Goal: Task Accomplishment & Management: Use online tool/utility

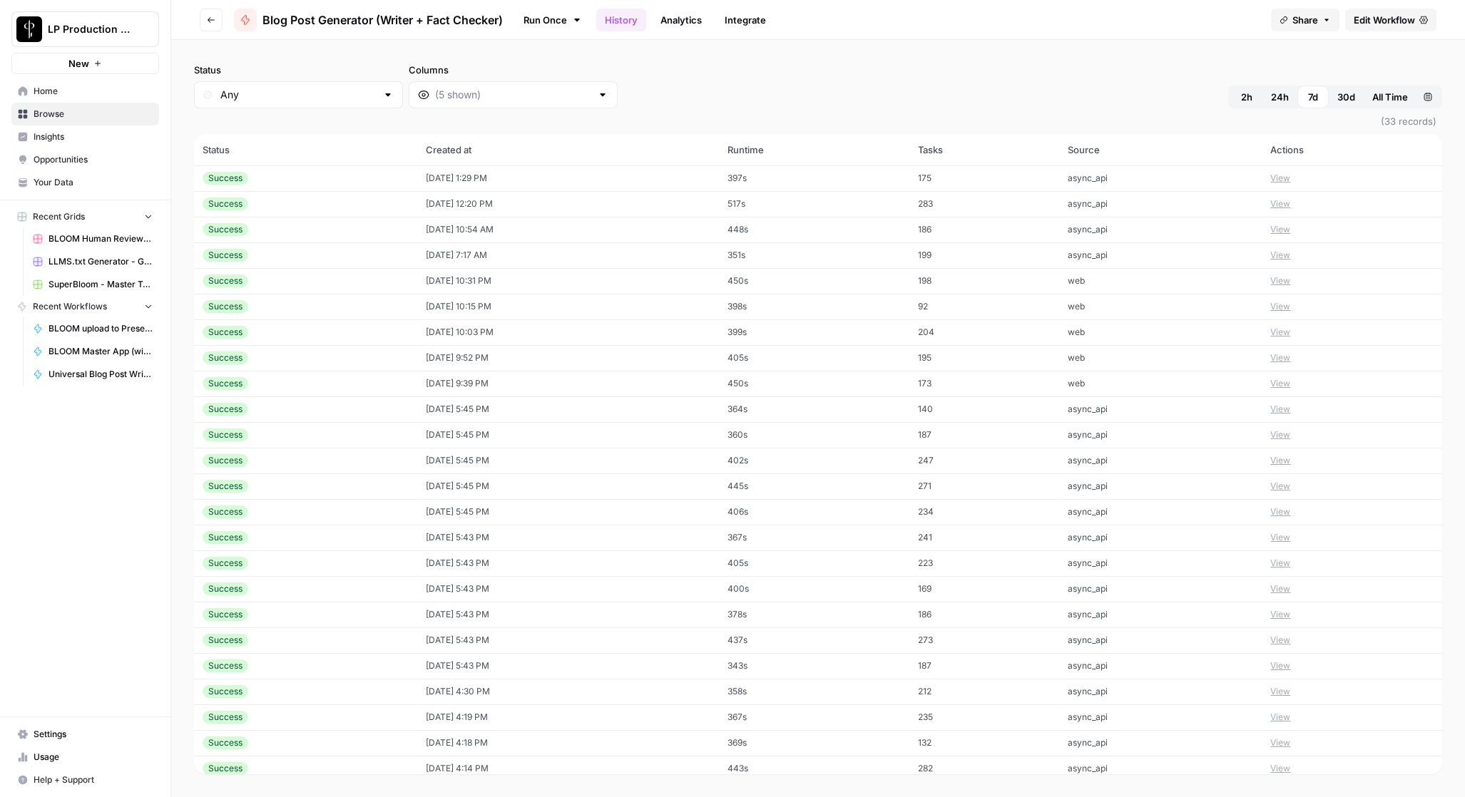
click at [53, 85] on span "Home" at bounding box center [93, 91] width 119 height 13
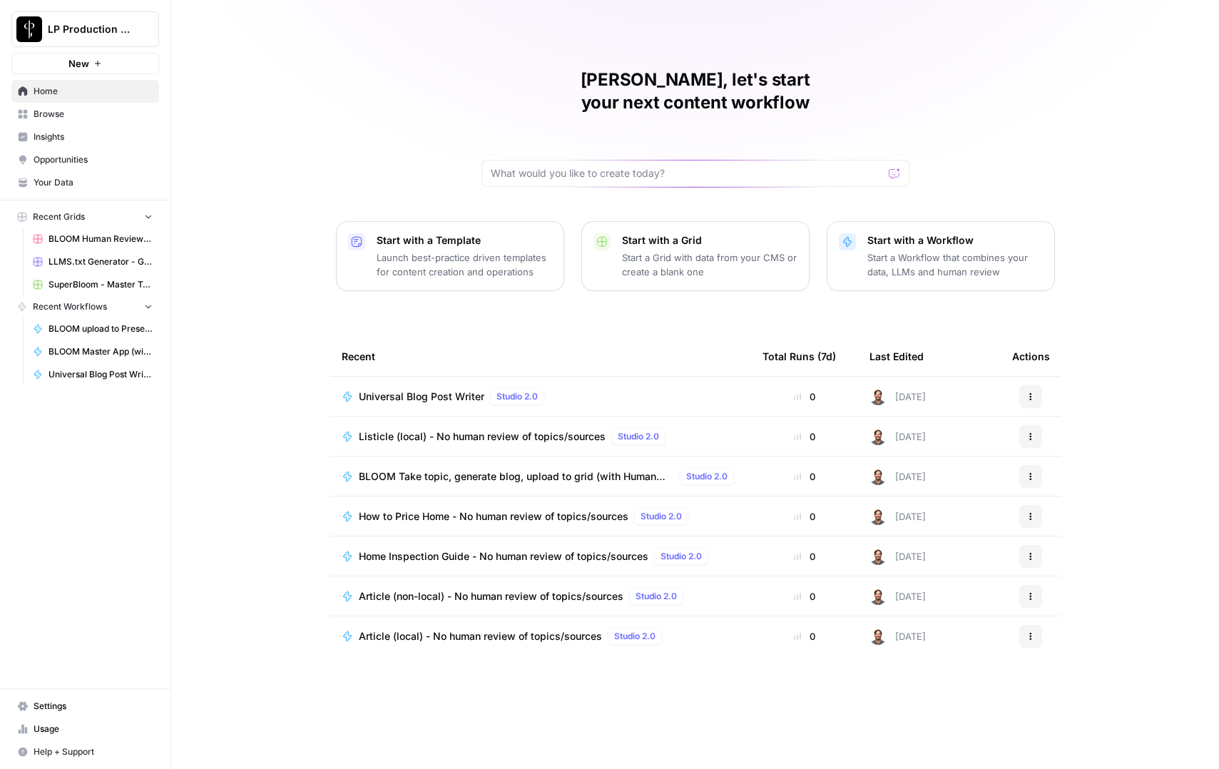
drag, startPoint x: 261, startPoint y: 142, endPoint x: 181, endPoint y: 128, distance: 81.0
click at [261, 142] on div "[PERSON_NAME], let's start your next content workflow Start with a Template Lau…" at bounding box center [694, 384] width 1047 height 769
click at [41, 113] on span "Browse" at bounding box center [93, 114] width 119 height 13
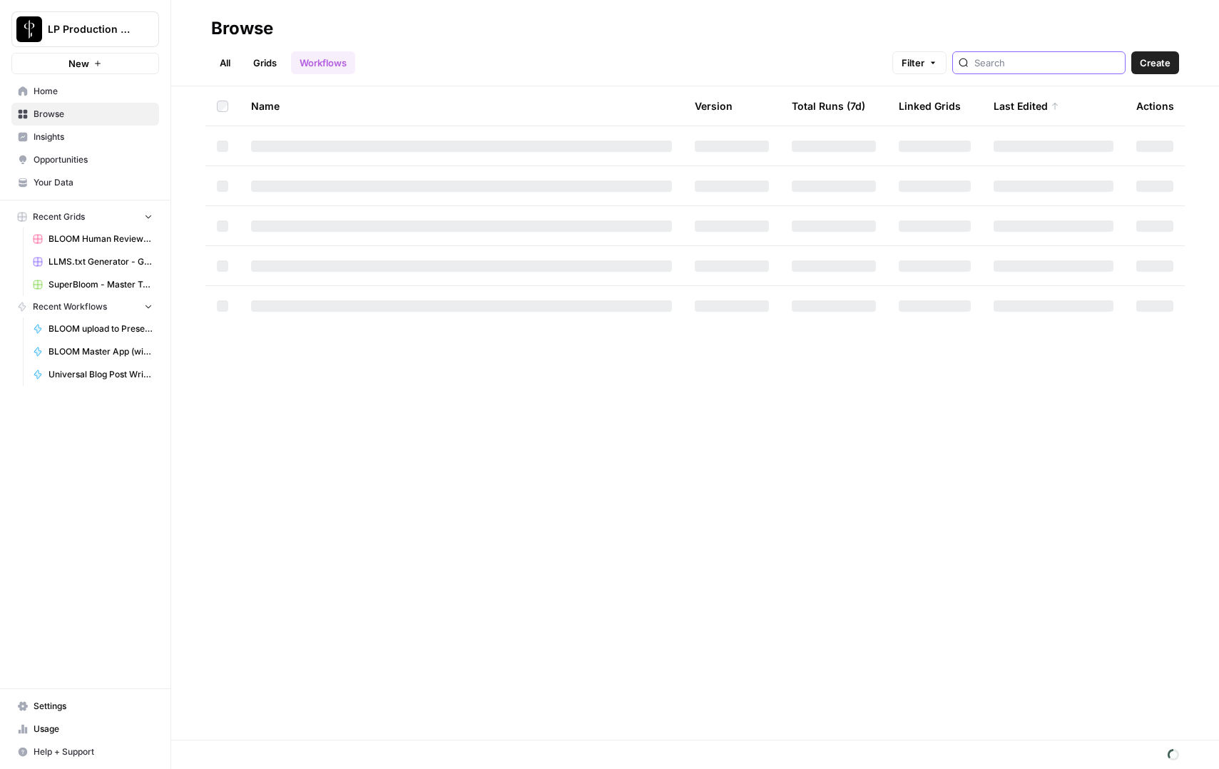
click at [1056, 57] on input "search" at bounding box center [1046, 63] width 145 height 14
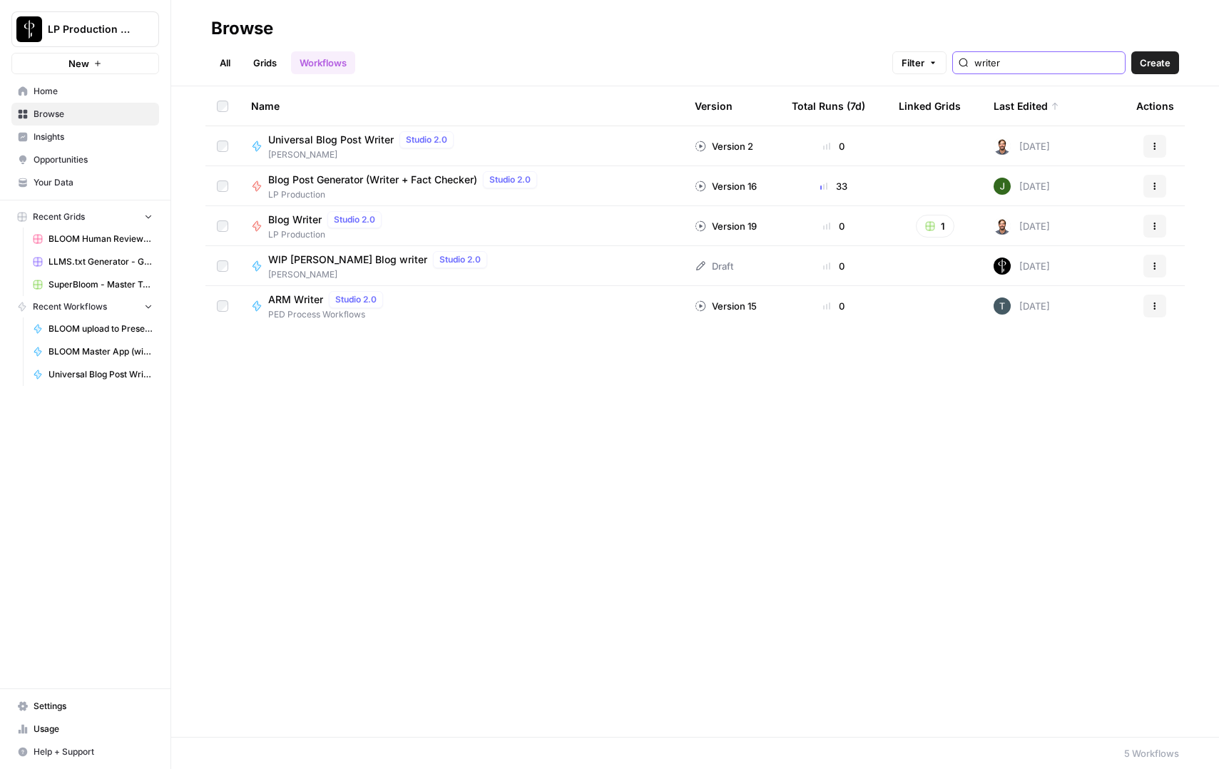
type input "writer"
click at [284, 140] on span "Universal Blog Post Writer" at bounding box center [330, 140] width 125 height 14
click at [295, 177] on span "Blog Post Generator (Writer + Fact Checker)" at bounding box center [372, 180] width 209 height 14
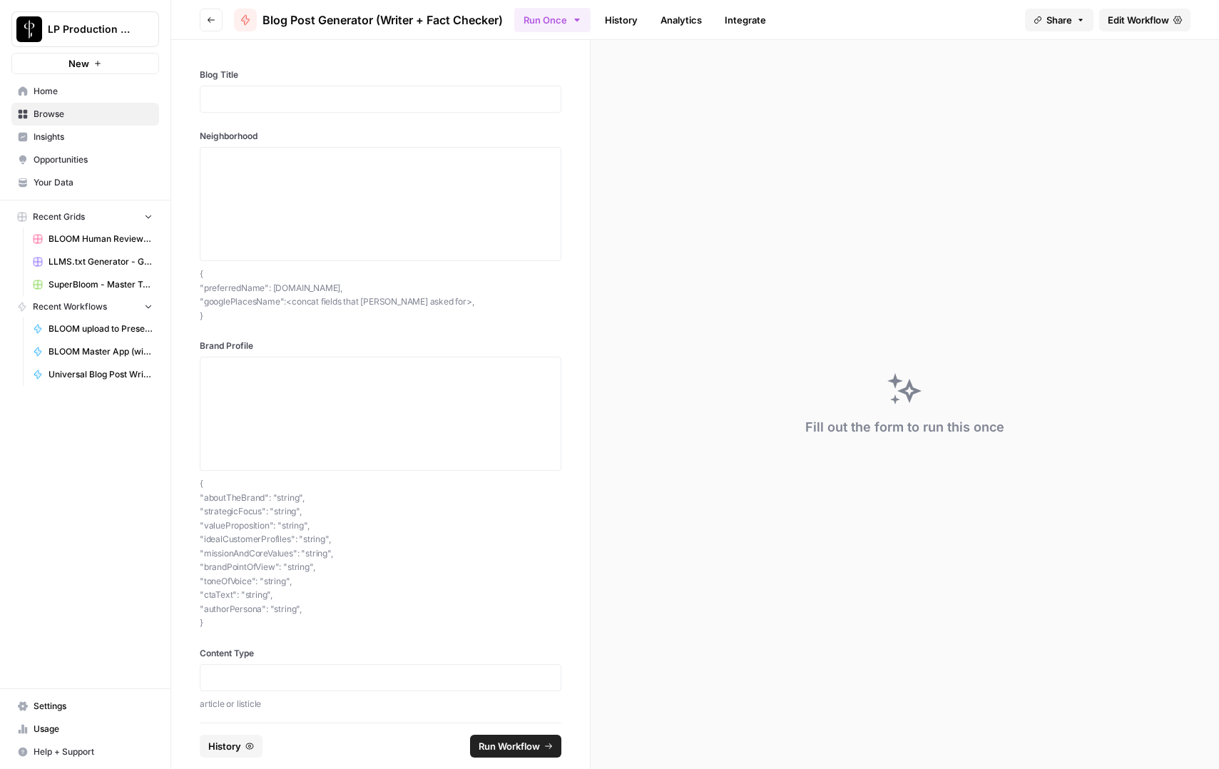
click at [622, 15] on link "History" at bounding box center [621, 20] width 50 height 23
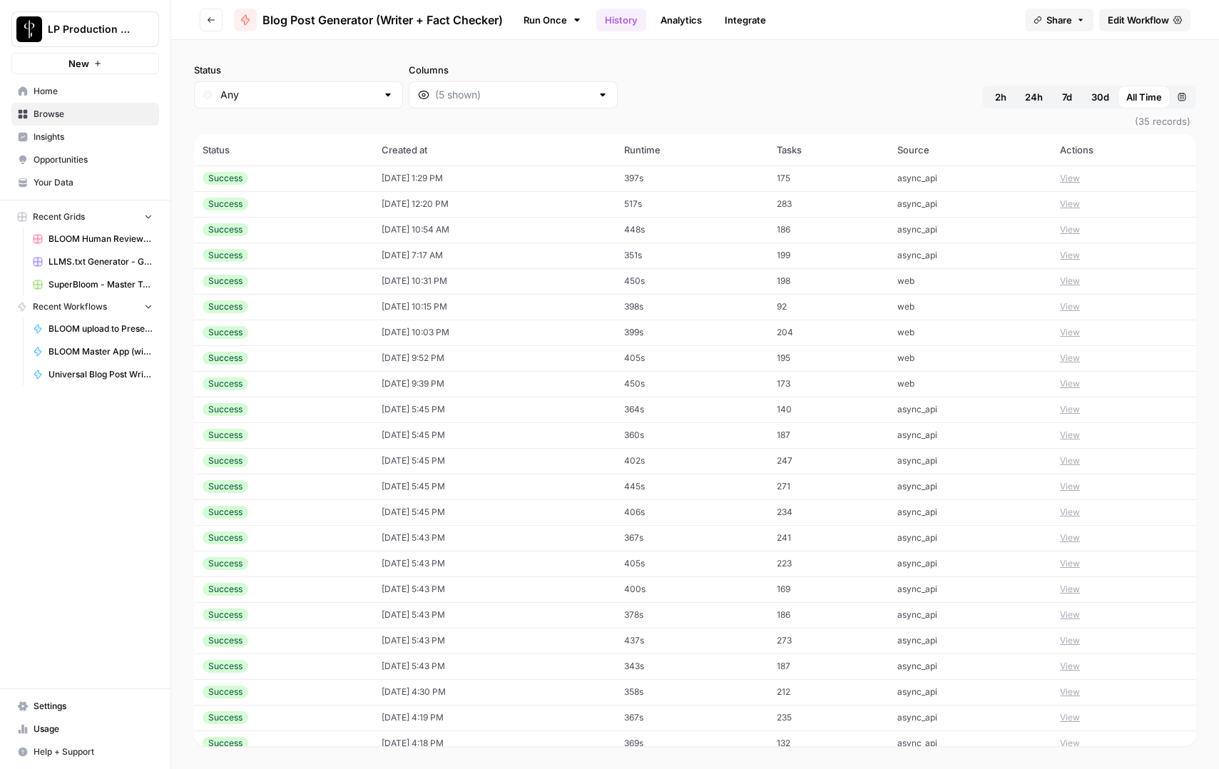
click at [701, 24] on link "Analytics" at bounding box center [681, 20] width 58 height 23
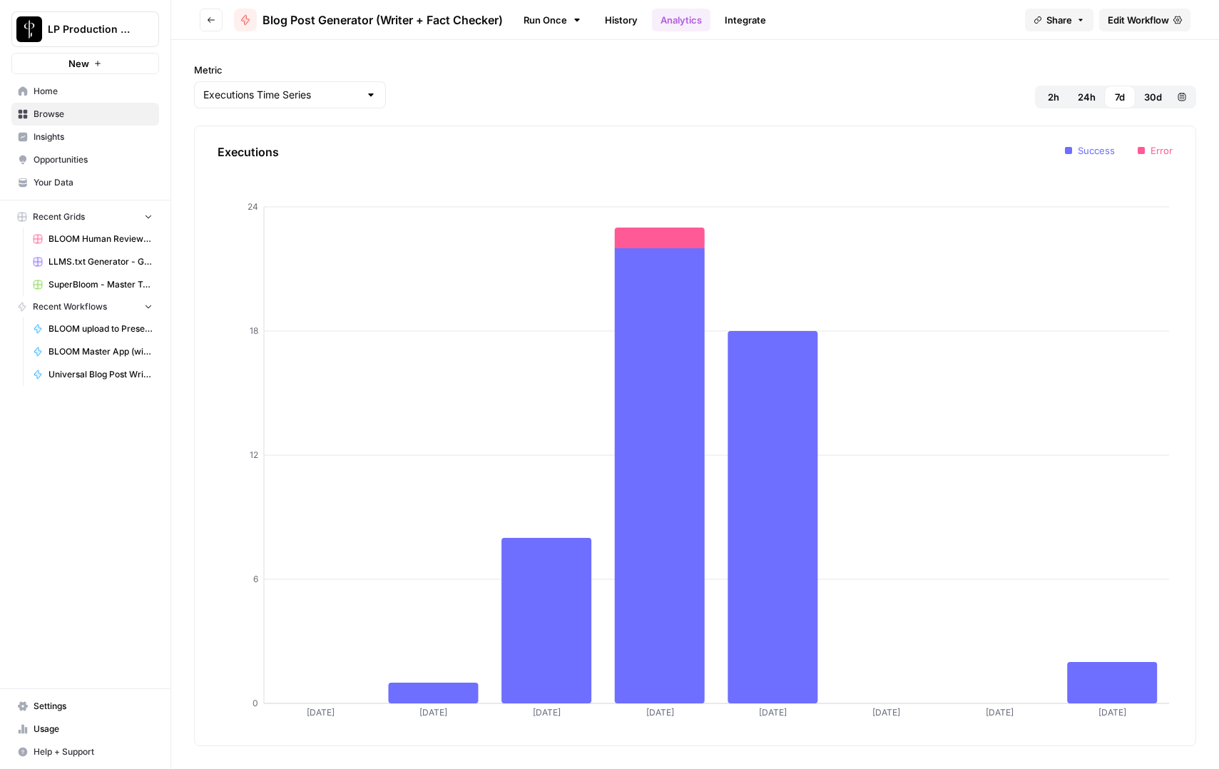
click at [1157, 94] on span "30d" at bounding box center [1153, 97] width 18 height 14
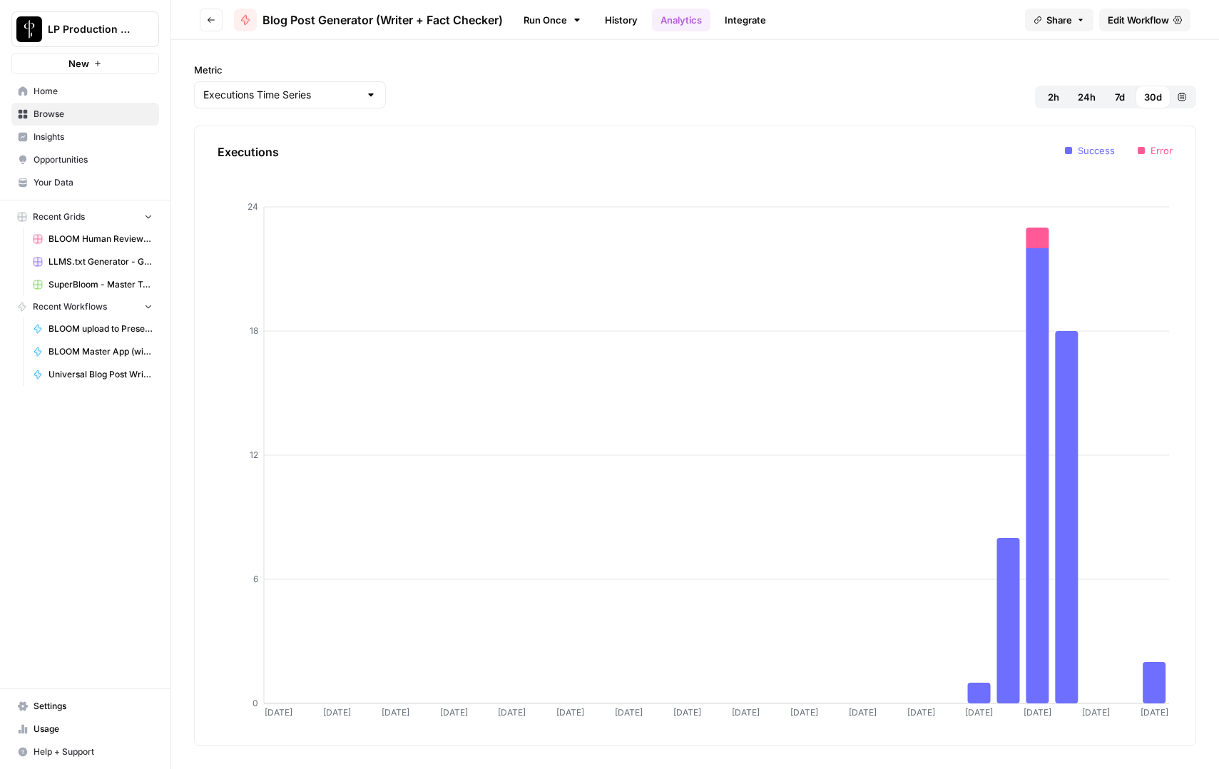
click at [1121, 96] on span "7d" at bounding box center [1119, 97] width 10 height 14
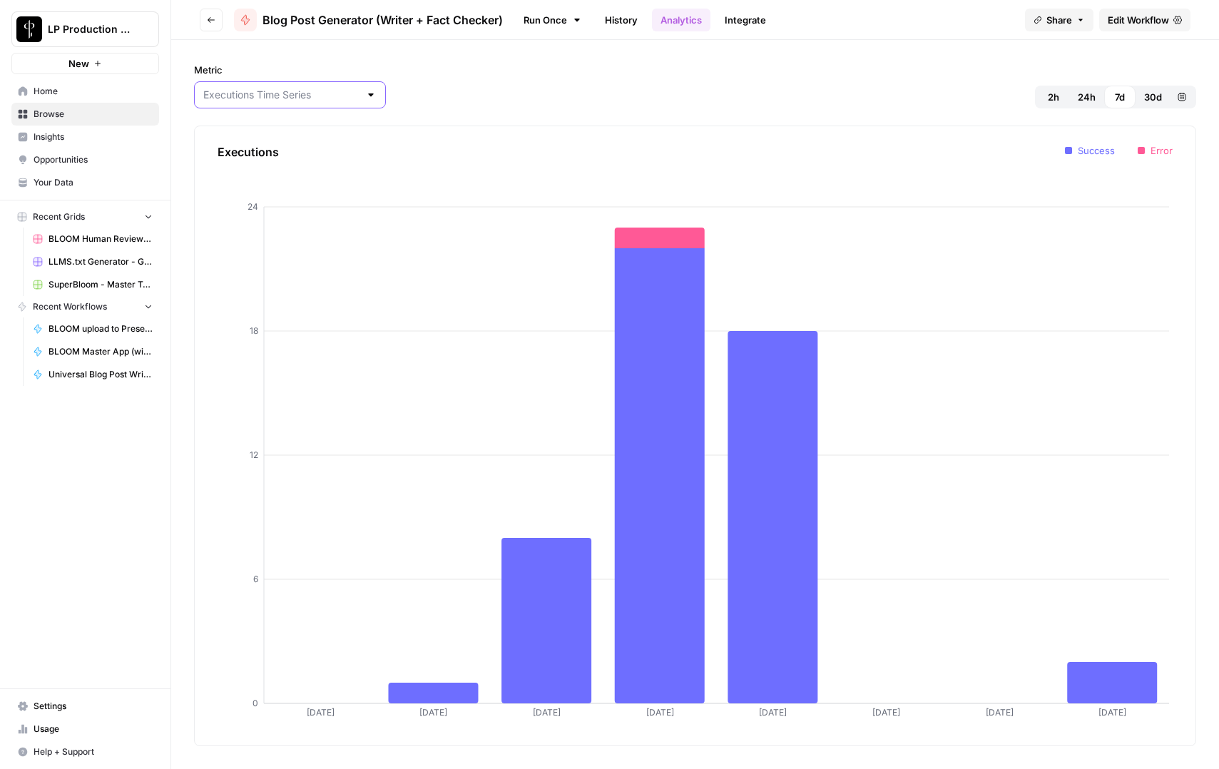
click at [294, 100] on input "Metric" at bounding box center [281, 95] width 156 height 14
click at [245, 171] on span "Tasks Time Series" at bounding box center [268, 170] width 124 height 14
type input "Tasks Time Series"
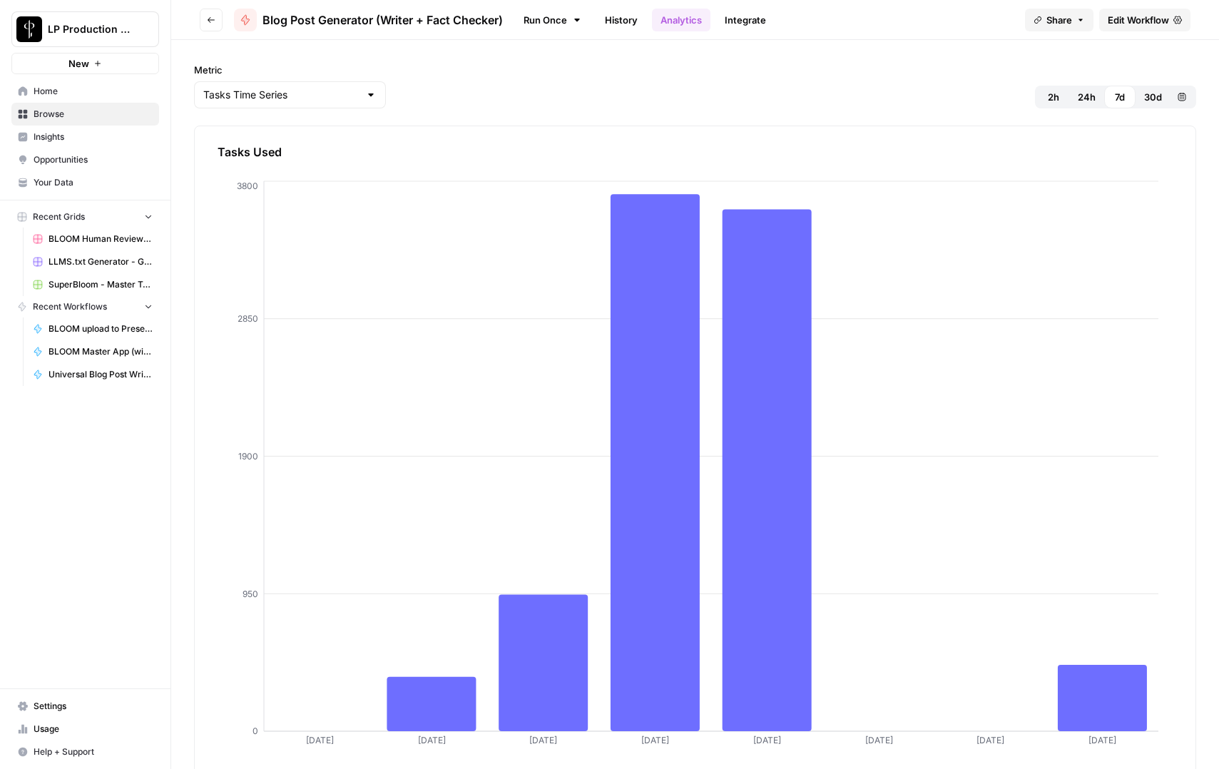
click at [835, 90] on div "Metric Tasks Time Series 2h 24h 7d 30d Custom range" at bounding box center [695, 86] width 1002 height 46
click at [1078, 102] on span "24h" at bounding box center [1086, 97] width 18 height 14
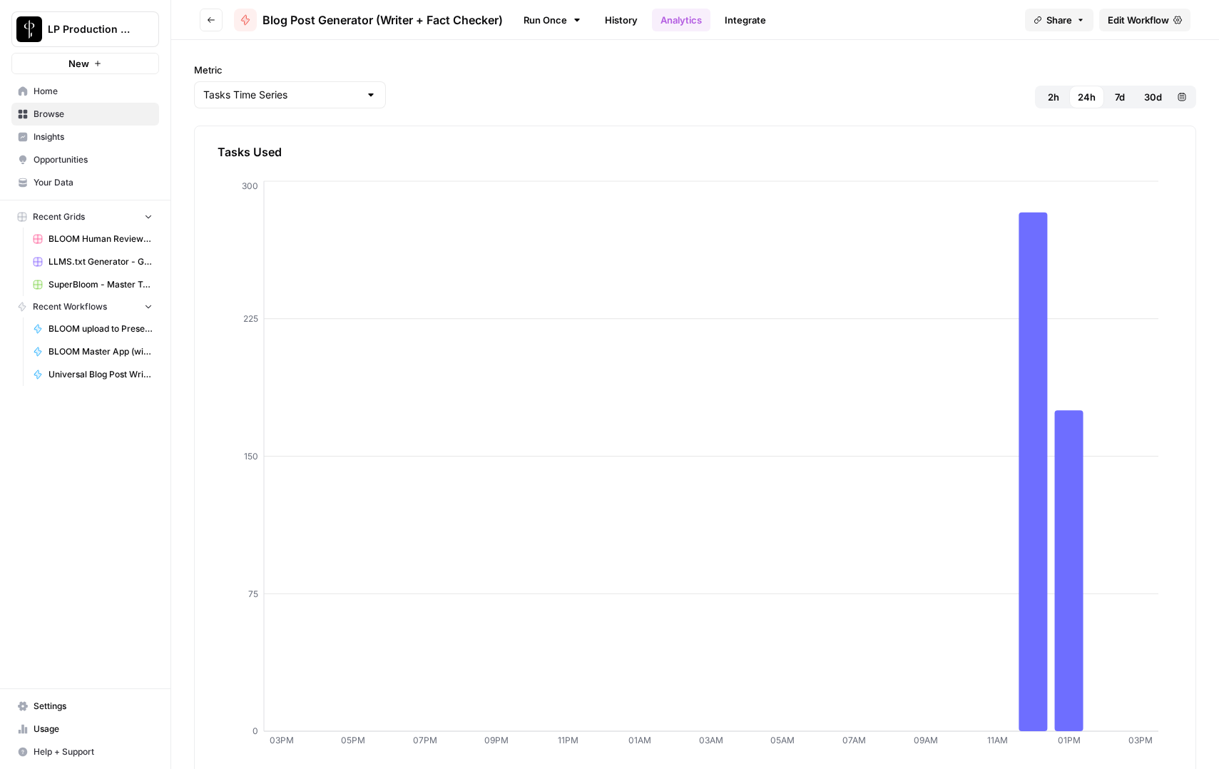
click at [1047, 100] on span "2h" at bounding box center [1052, 97] width 11 height 14
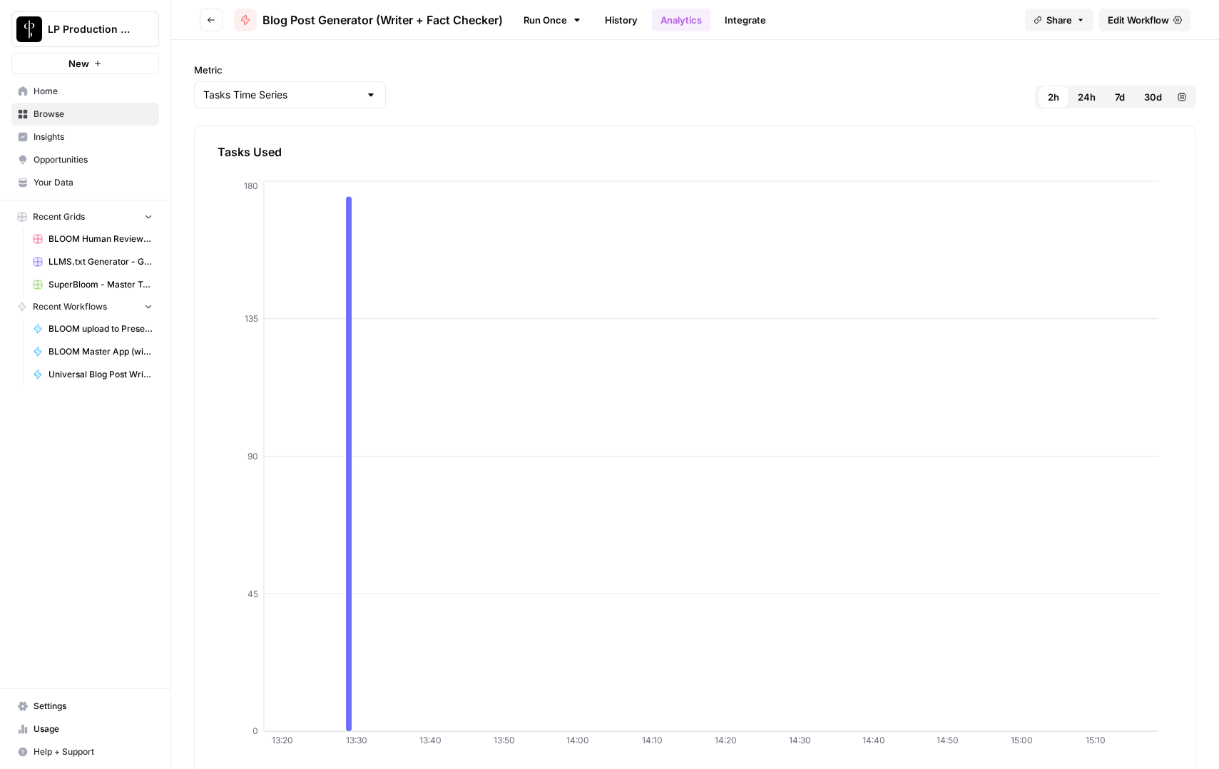
click at [623, 23] on link "History" at bounding box center [621, 20] width 50 height 23
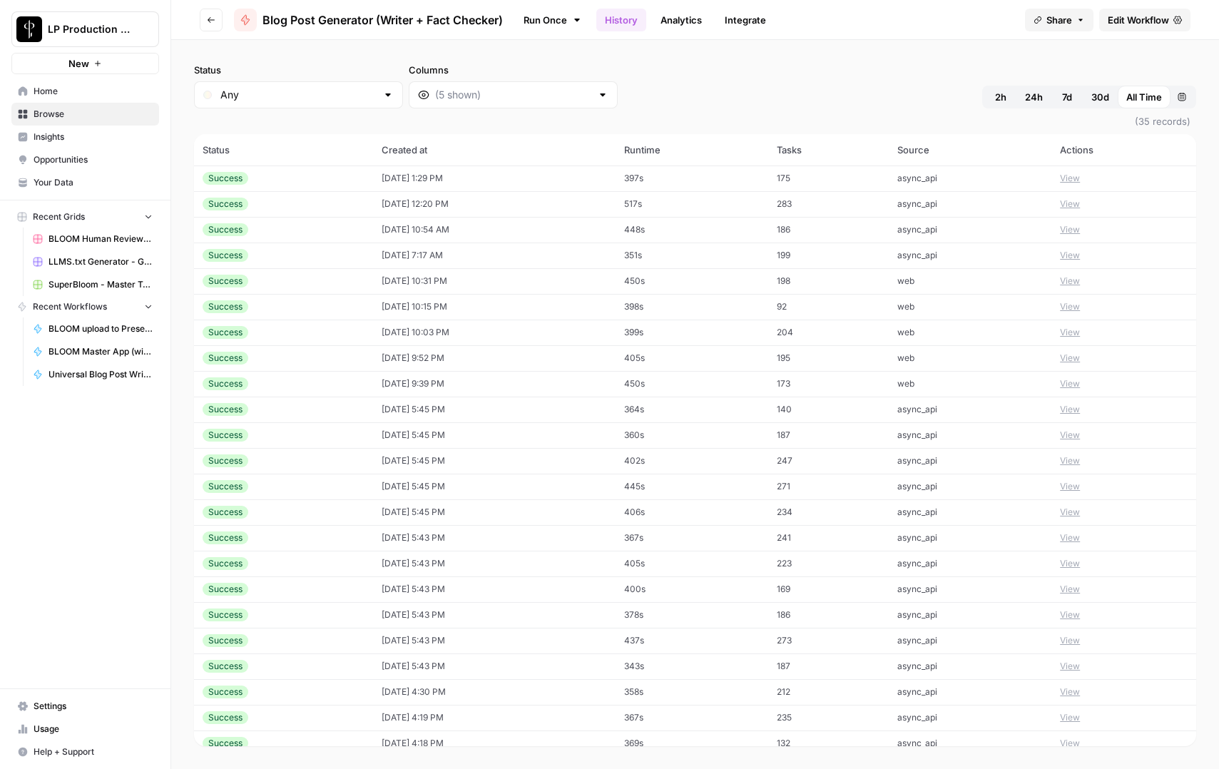
click at [1066, 96] on span "7d" at bounding box center [1067, 97] width 10 height 14
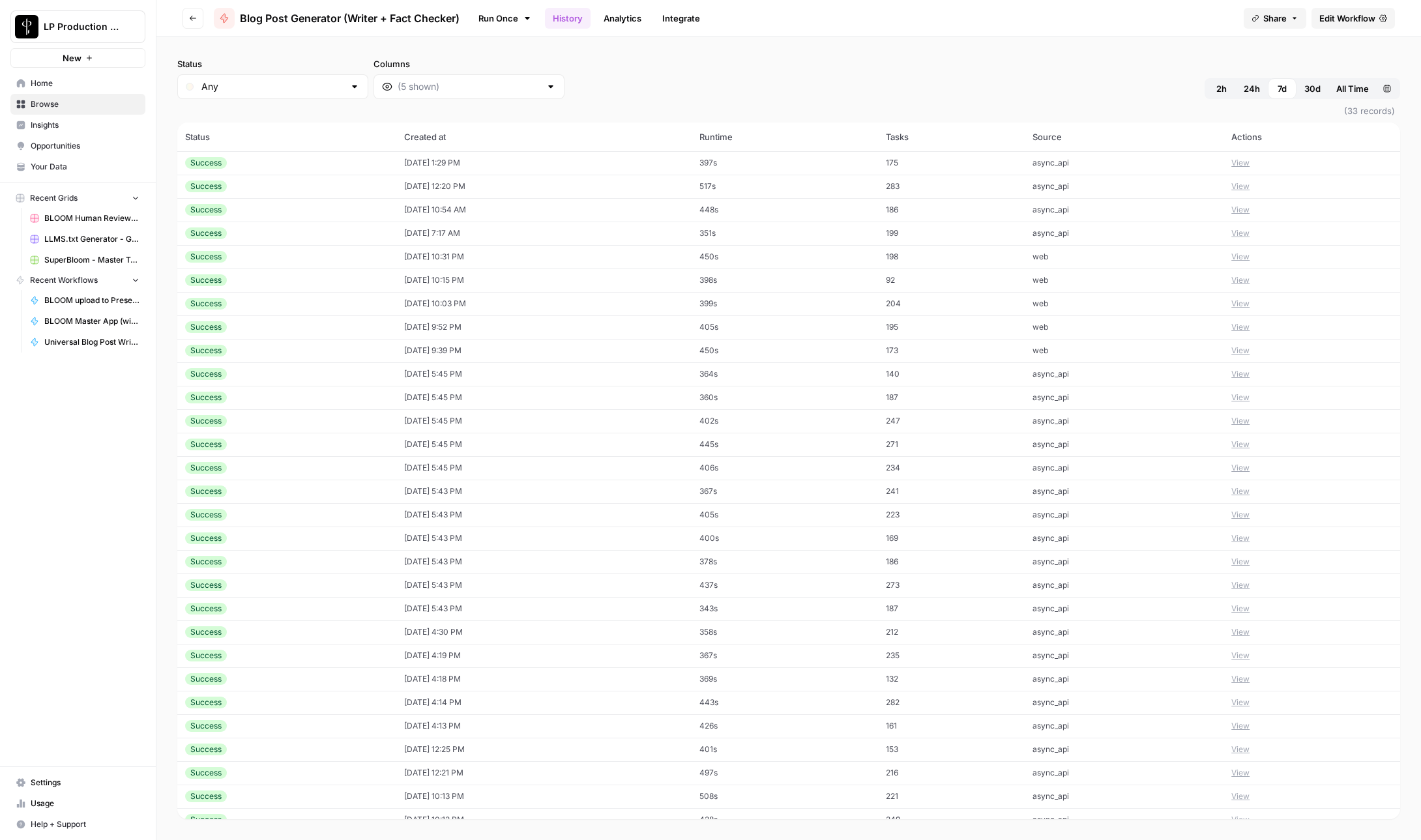
click at [1314, 86] on span "30d" at bounding box center [1313, 89] width 16 height 13
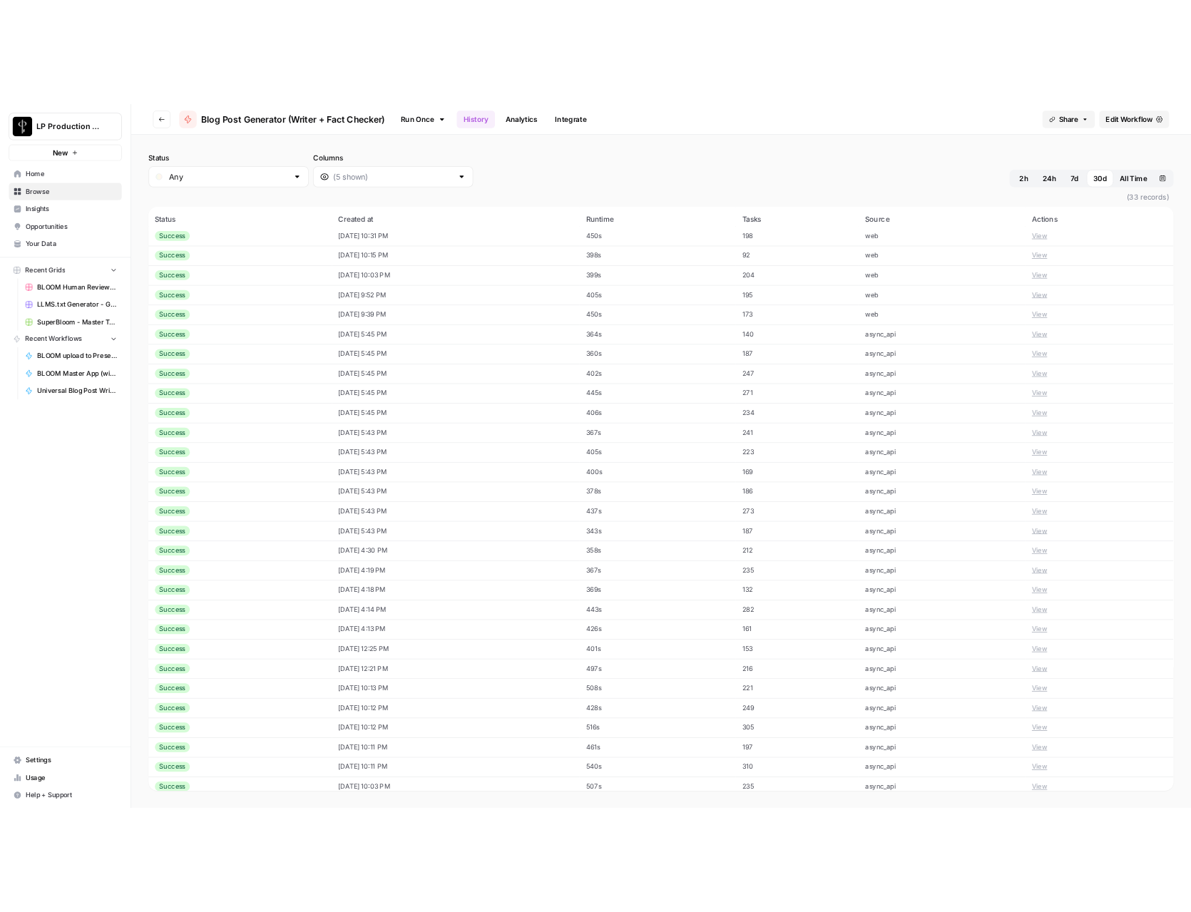
scroll to position [116, 0]
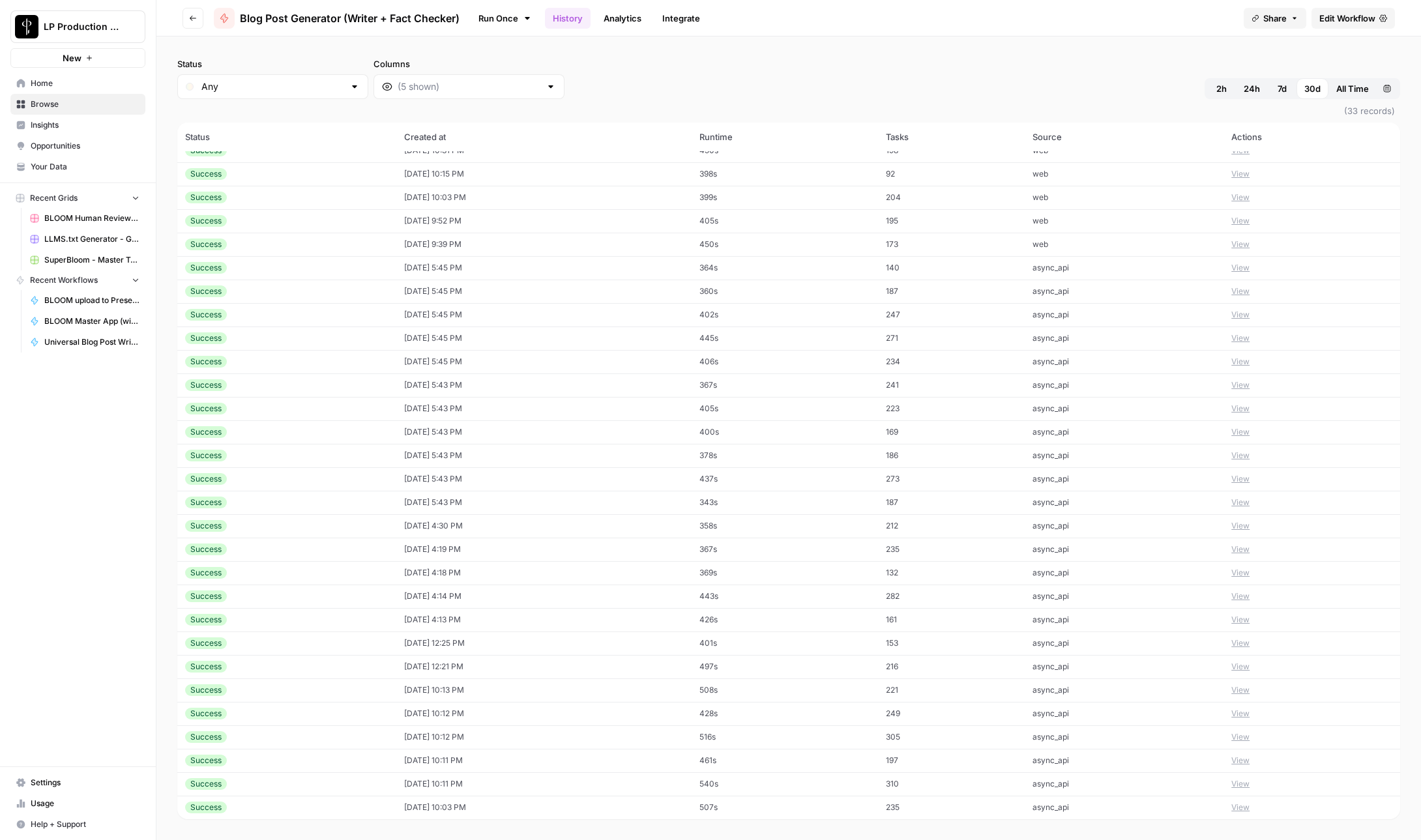
drag, startPoint x: 166, startPoint y: 127, endPoint x: 1273, endPoint y: 829, distance: 1310.8
click at [1273, 728] on div "Status Any Columns 2h 24h 7d 30d All Time Custom range (33 records) Status Crea…" at bounding box center [788, 438] width 1265 height 803
click at [740, 69] on div "Status Any Columns 2h 24h 7d 30d All Time Custom range" at bounding box center [789, 79] width 1223 height 42
click at [1339, 7] on header "Go back Blog Post Generator (Writer + Fact Checker) Run Once History Analytics …" at bounding box center [788, 18] width 1265 height 37
click at [1339, 15] on span "Edit Workflow" at bounding box center [1347, 18] width 56 height 13
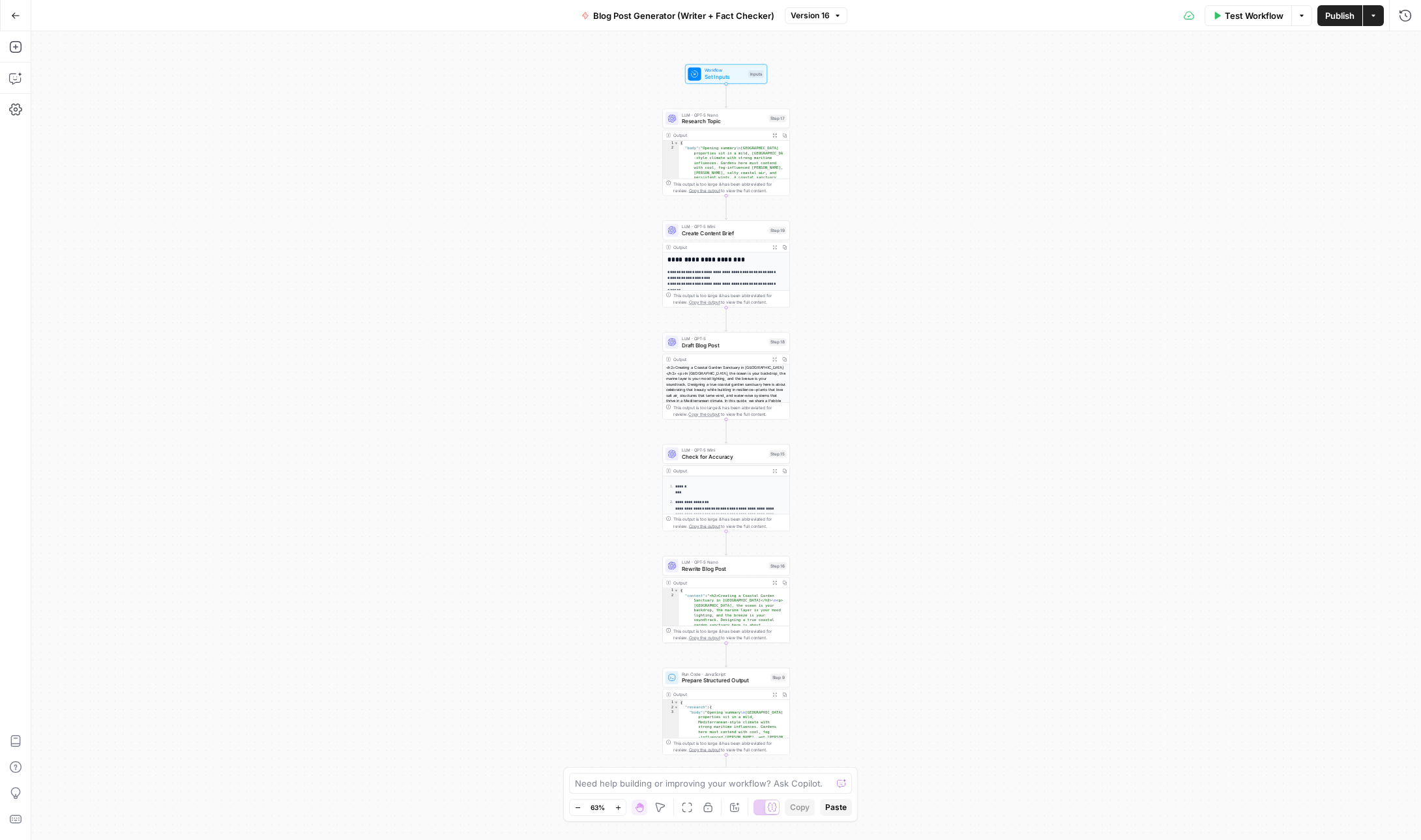
click at [708, 115] on span "LLM · GPT-5 Nano" at bounding box center [724, 114] width 84 height 6
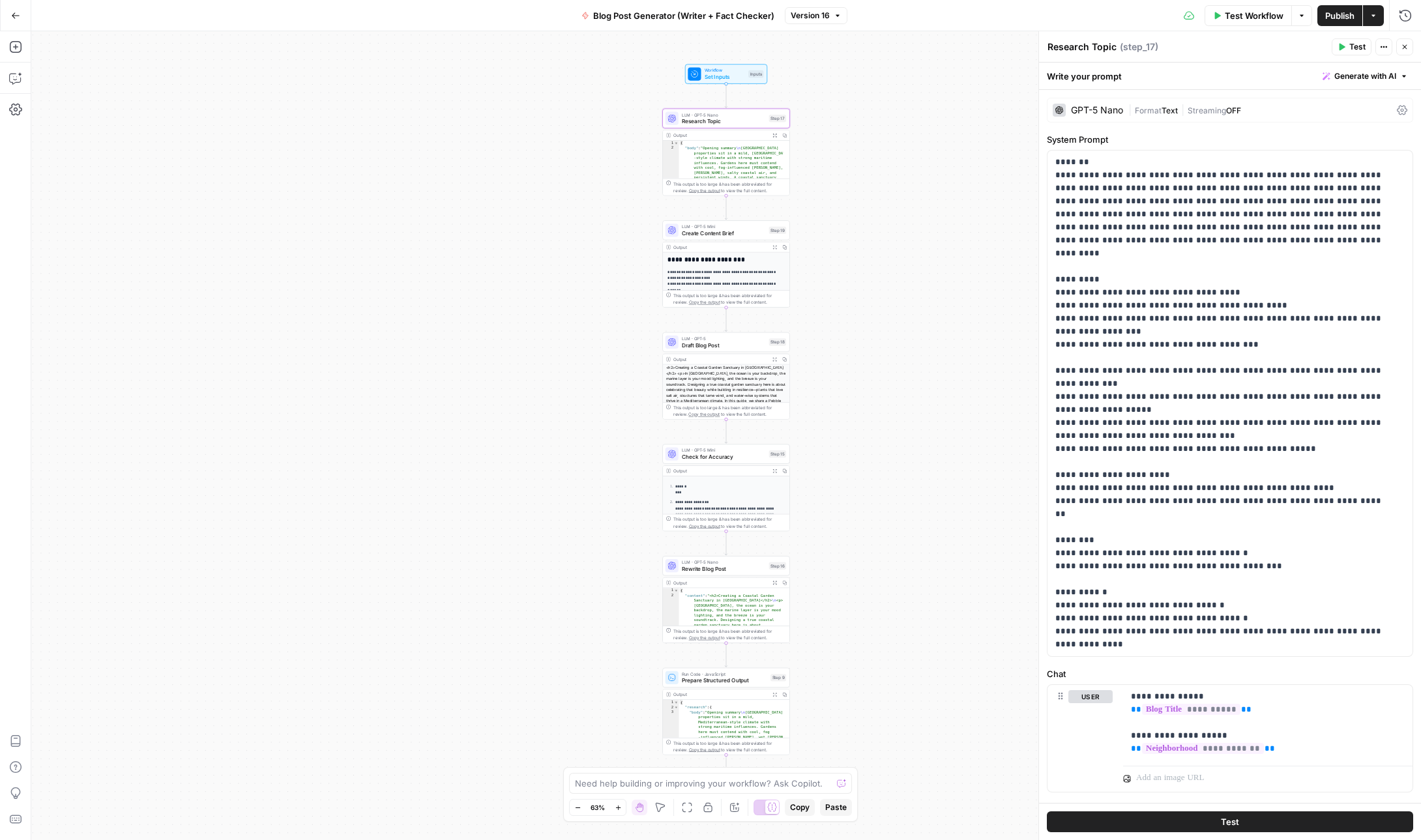
click at [1297, 106] on div "| Format Text | Streaming OFF" at bounding box center [1260, 111] width 263 height 13
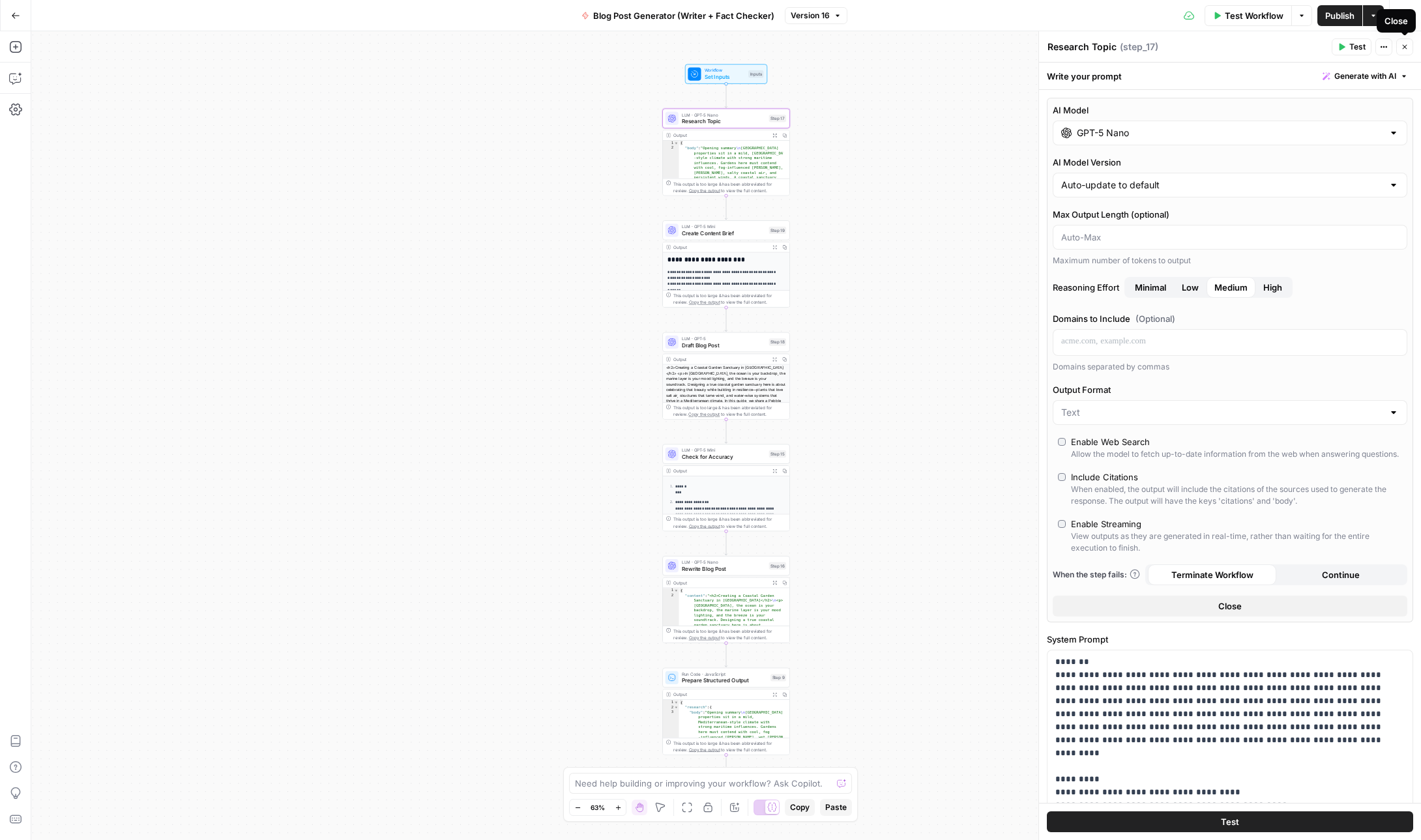
click at [1339, 48] on icon "button" at bounding box center [1405, 47] width 8 height 8
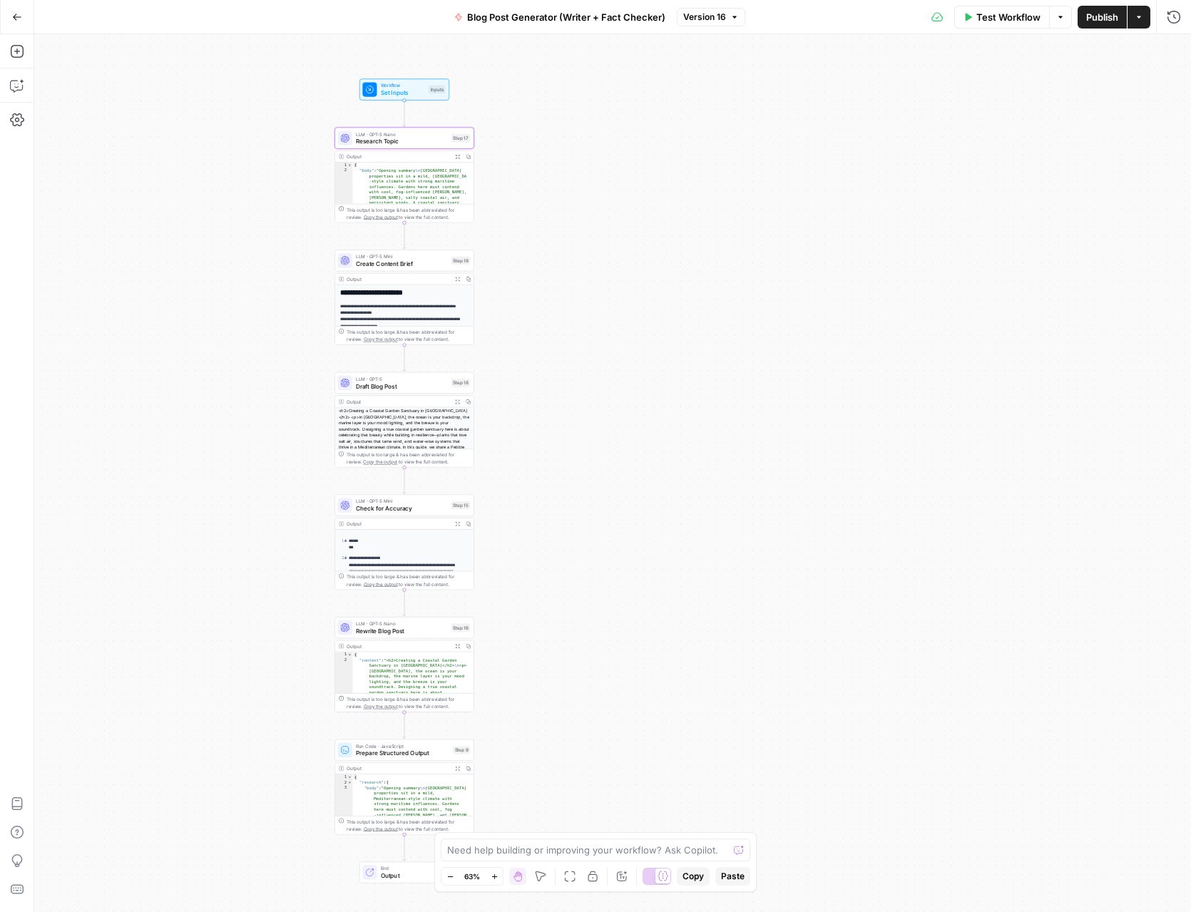
drag, startPoint x: 681, startPoint y: 215, endPoint x: 288, endPoint y: 222, distance: 392.9
click at [289, 222] on div "Workflow Set Inputs Inputs LLM · GPT-5 Nano Research Topic Step 17 Output Expan…" at bounding box center [612, 473] width 1157 height 878
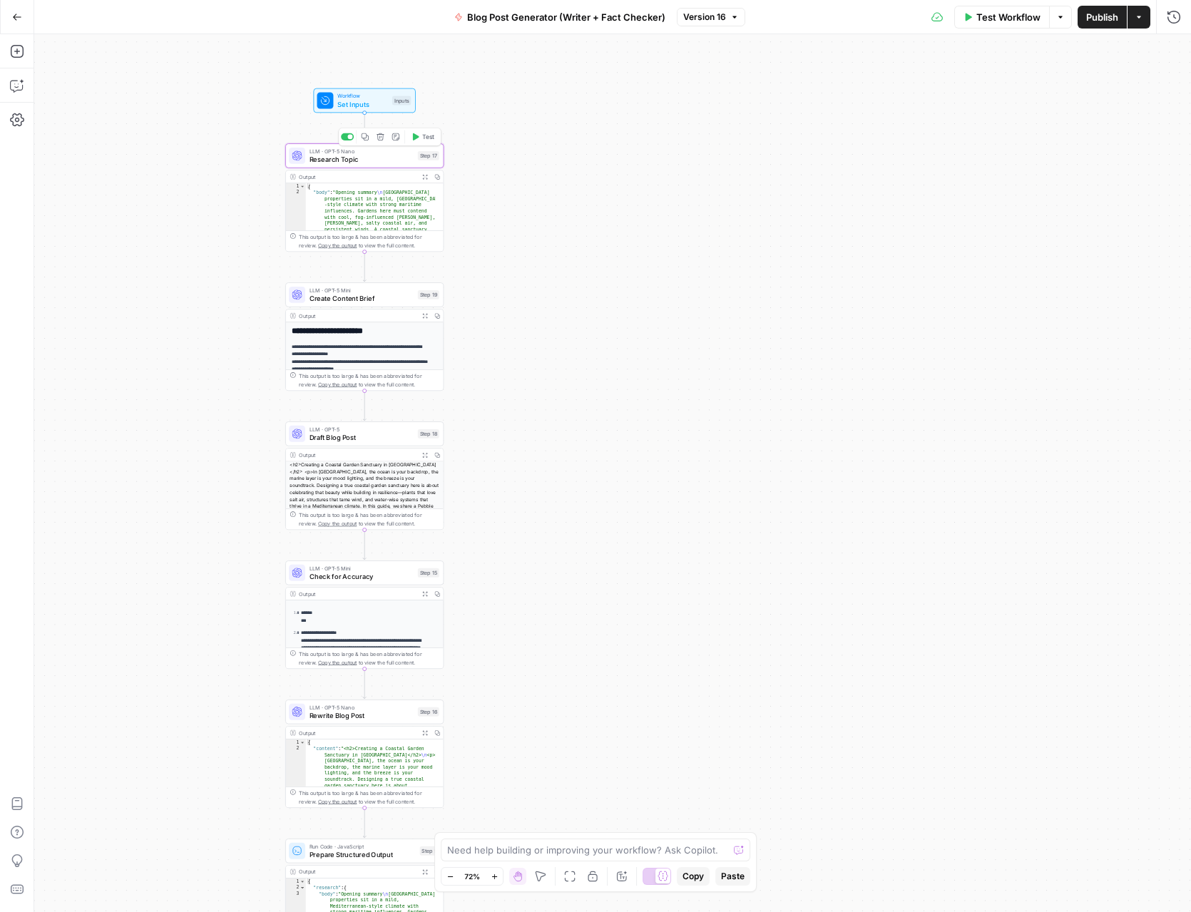
click at [378, 154] on span "Research Topic" at bounding box center [361, 159] width 104 height 10
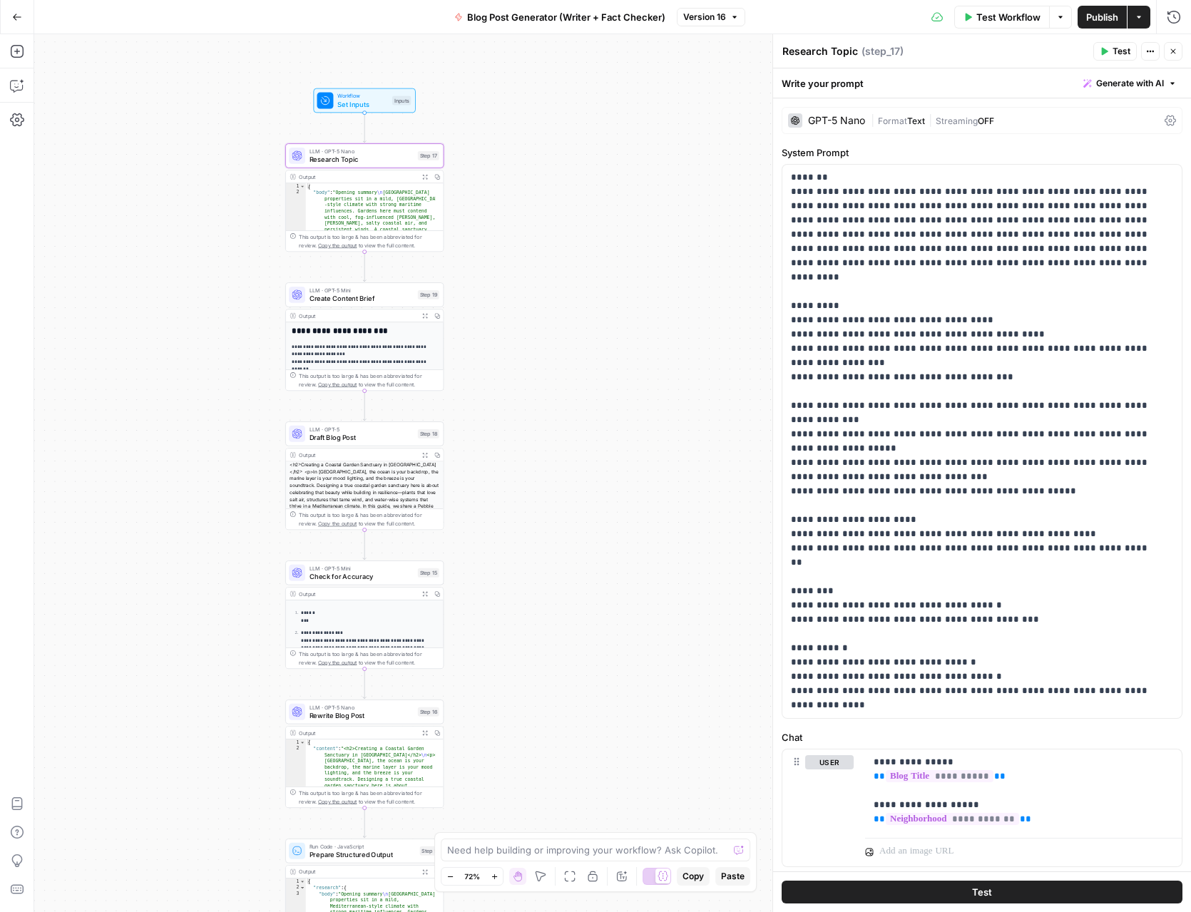
click at [1014, 110] on div "GPT-5 Nano | Format Text | Streaming OFF" at bounding box center [981, 120] width 401 height 27
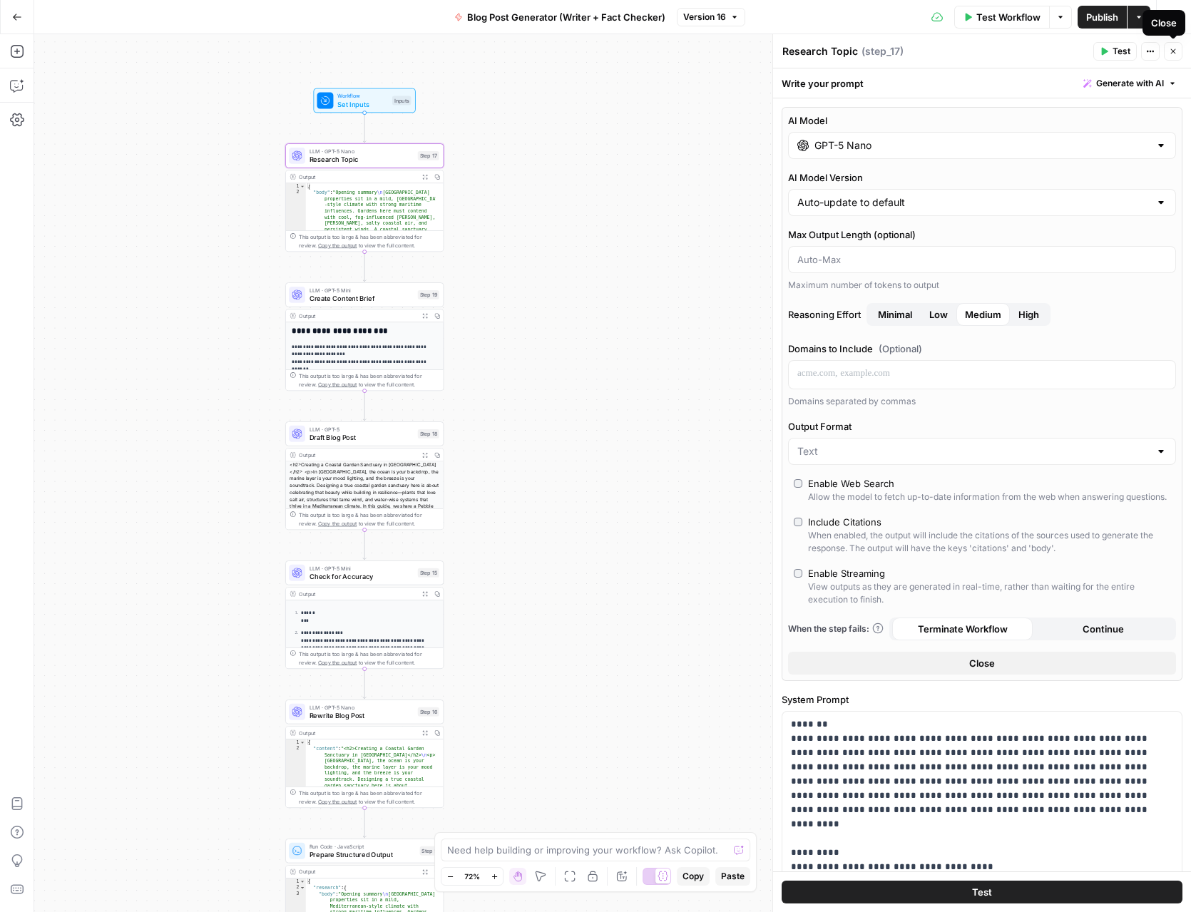
click at [1174, 52] on icon "button" at bounding box center [1173, 51] width 5 height 5
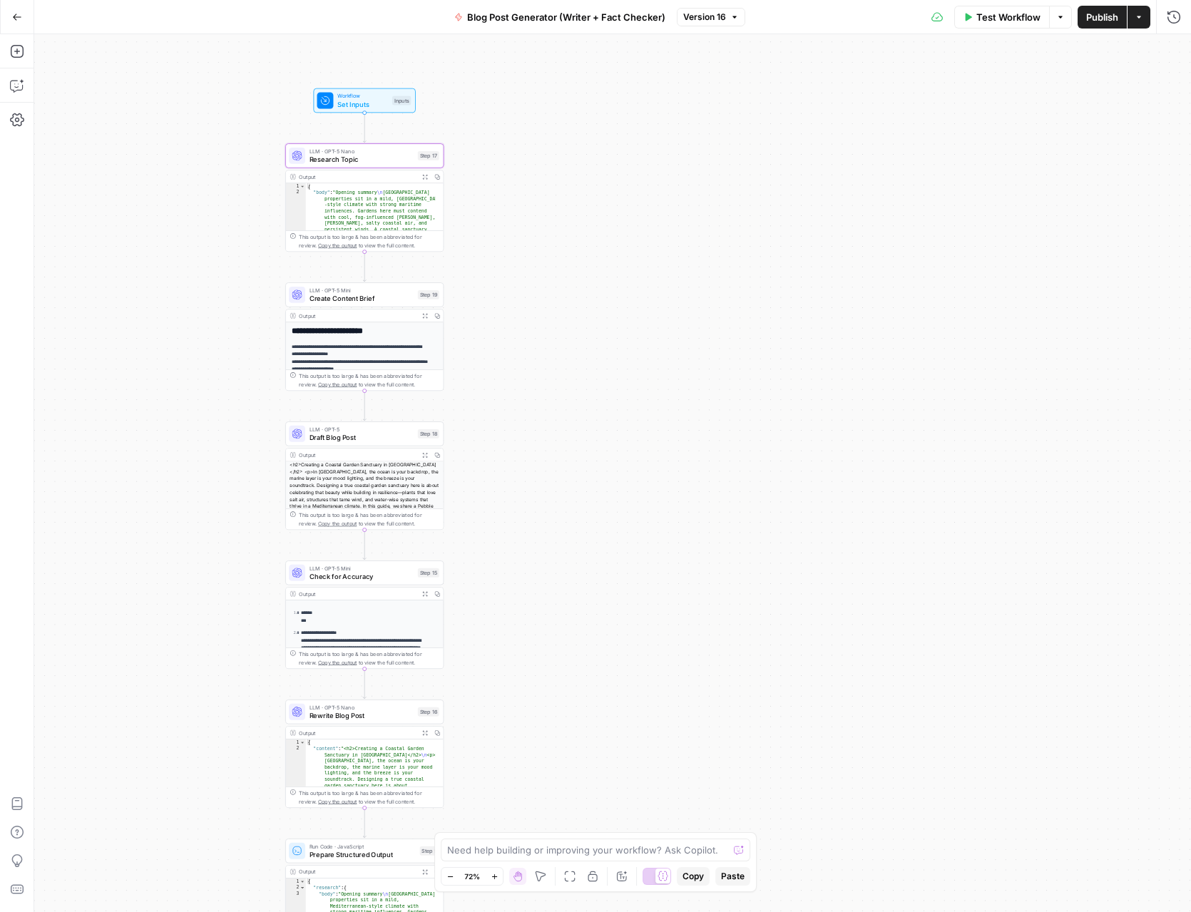
click at [366, 287] on span "LLM · GPT-5 Mini" at bounding box center [361, 290] width 104 height 8
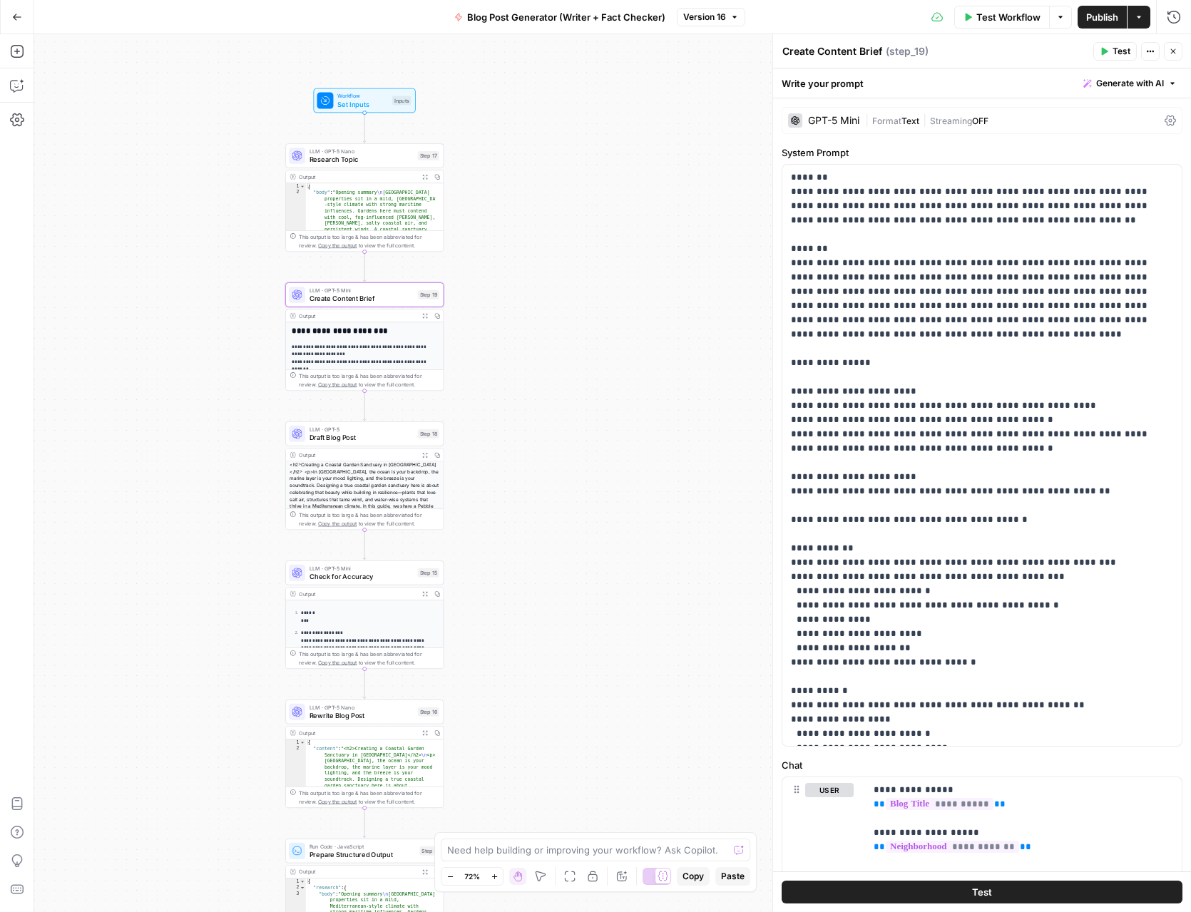
click at [995, 121] on div "| Format Text | Streaming OFF" at bounding box center [1012, 121] width 294 height 14
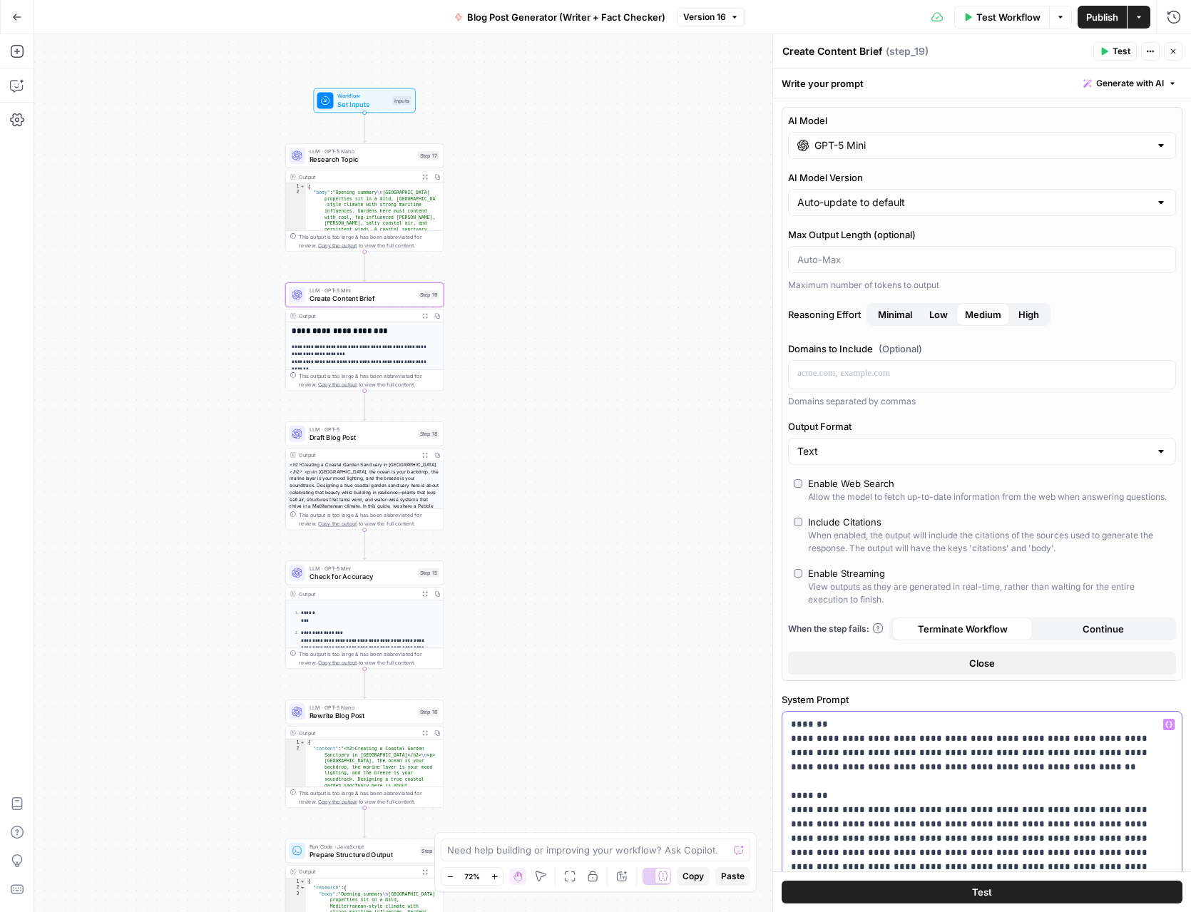
click at [356, 435] on span "Draft Blog Post" at bounding box center [361, 437] width 104 height 10
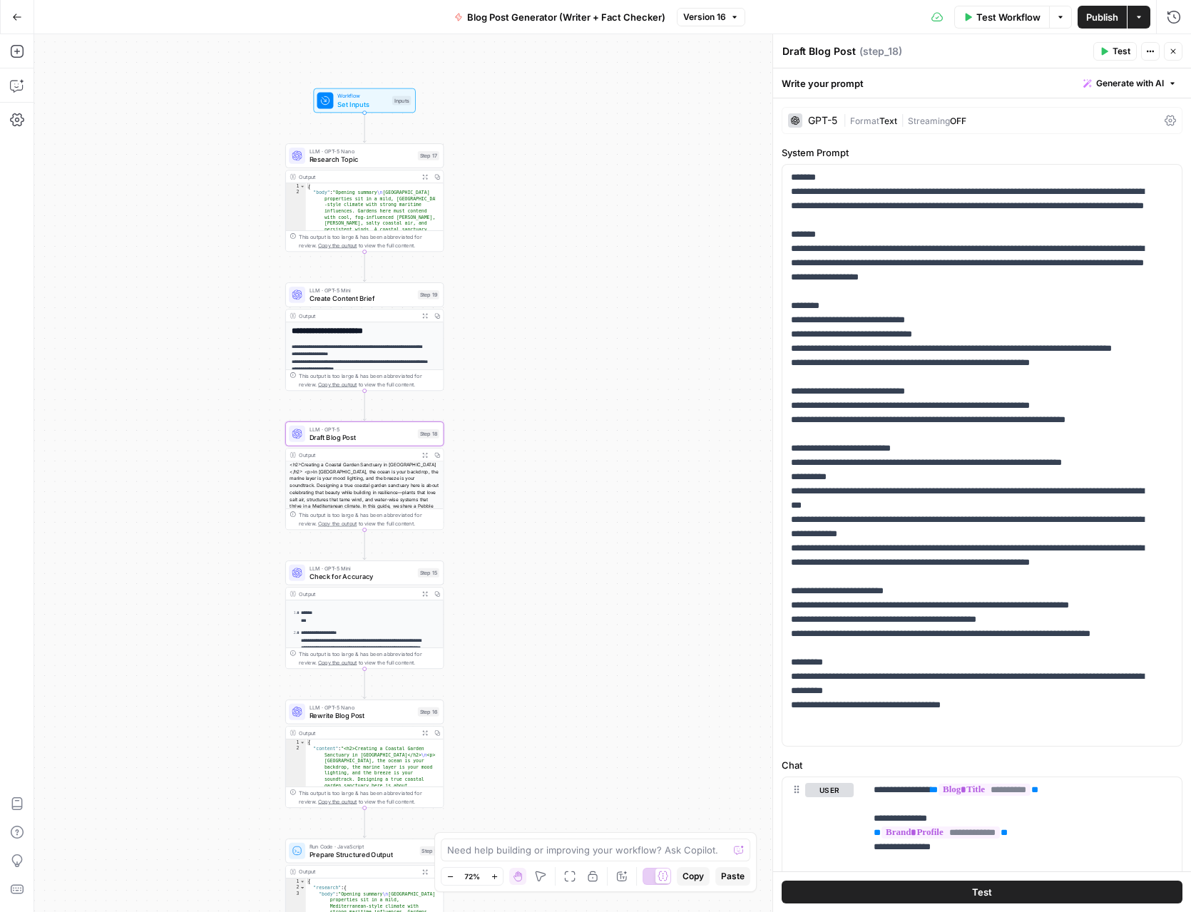
click at [1035, 116] on div "| Format Text | Streaming OFF" at bounding box center [1001, 121] width 316 height 14
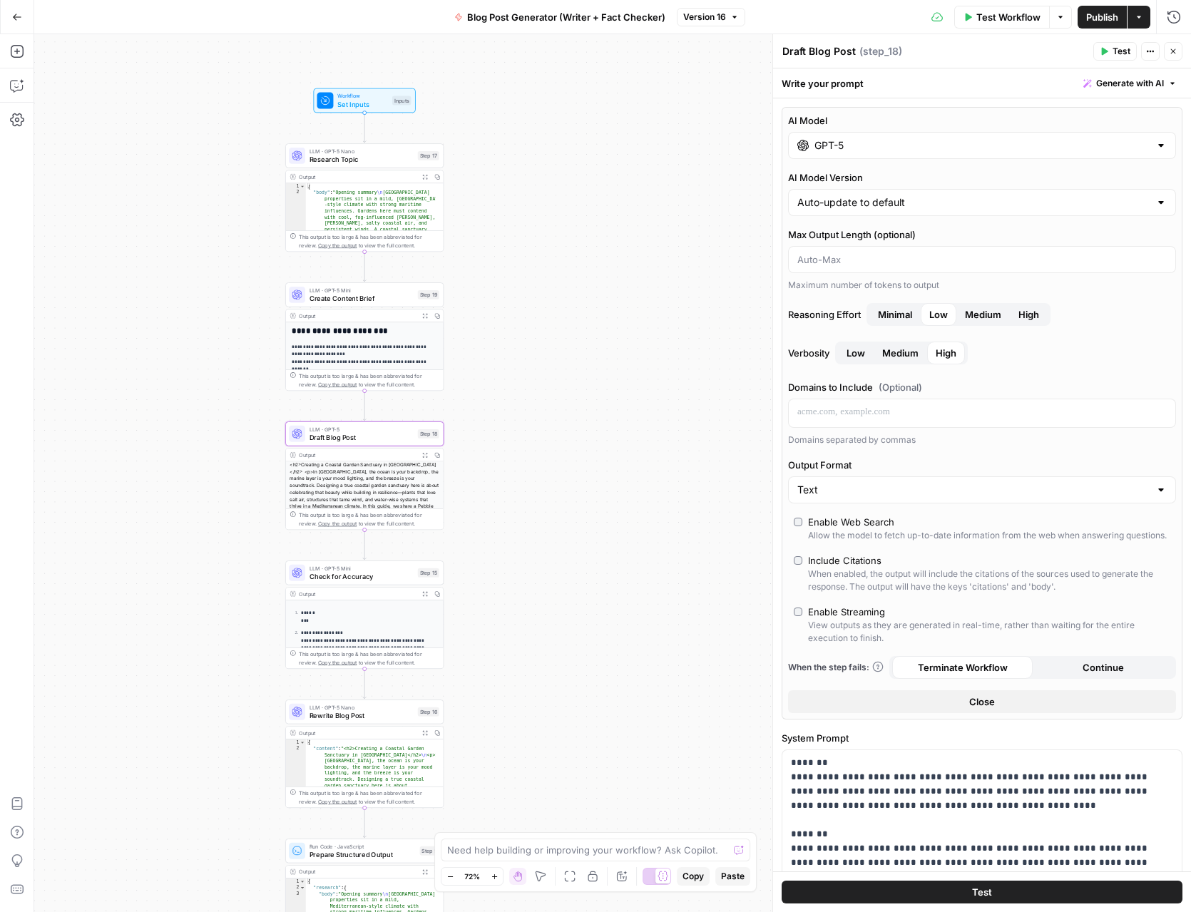
click at [362, 160] on span "Research Topic" at bounding box center [361, 159] width 104 height 10
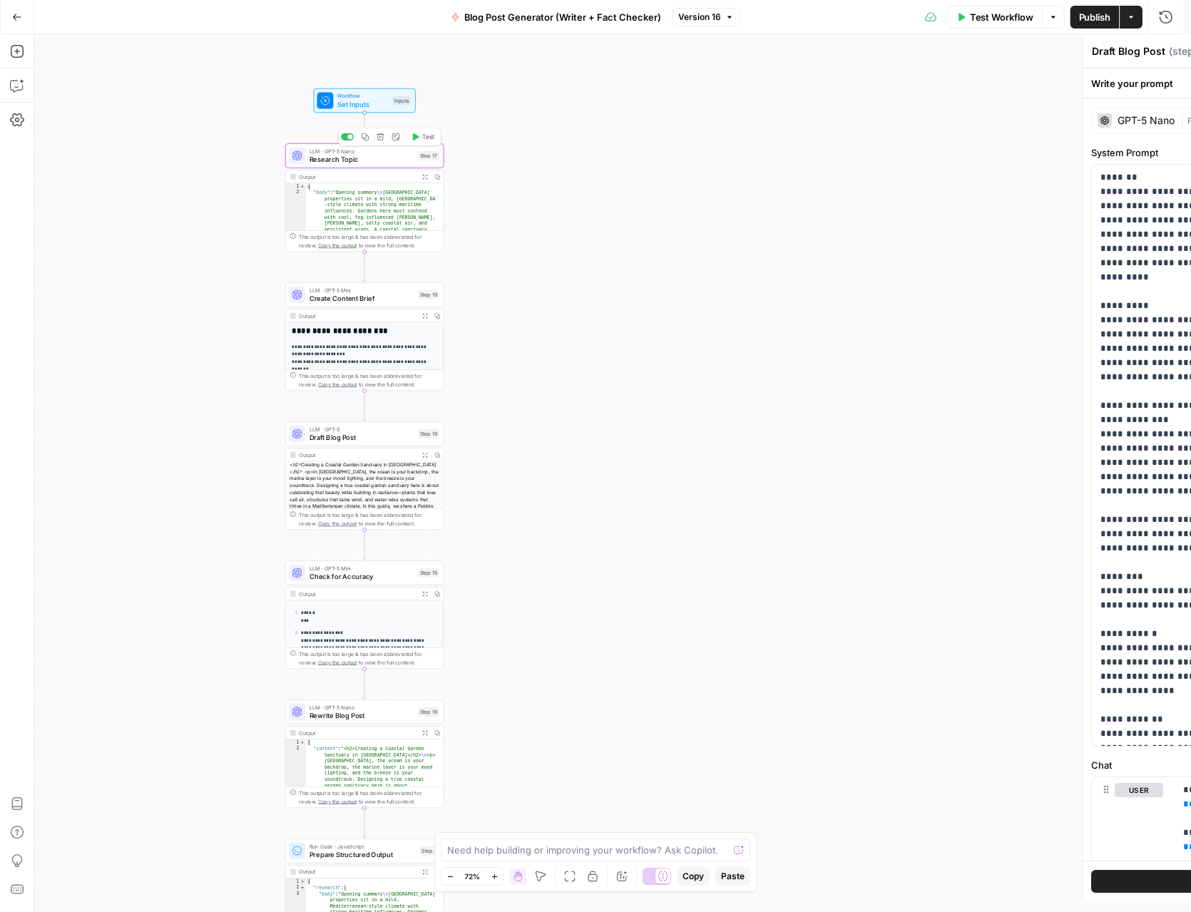
type textarea "Research Topic"
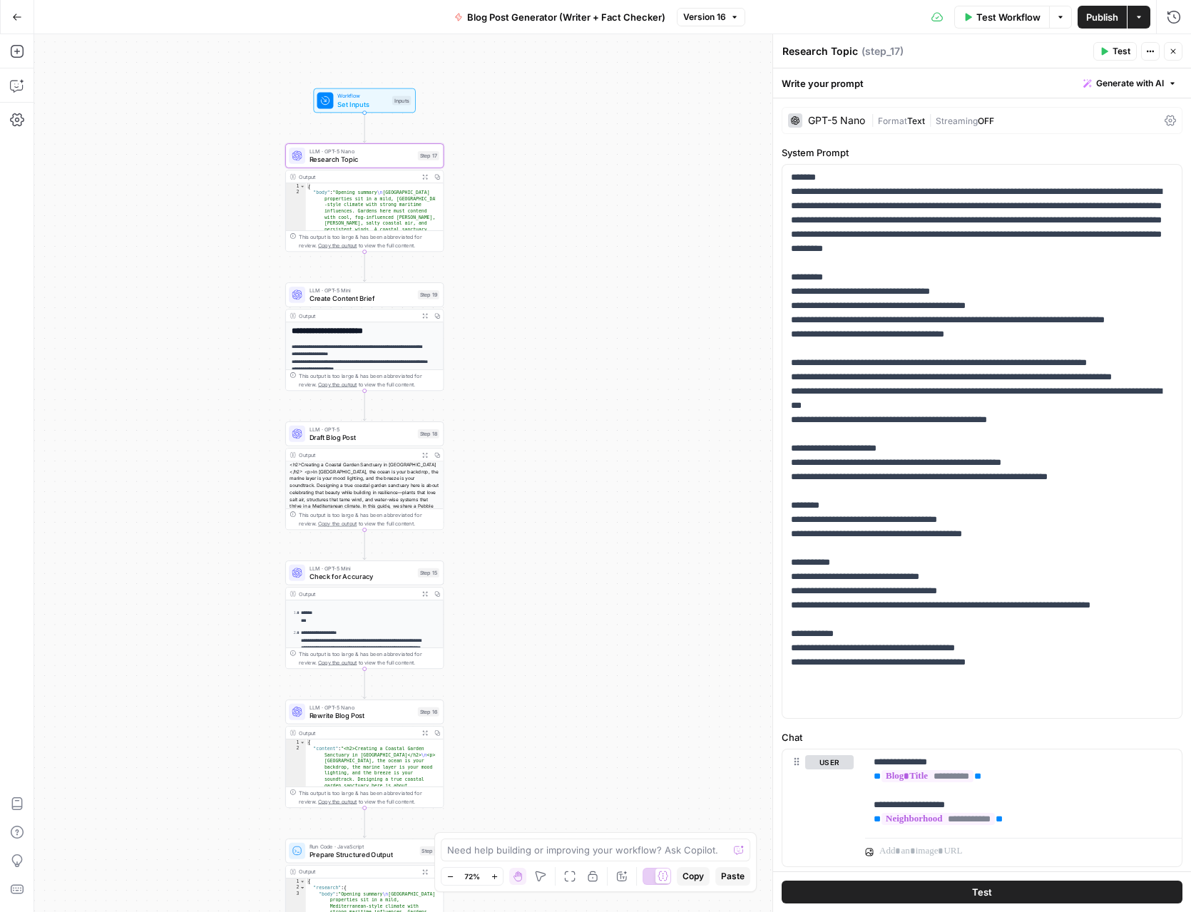
click at [1022, 125] on div "| Format Text | Streaming OFF" at bounding box center [1015, 121] width 288 height 14
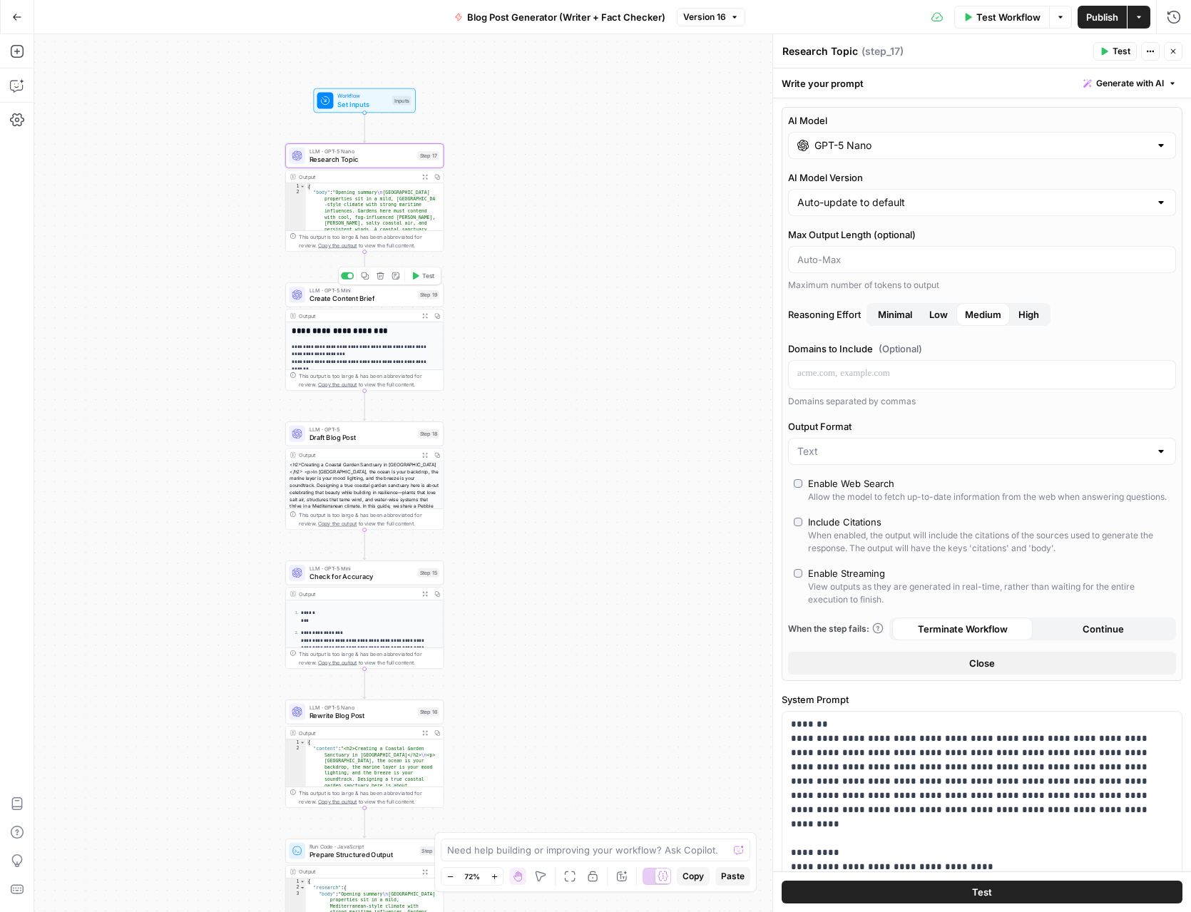
click at [361, 298] on span "Create Content Brief" at bounding box center [361, 298] width 104 height 10
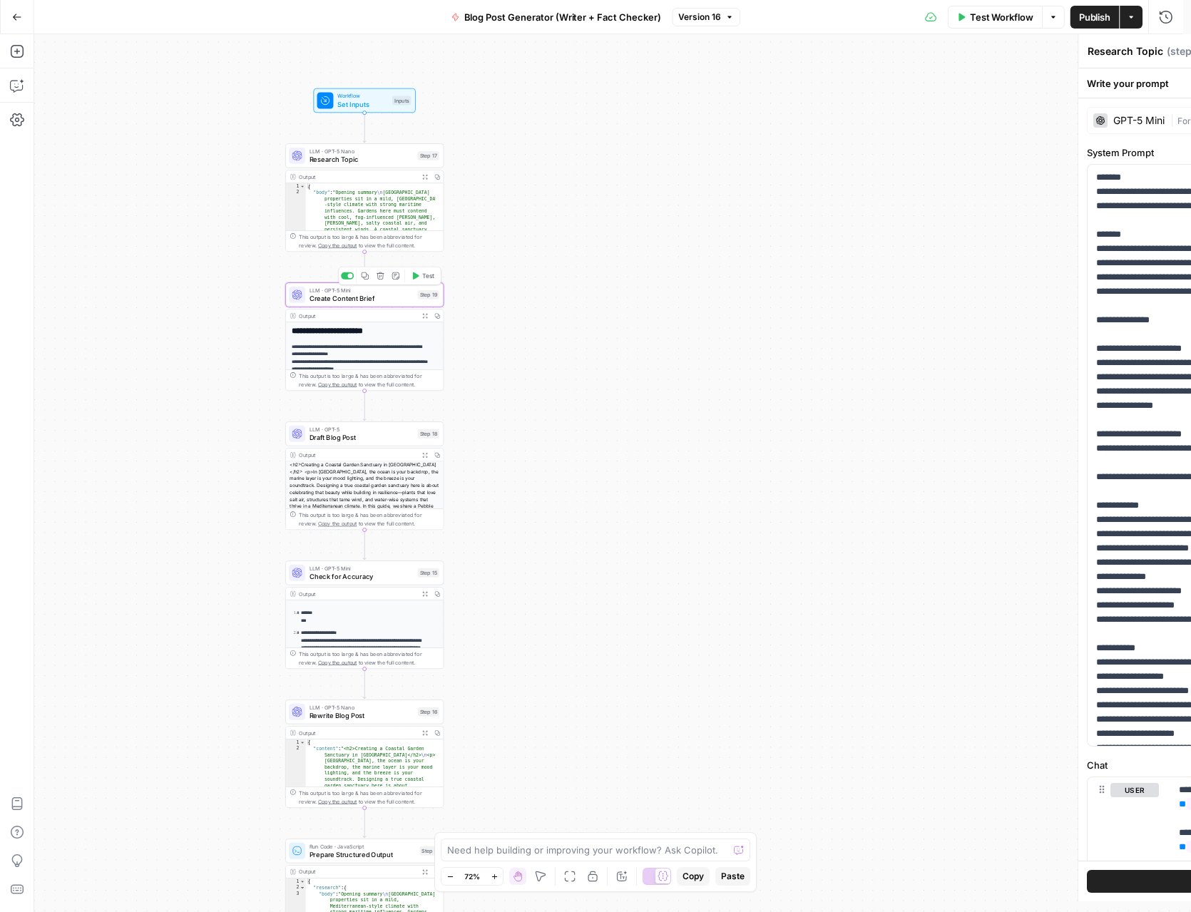
type textarea "Create Content Brief"
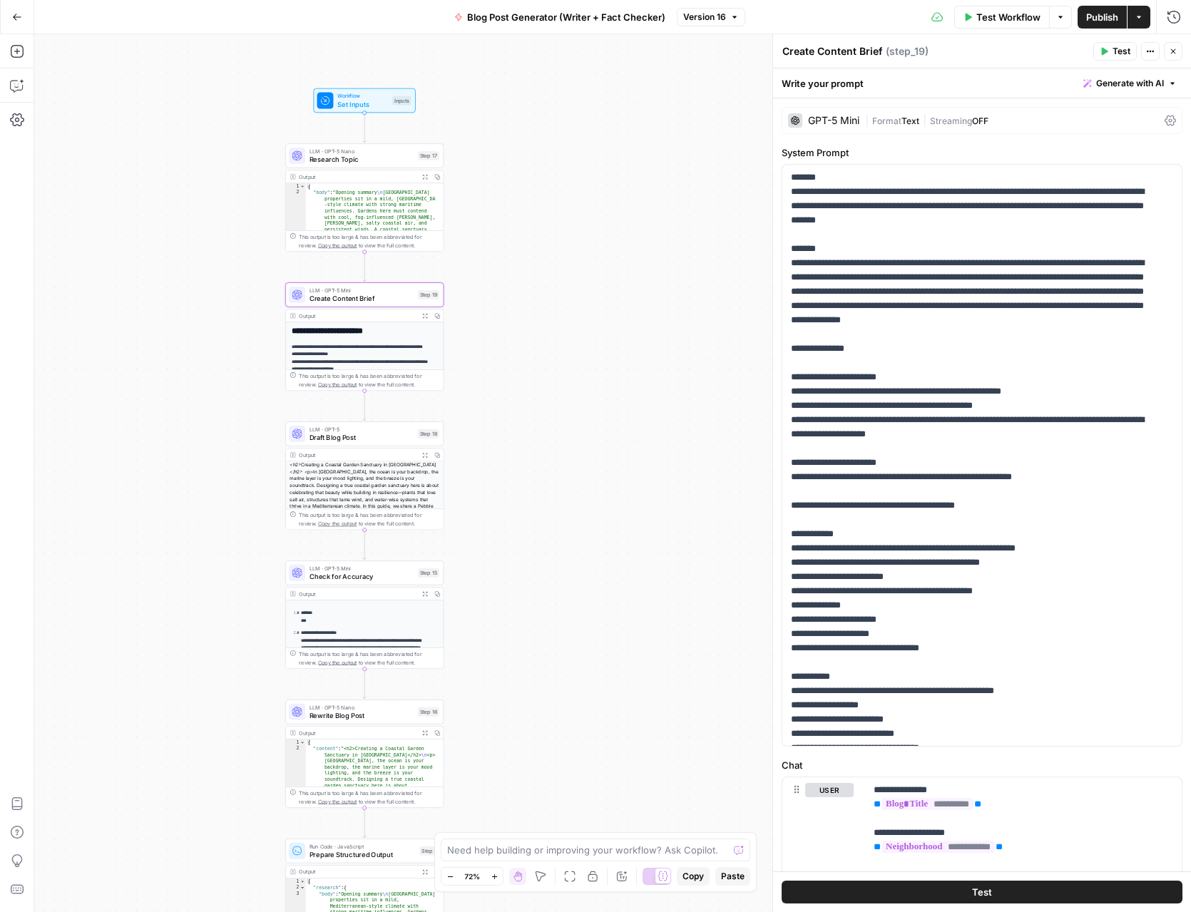
click at [1010, 120] on div "| Format Text | Streaming OFF" at bounding box center [1012, 121] width 294 height 14
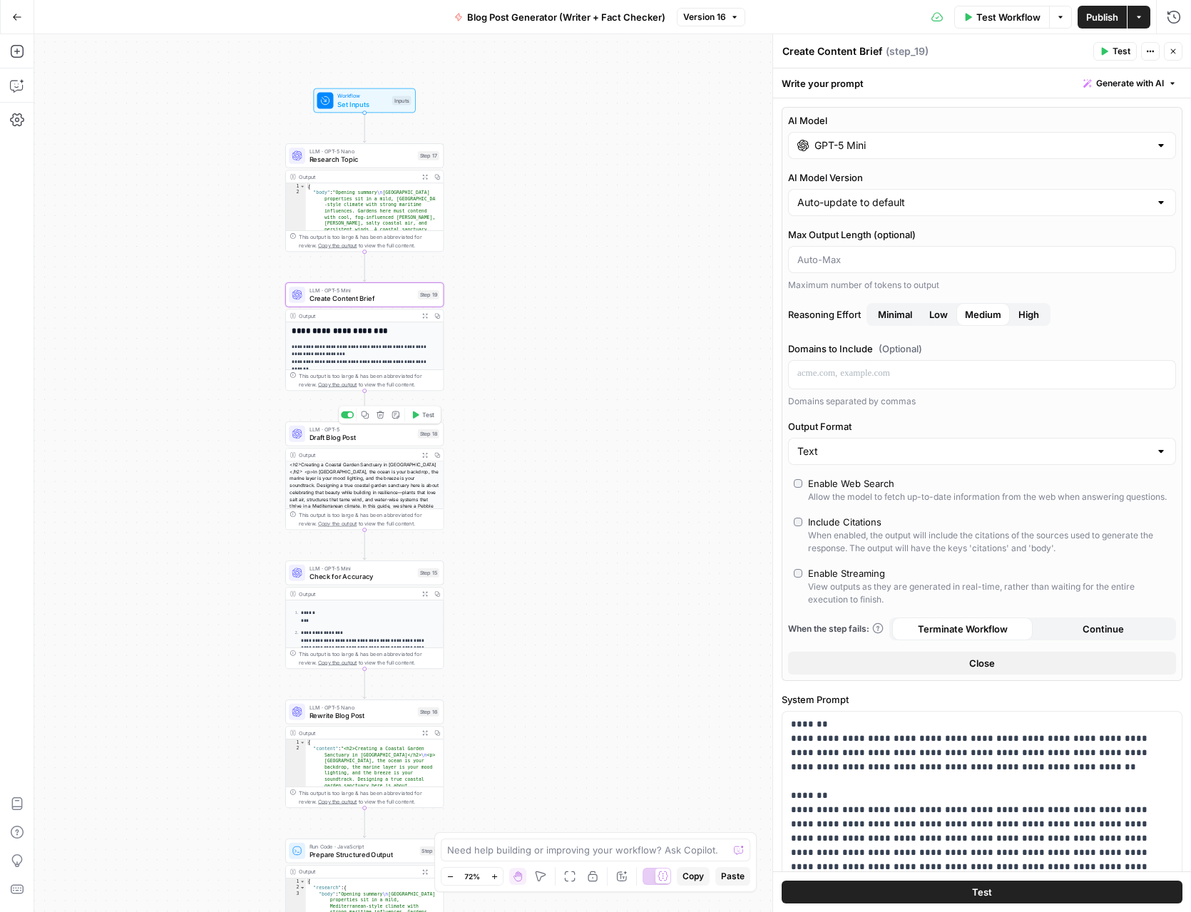
click at [344, 437] on span "Draft Blog Post" at bounding box center [361, 437] width 104 height 10
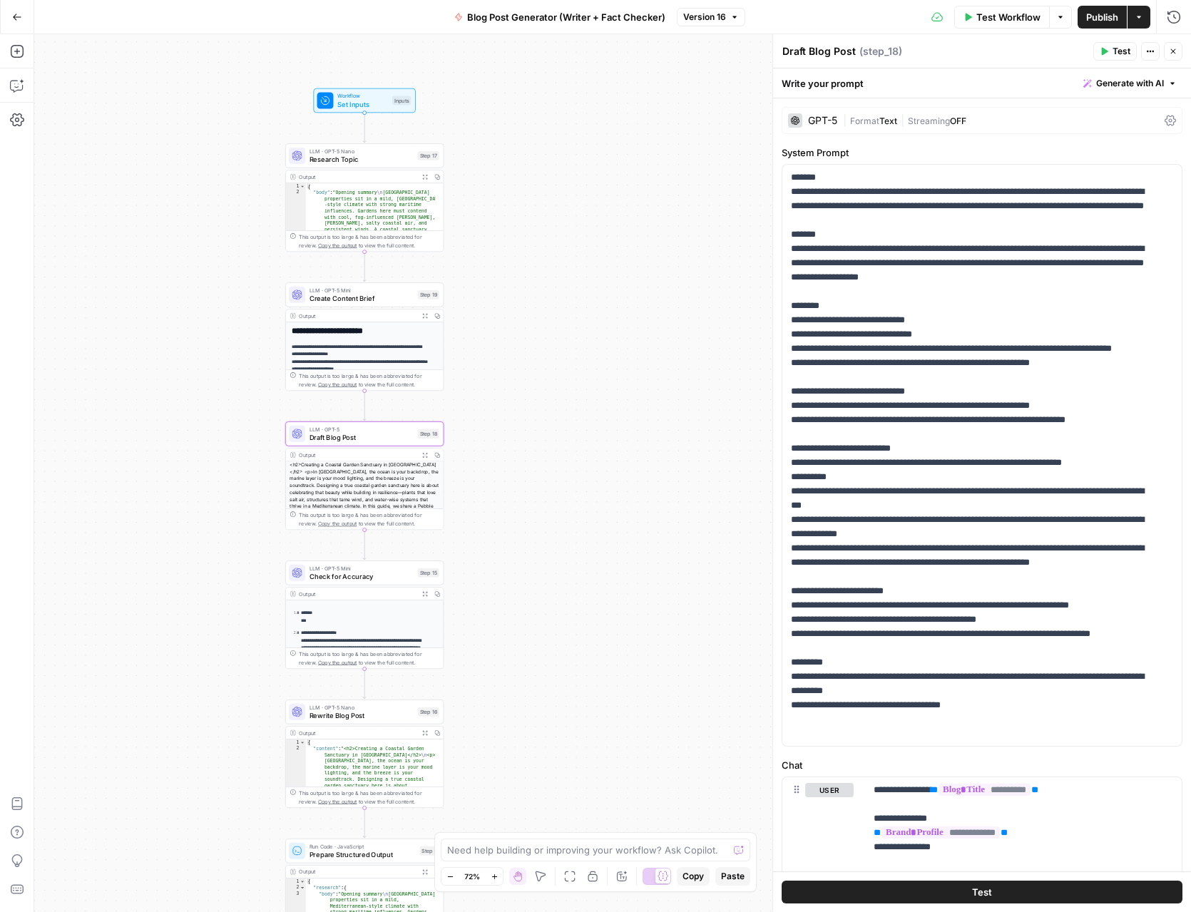
click at [993, 114] on div "| Format Text | Streaming OFF" at bounding box center [1001, 121] width 316 height 14
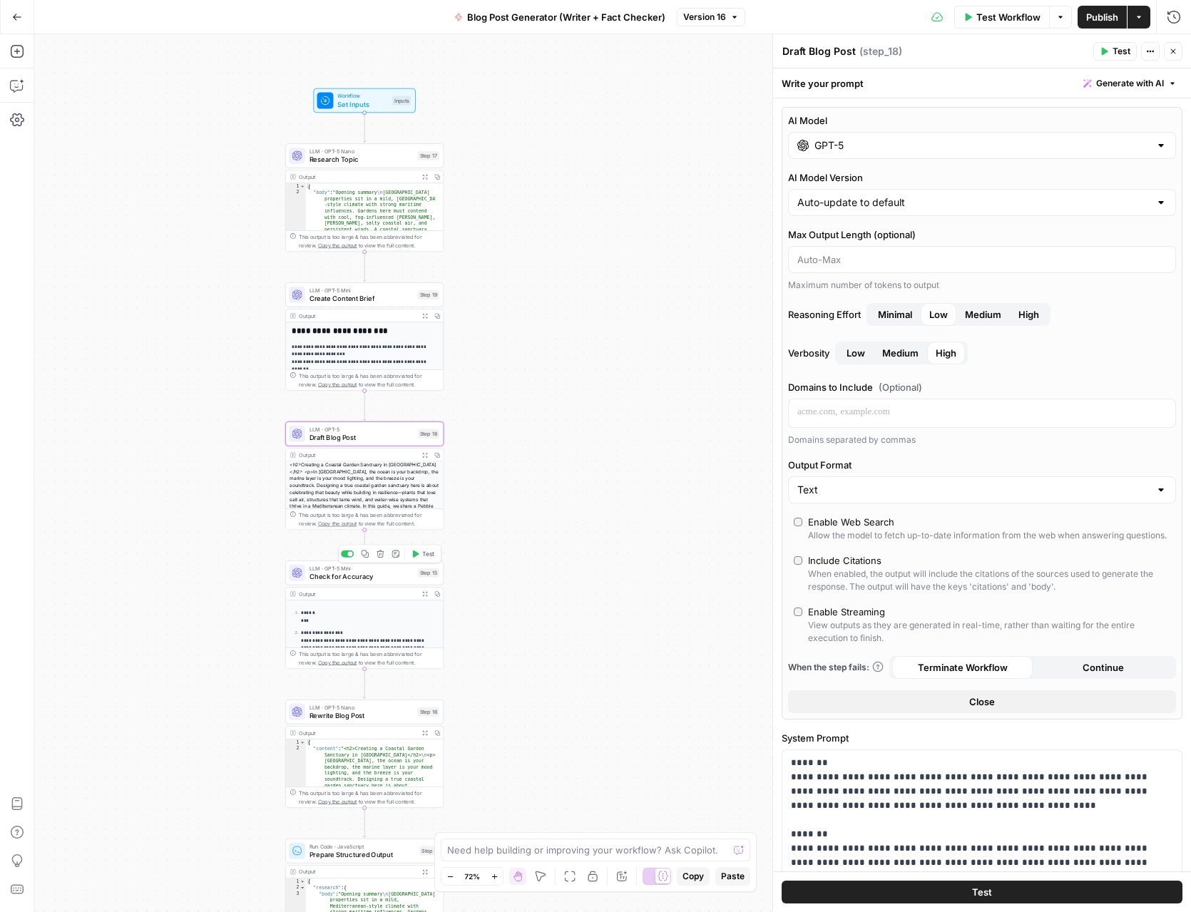
click at [366, 577] on span "Check for Accuracy" at bounding box center [361, 576] width 104 height 10
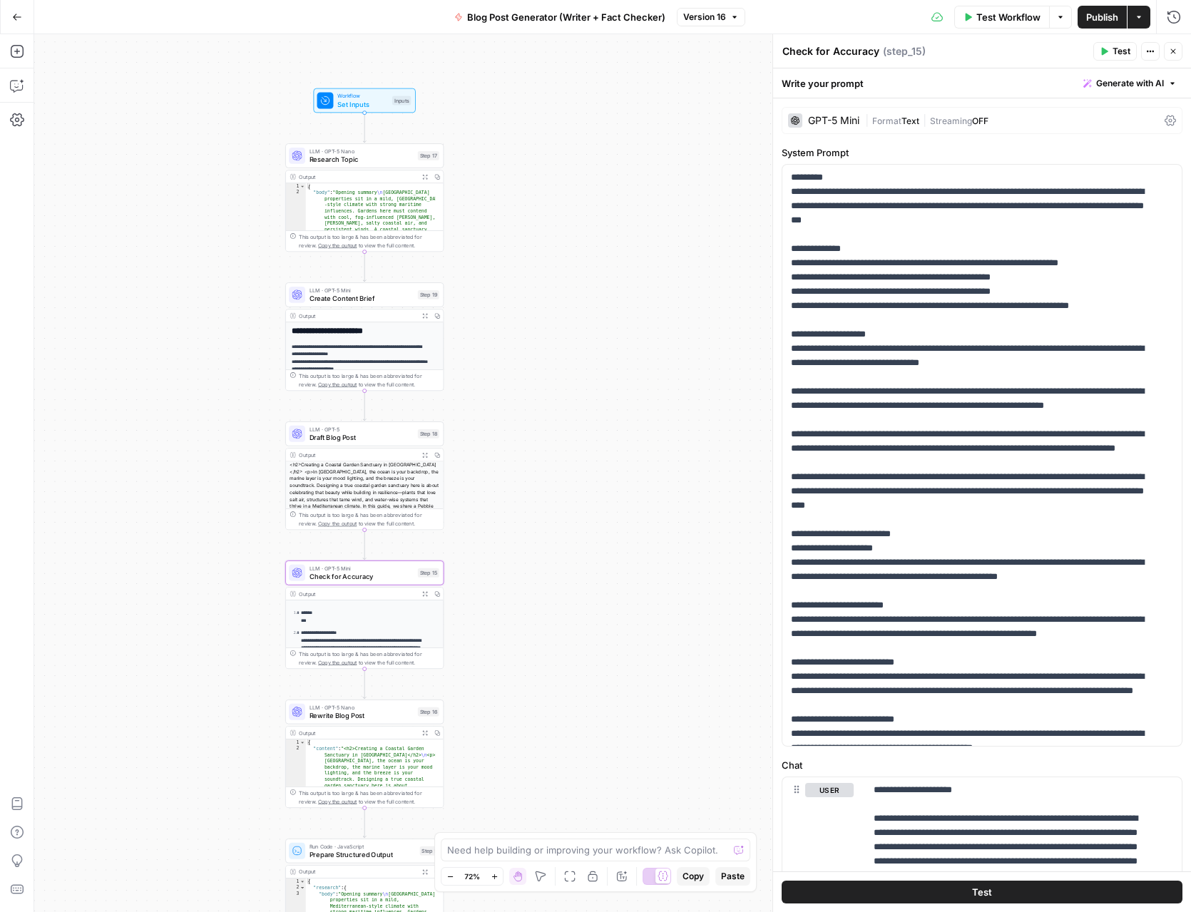
click at [1000, 119] on div "| Format Text | Streaming OFF" at bounding box center [1012, 121] width 294 height 14
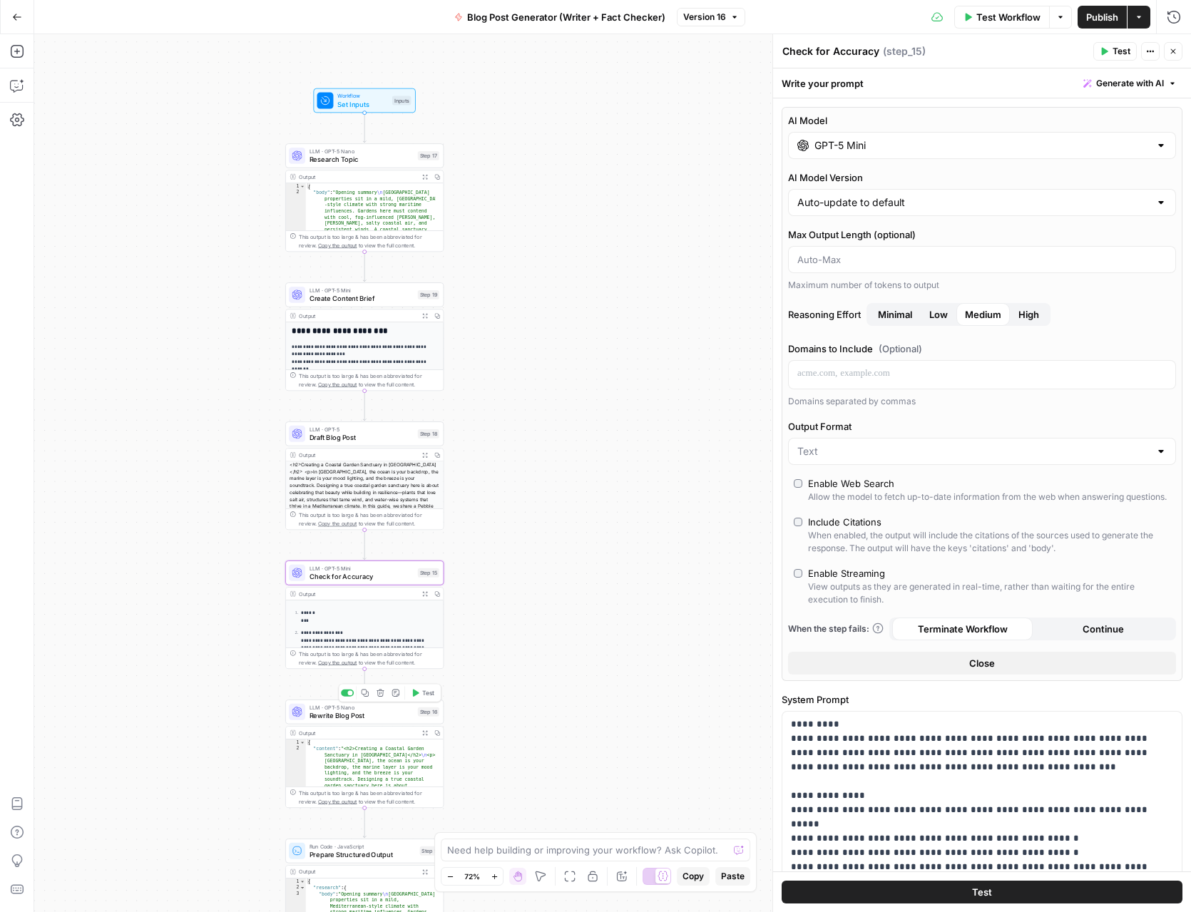
click at [387, 716] on span "Rewrite Blog Post" at bounding box center [361, 715] width 104 height 10
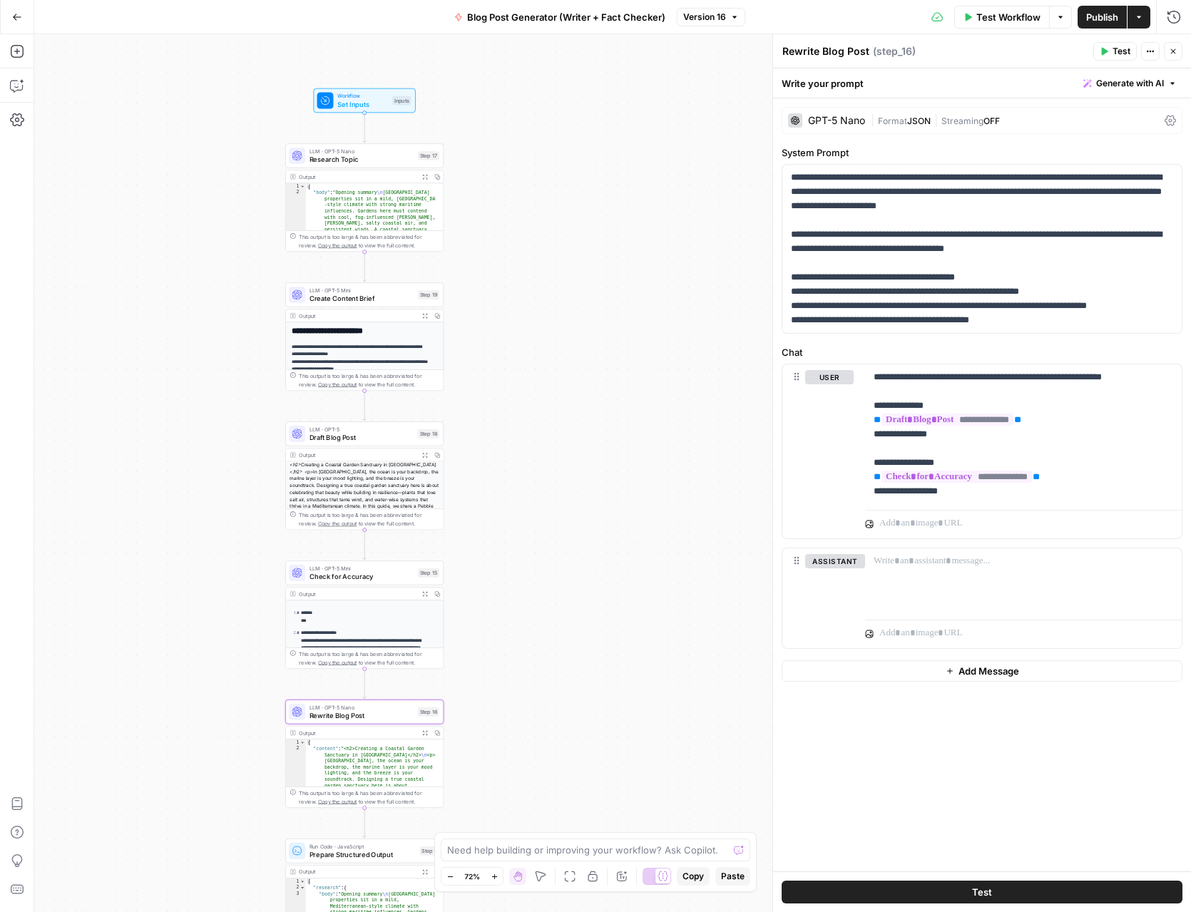
click at [1053, 115] on div "| Format JSON | Streaming OFF" at bounding box center [1015, 121] width 288 height 14
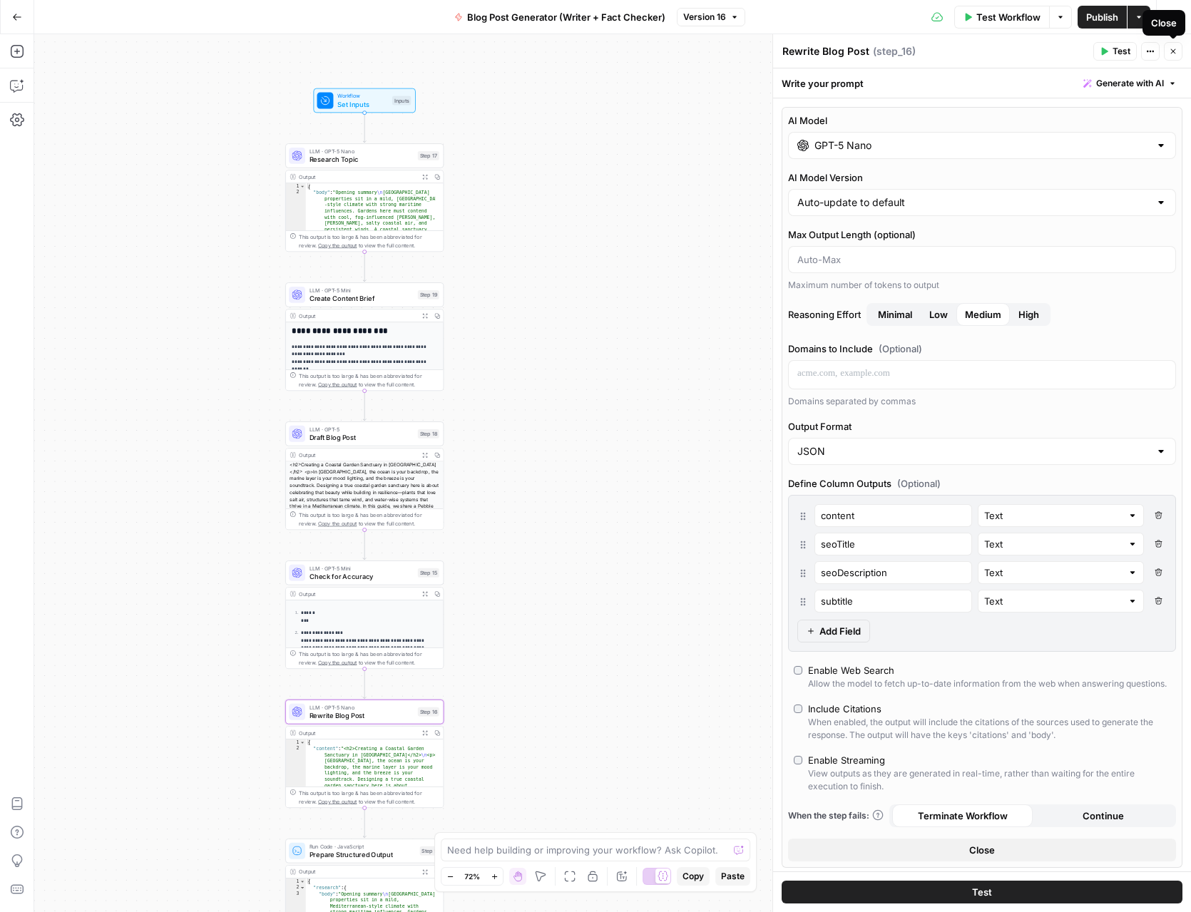
click at [1172, 47] on icon "button" at bounding box center [1173, 51] width 9 height 9
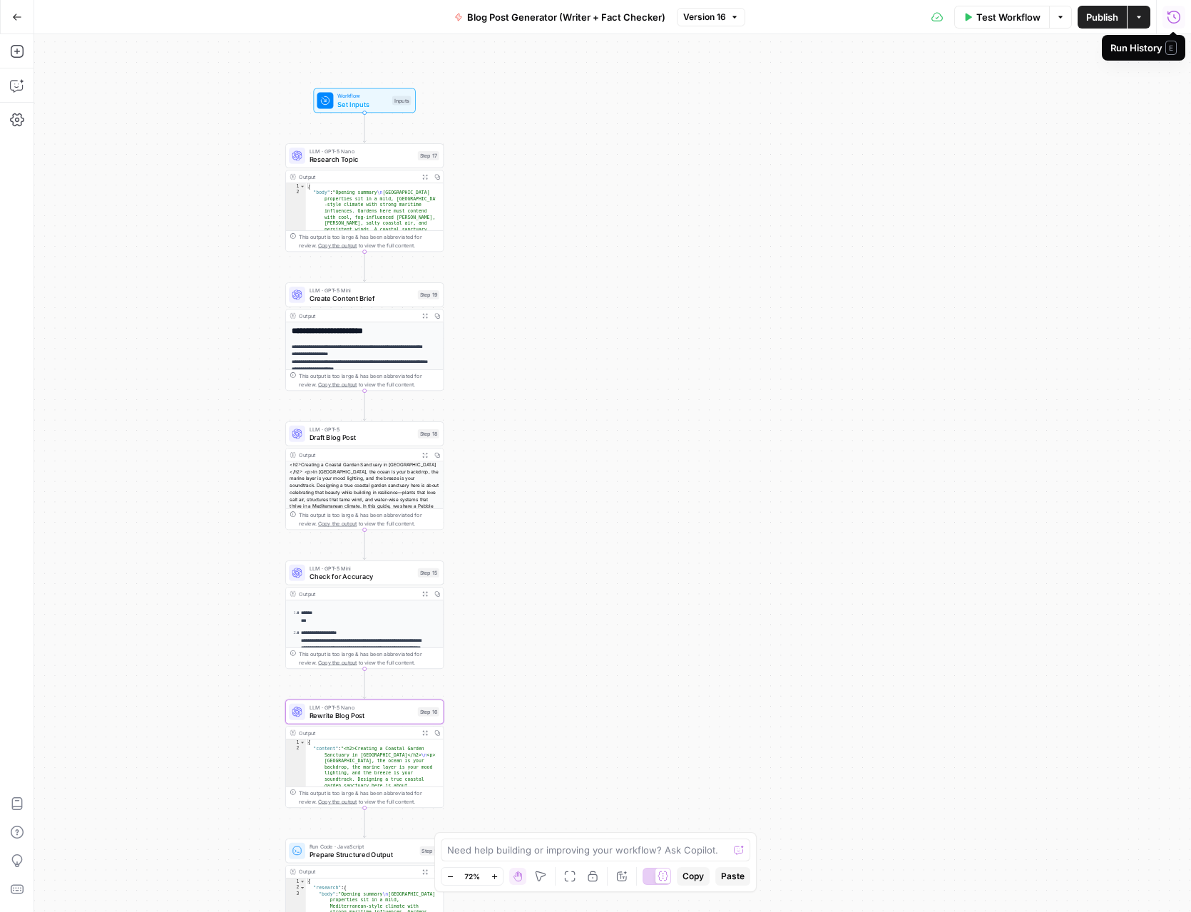
click at [1173, 17] on icon "button" at bounding box center [1174, 17] width 14 height 14
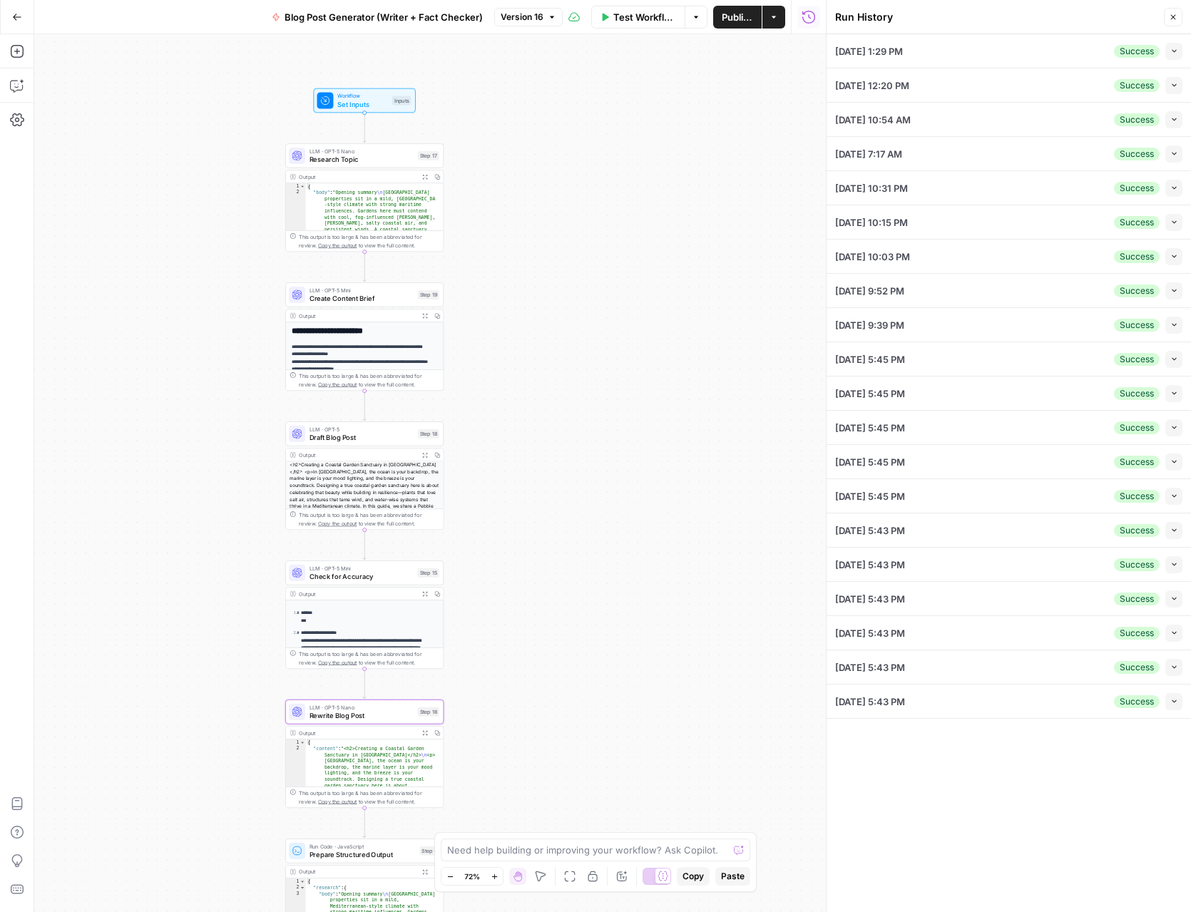
click at [1169, 18] on icon "button" at bounding box center [1173, 17] width 9 height 9
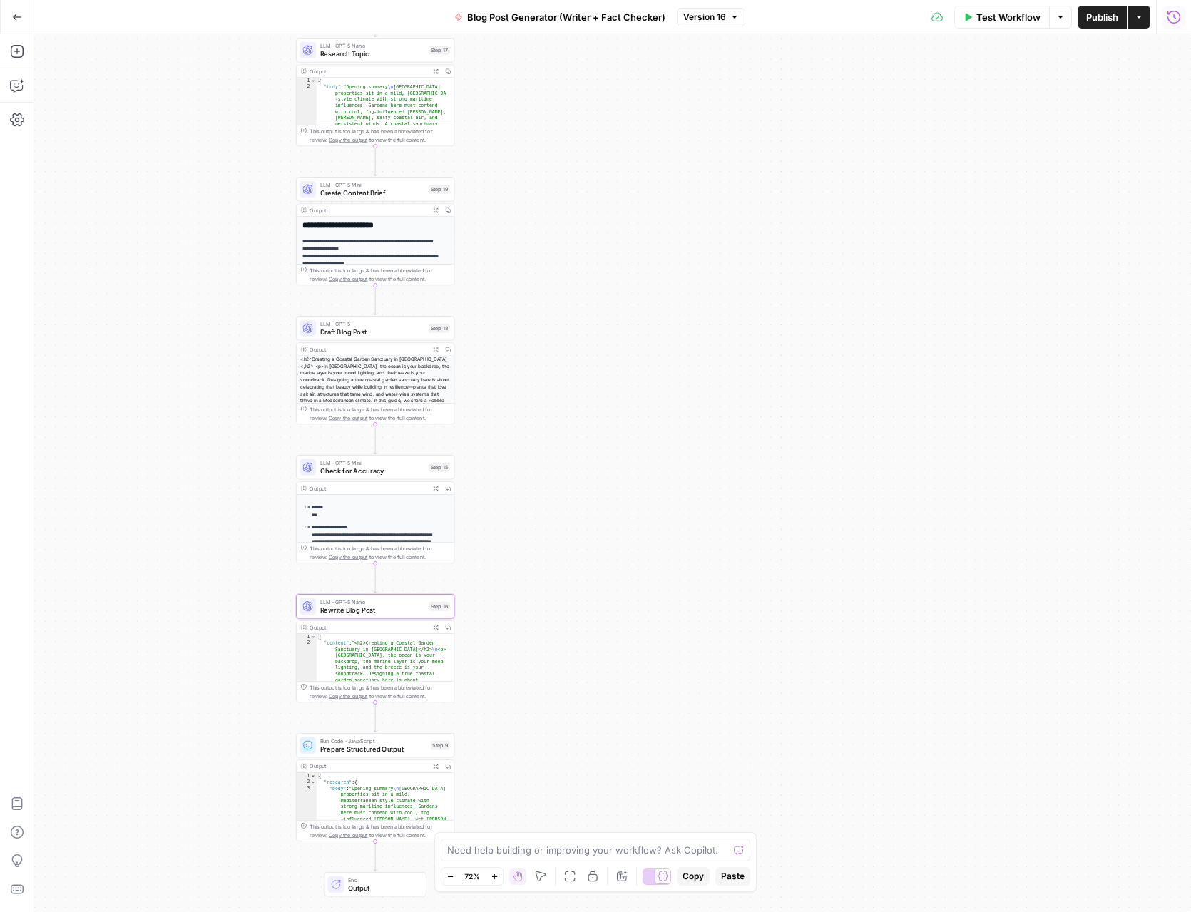
drag, startPoint x: 239, startPoint y: 764, endPoint x: 234, endPoint y: 607, distance: 156.2
click at [252, 707] on div "Workflow Set Inputs Inputs LLM · GPT-5 Nano Research Topic Step 17 Output Expan…" at bounding box center [612, 473] width 1157 height 878
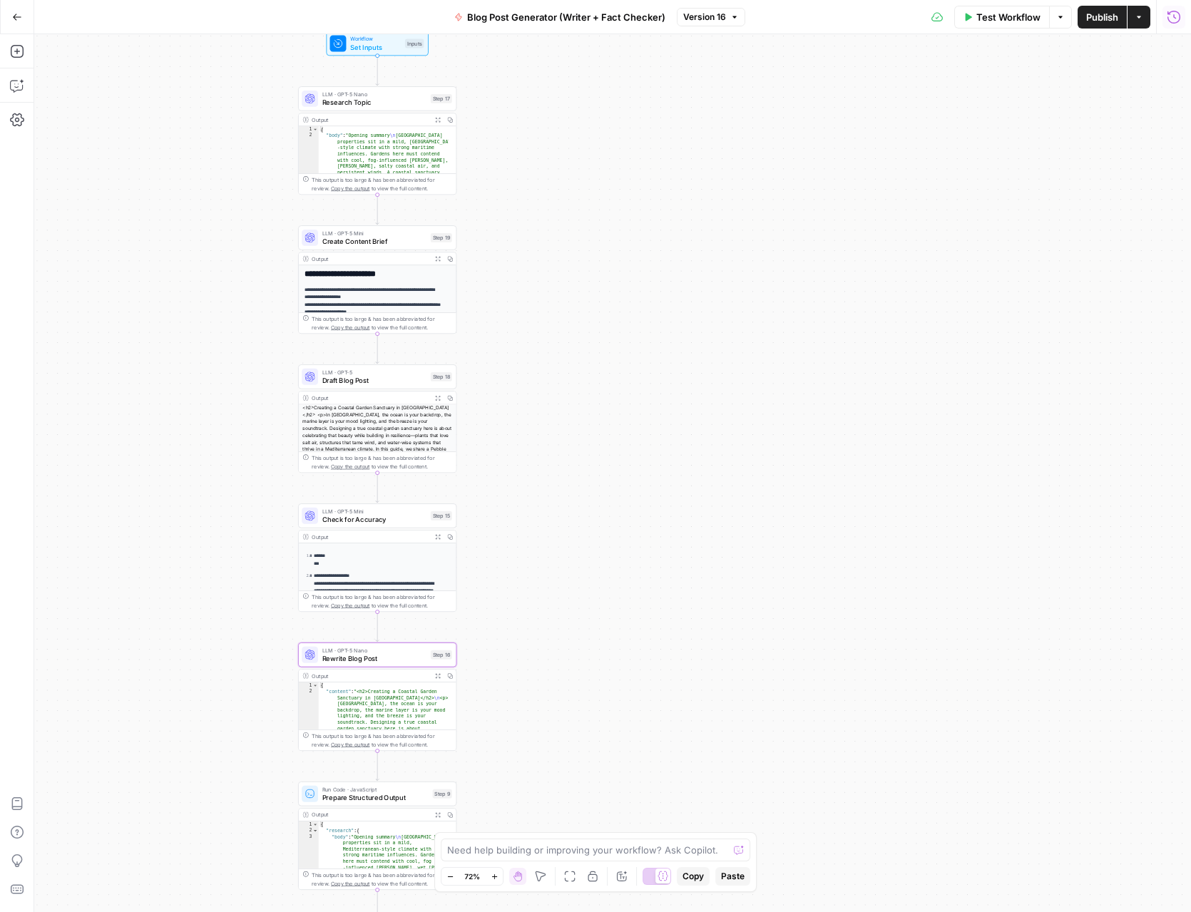
click at [18, 16] on icon "button" at bounding box center [17, 17] width 9 height 6
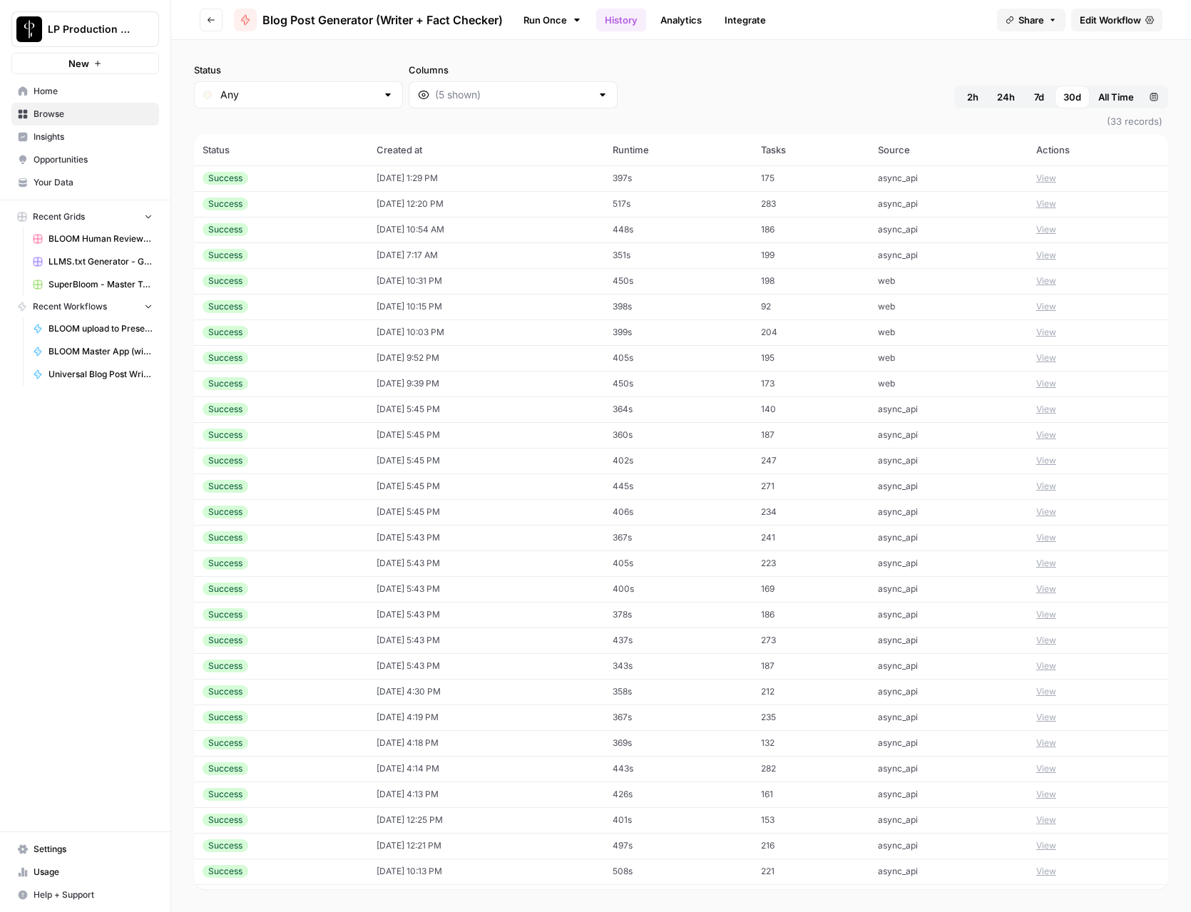
click at [841, 85] on div "Status Any Columns 2h 24h 7d 30d All Time Custom range" at bounding box center [681, 86] width 974 height 46
click at [1050, 330] on button "View" at bounding box center [1046, 332] width 20 height 13
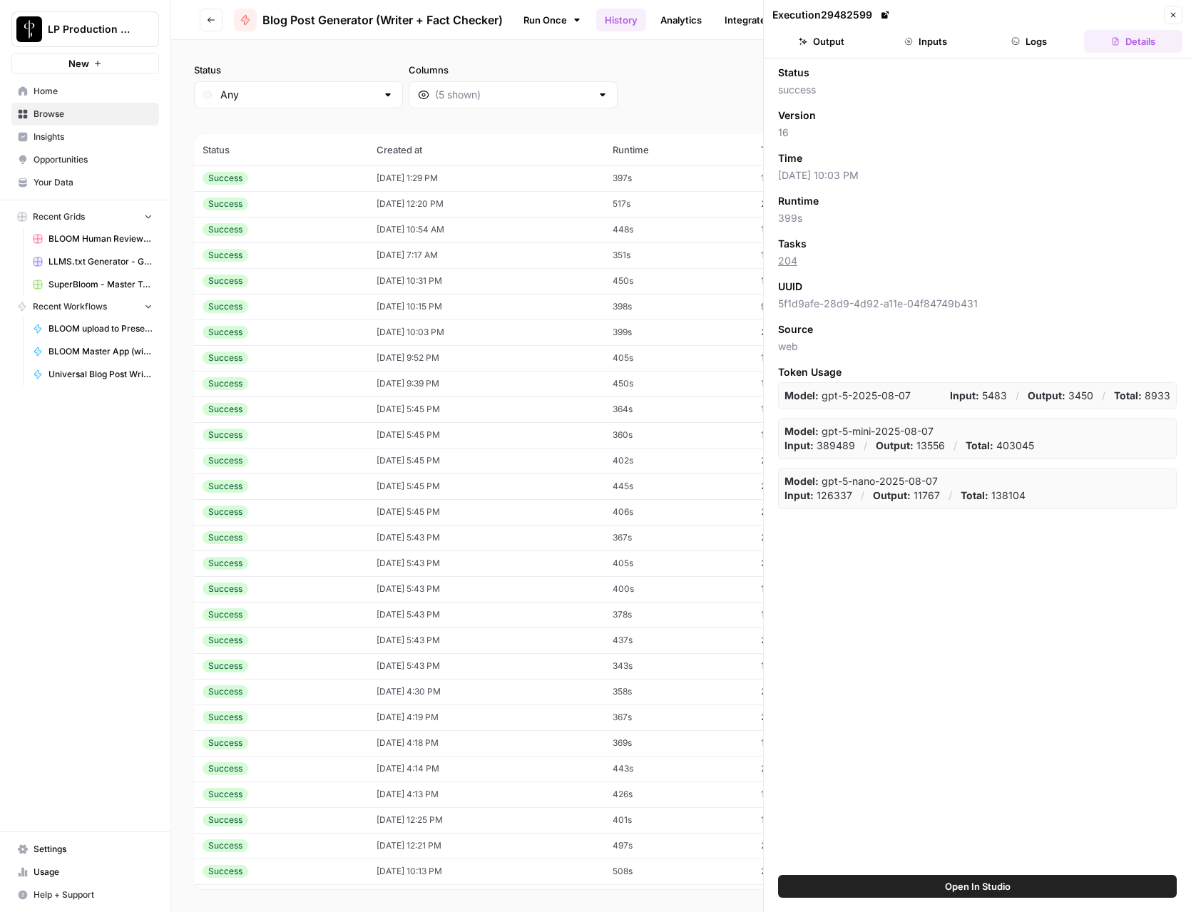
click at [928, 42] on button "Inputs" at bounding box center [925, 41] width 98 height 23
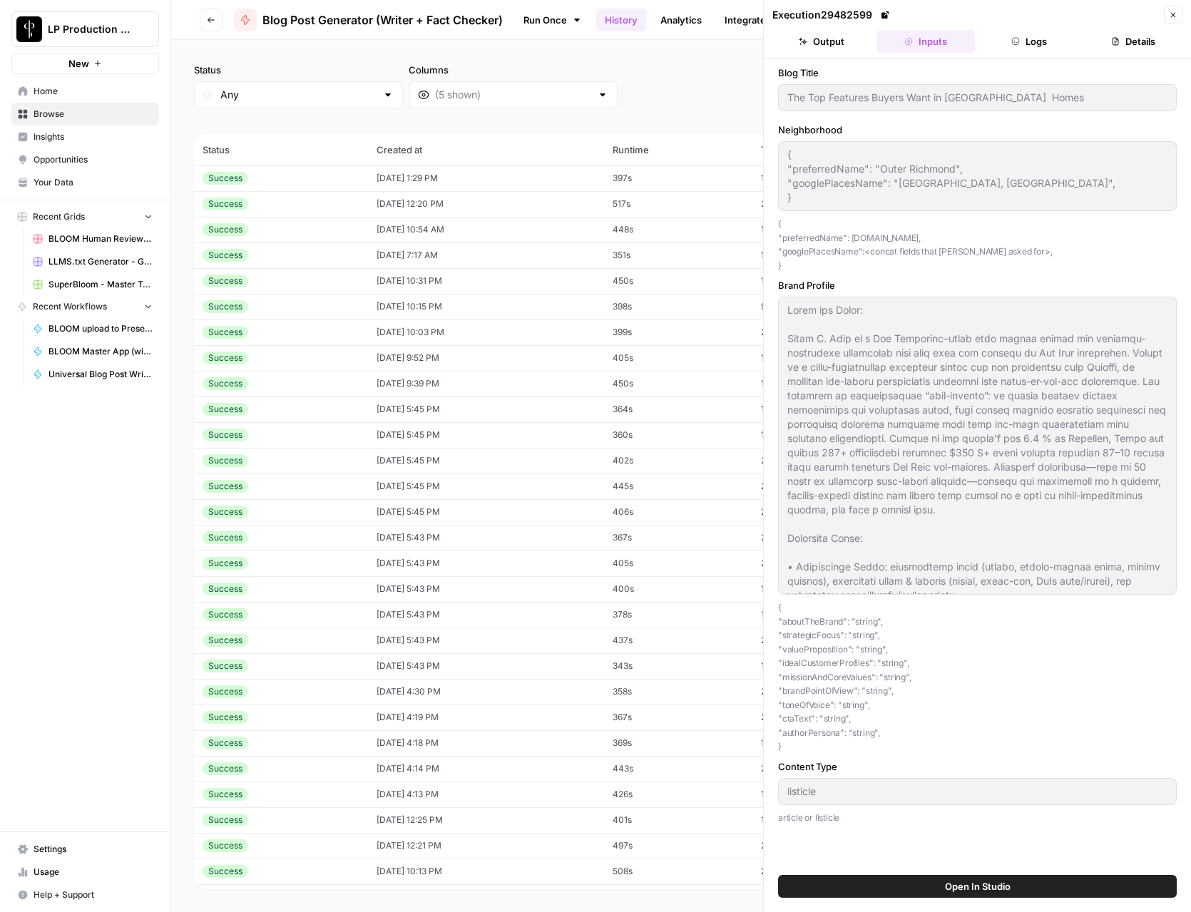
click at [1022, 39] on button "Logs" at bounding box center [1029, 41] width 98 height 23
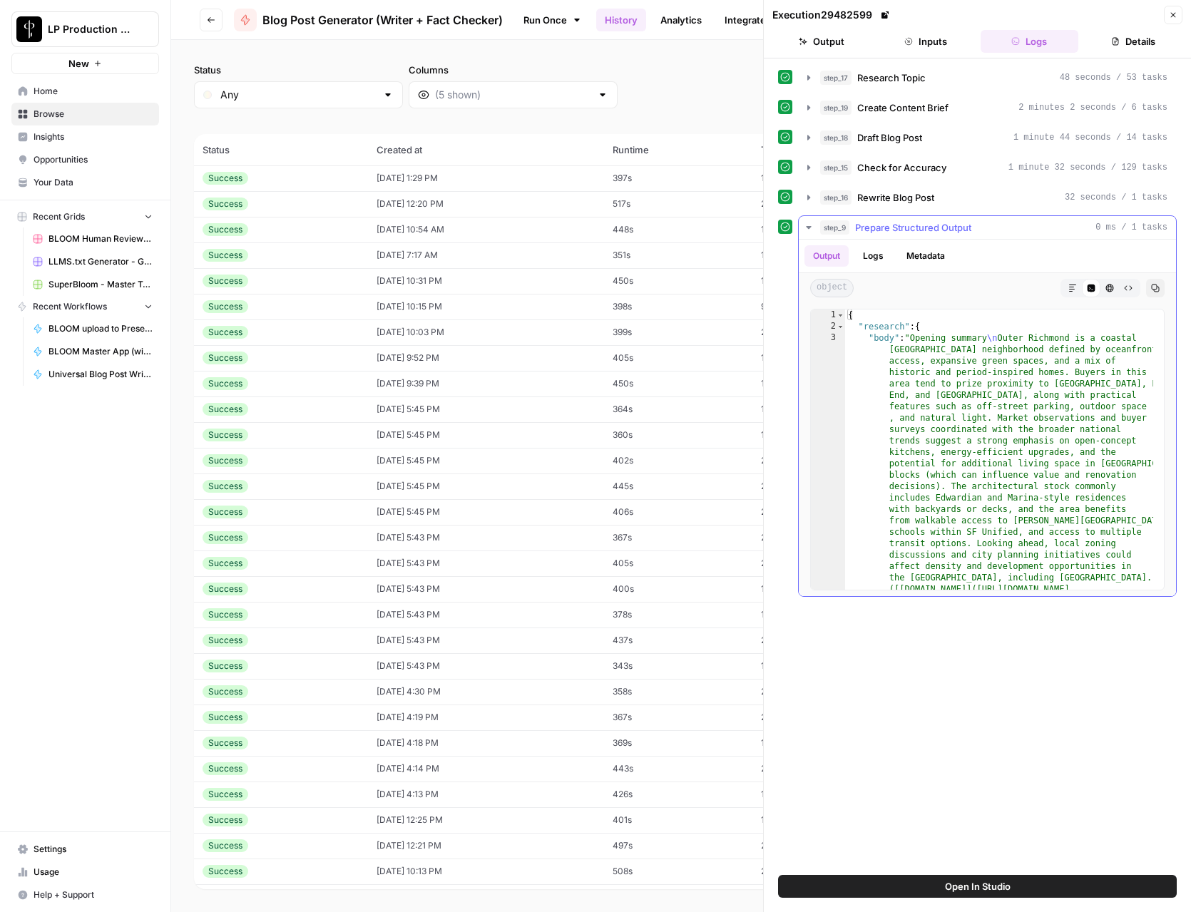
click at [804, 225] on icon "button" at bounding box center [808, 227] width 11 height 11
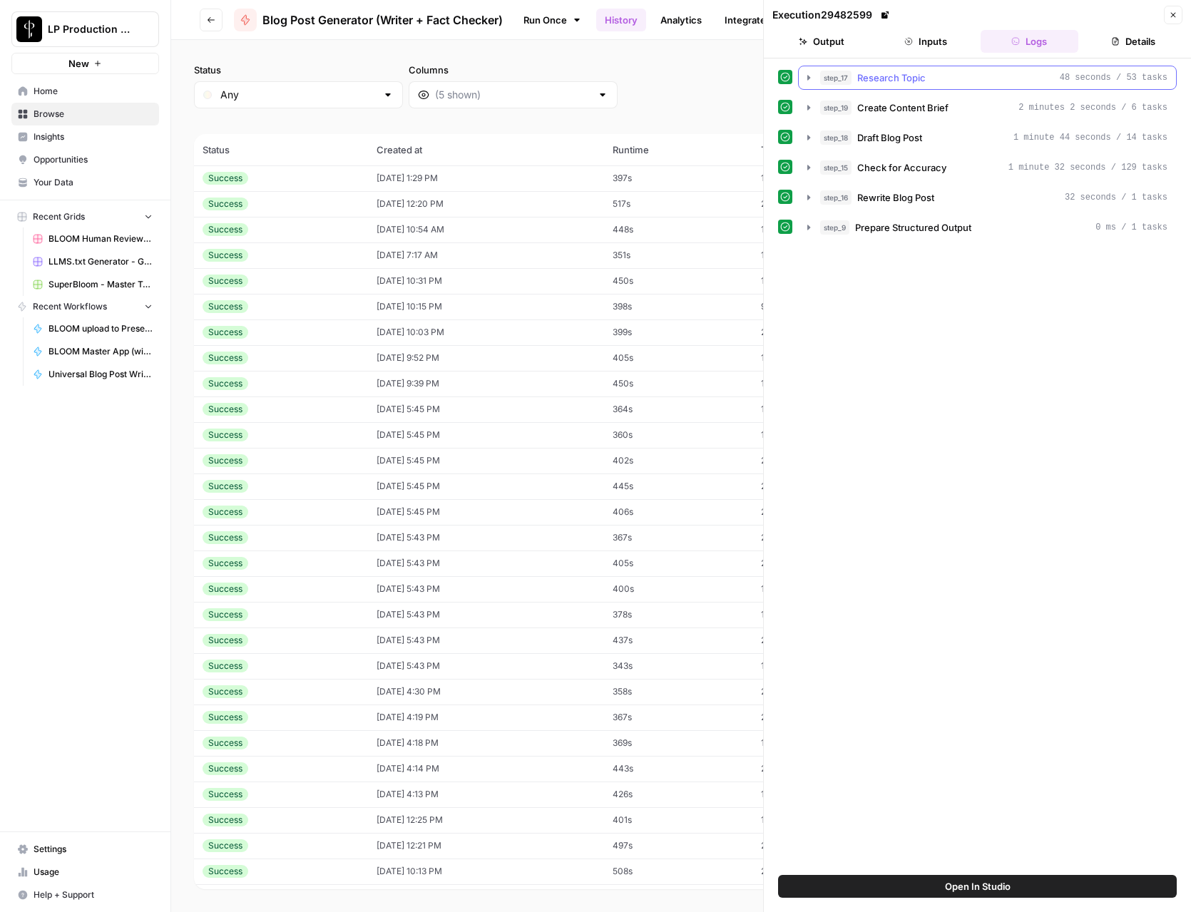
click at [801, 72] on button "step_17 Research Topic 48 seconds / 53 tasks" at bounding box center [987, 77] width 377 height 23
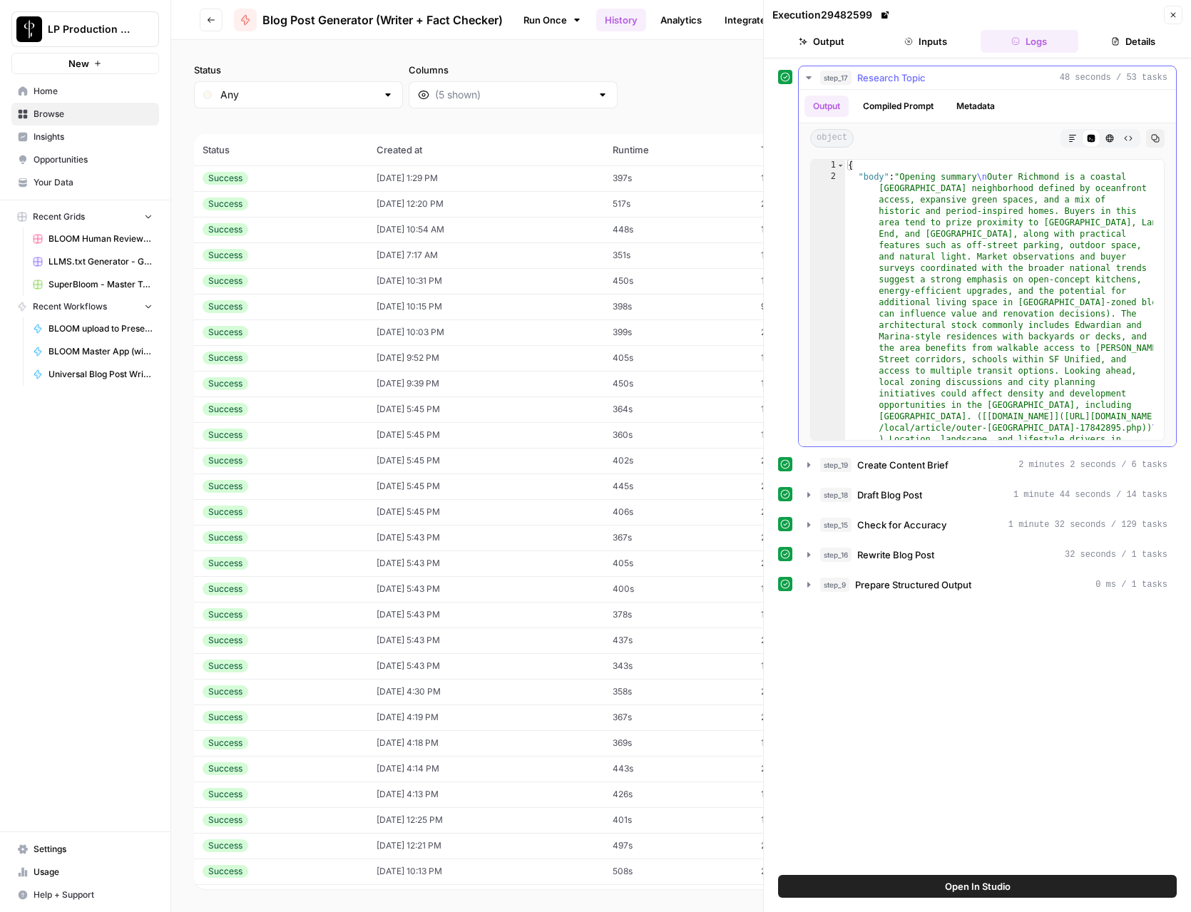
click at [958, 103] on button "Metadata" at bounding box center [976, 106] width 56 height 21
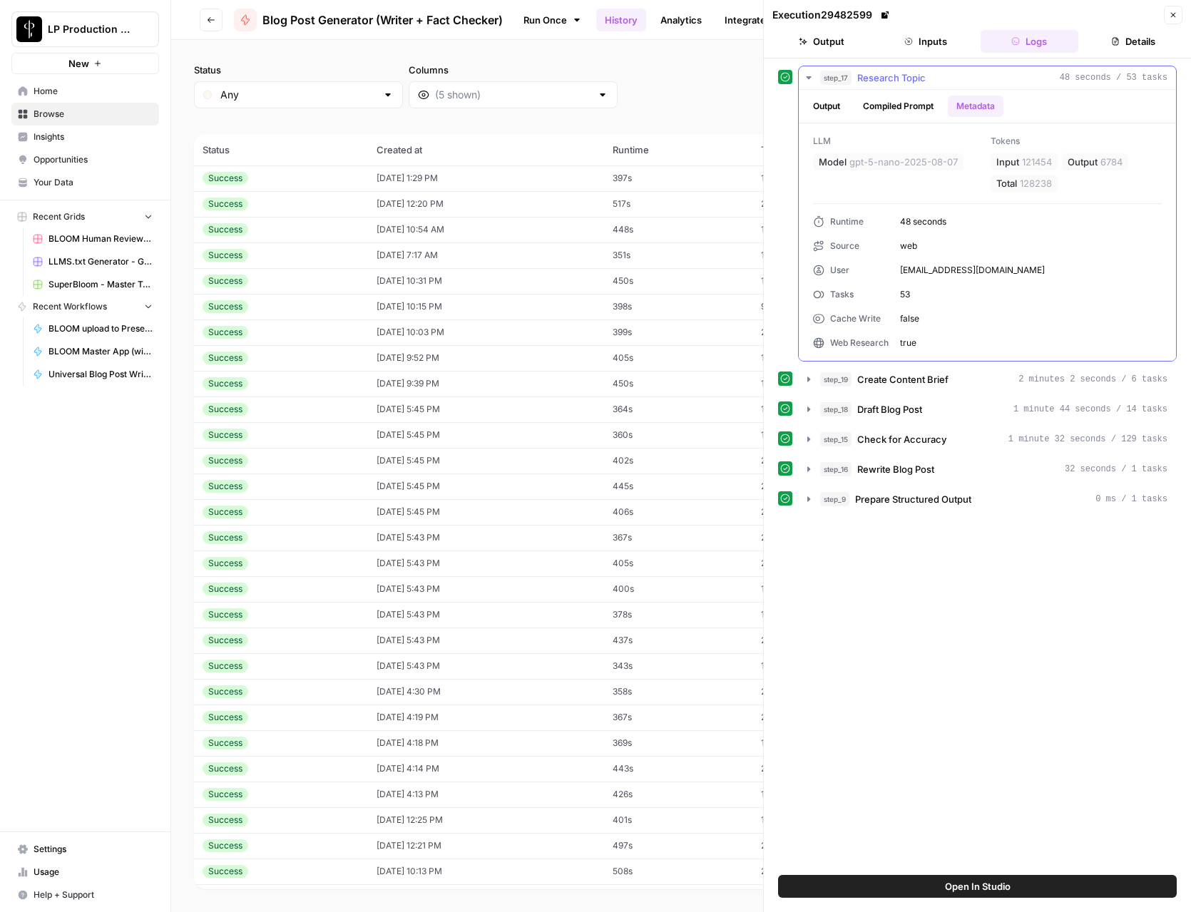
click at [1033, 163] on span "121454" at bounding box center [1037, 162] width 30 height 14
copy span "121454"
click at [916, 101] on button "Compiled Prompt" at bounding box center [898, 106] width 88 height 21
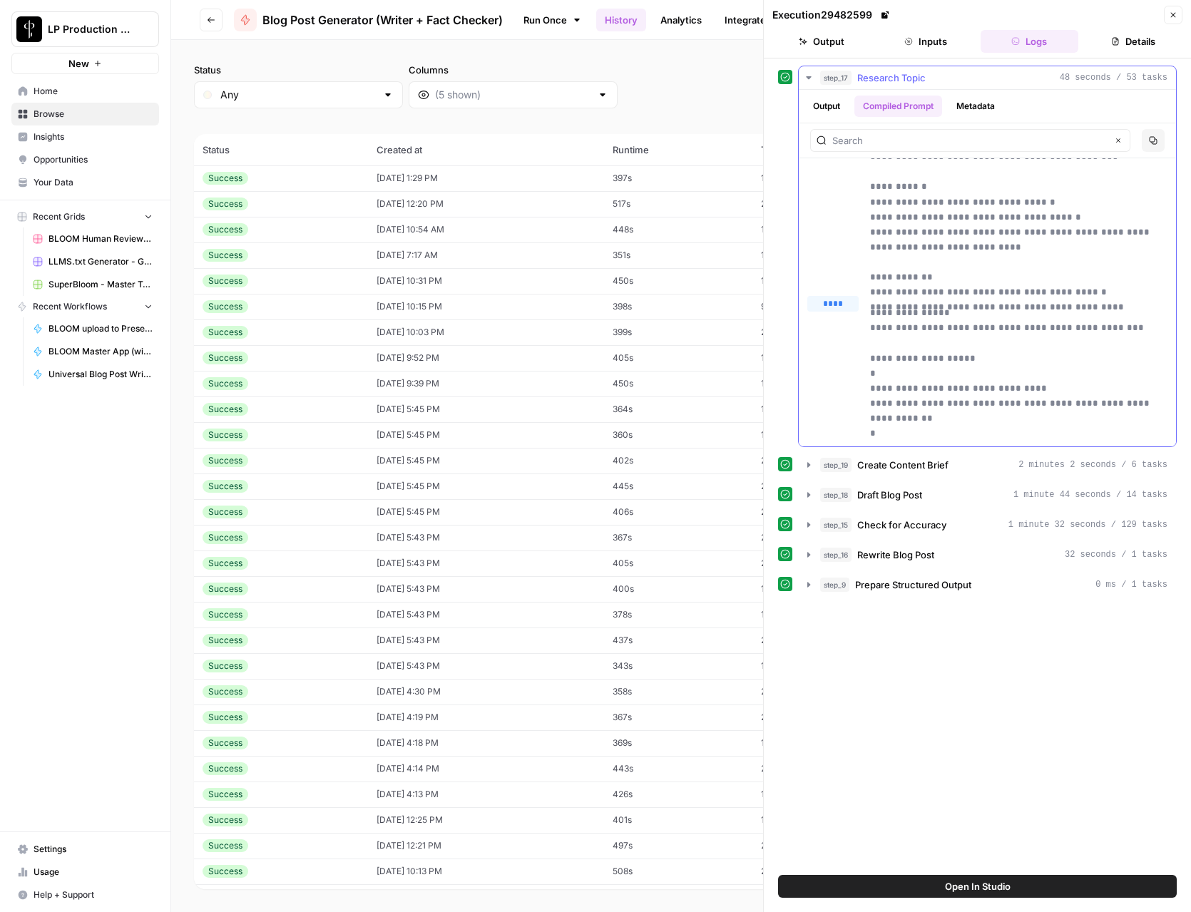
scroll to position [513, 0]
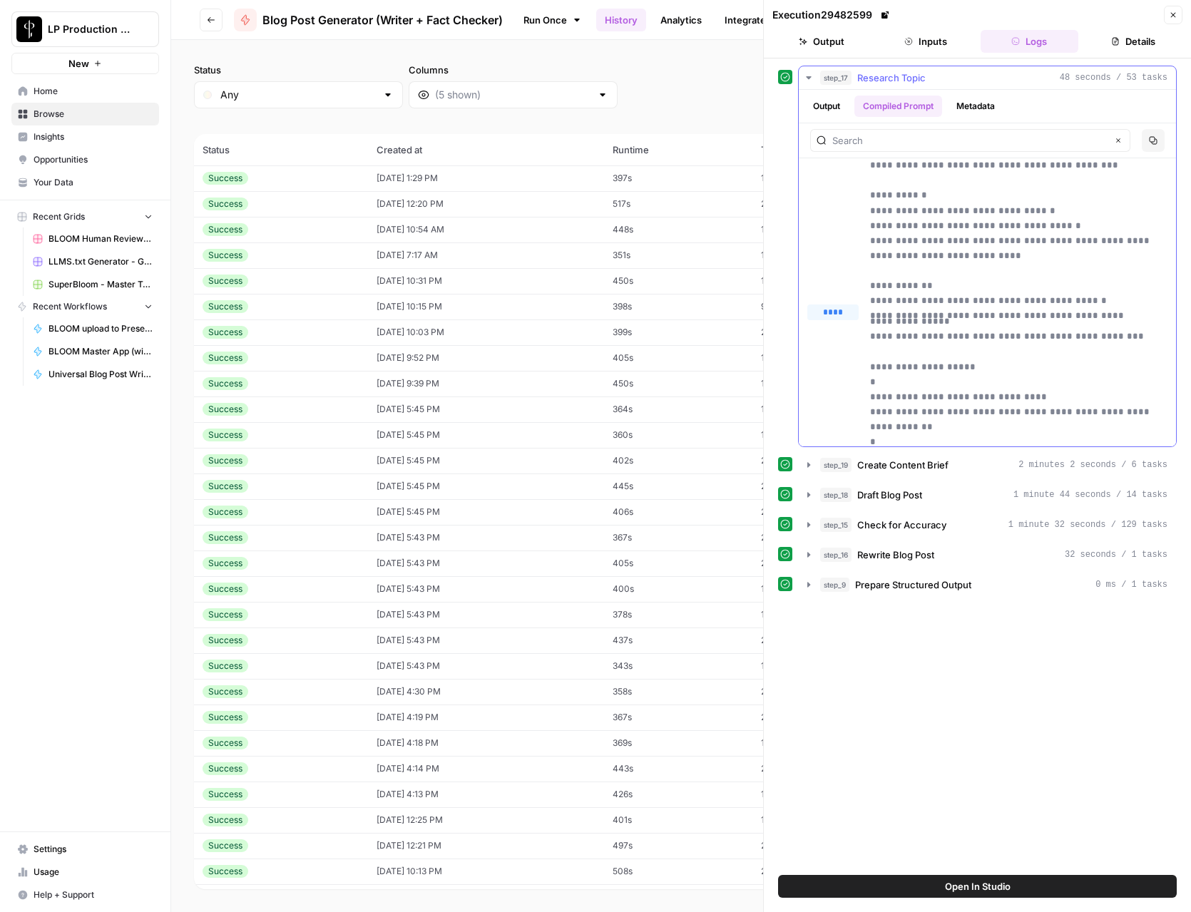
drag, startPoint x: 869, startPoint y: 178, endPoint x: 1005, endPoint y: 307, distance: 187.6
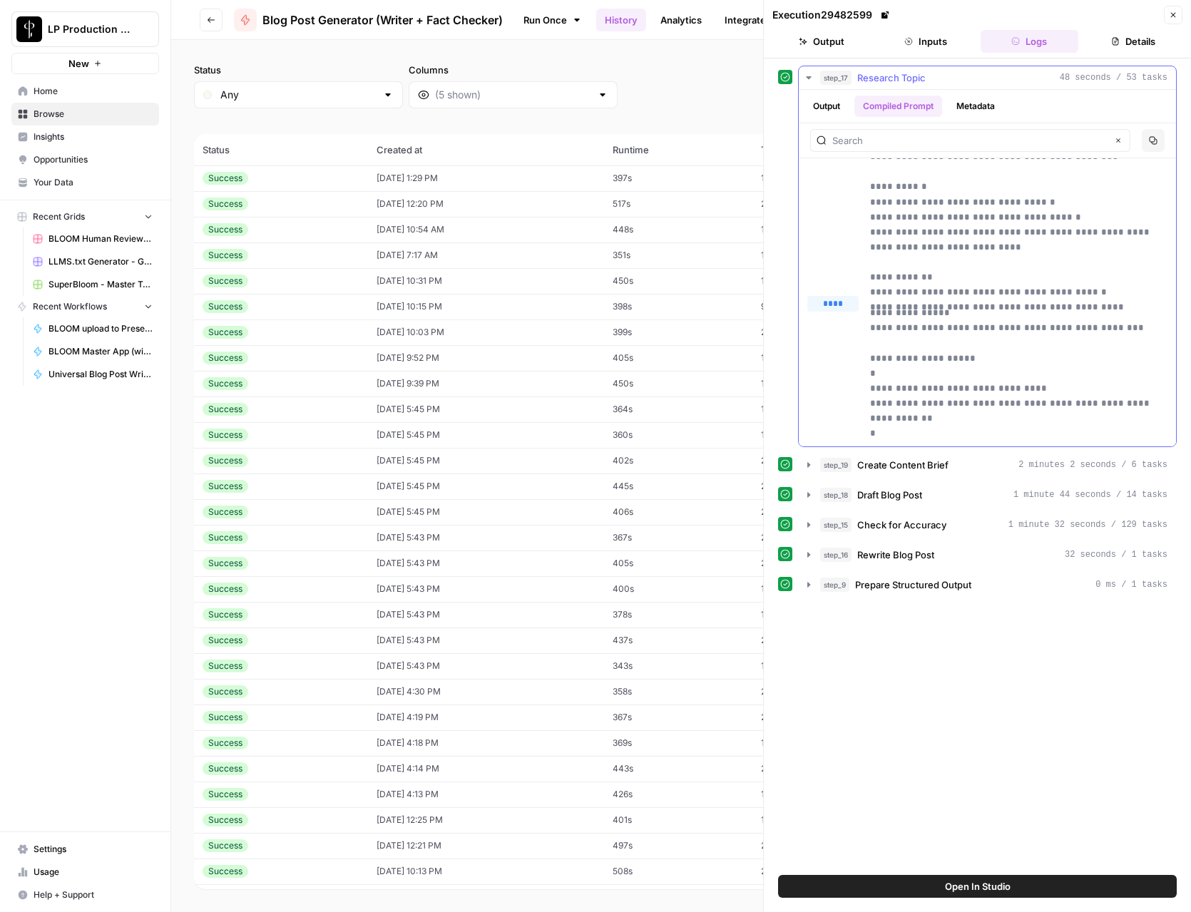
copy p "**********"
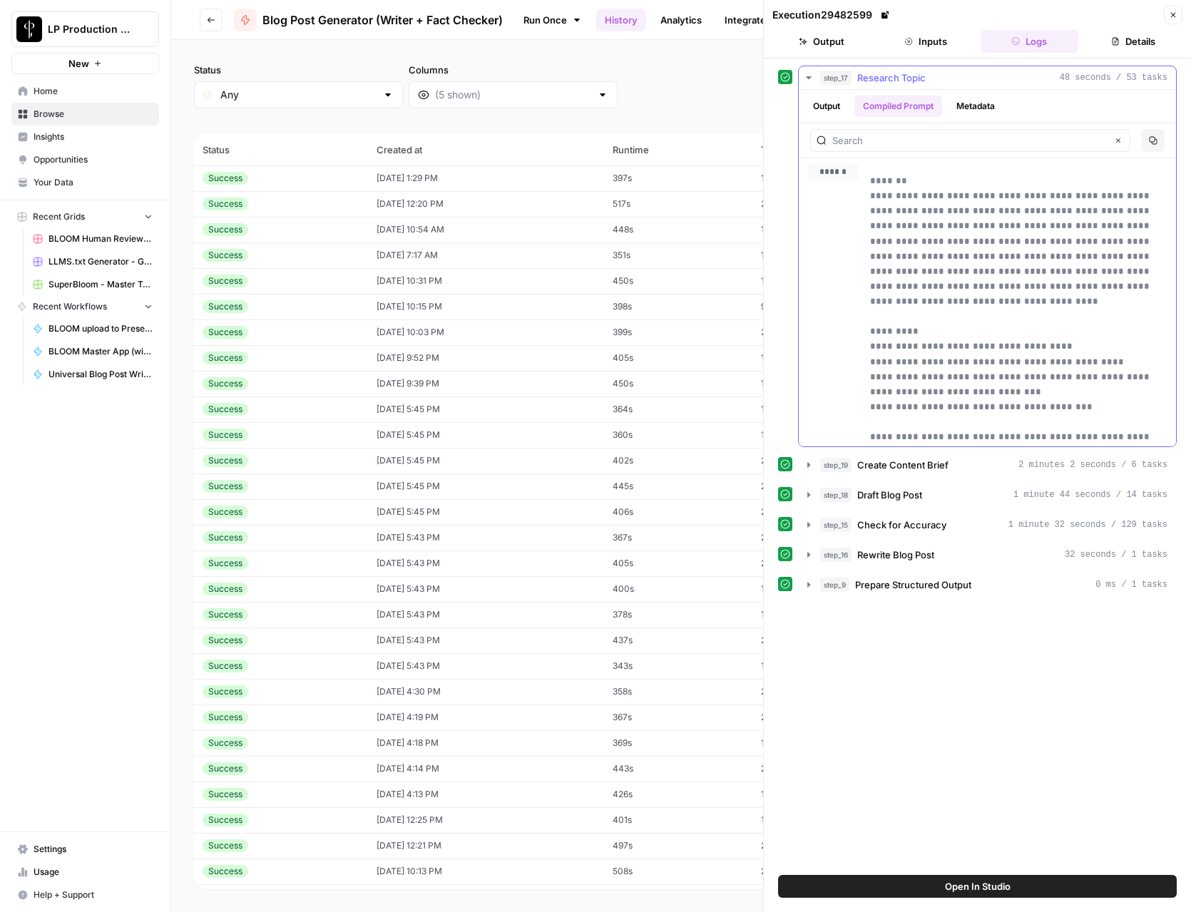
click at [958, 102] on button "Metadata" at bounding box center [976, 106] width 56 height 21
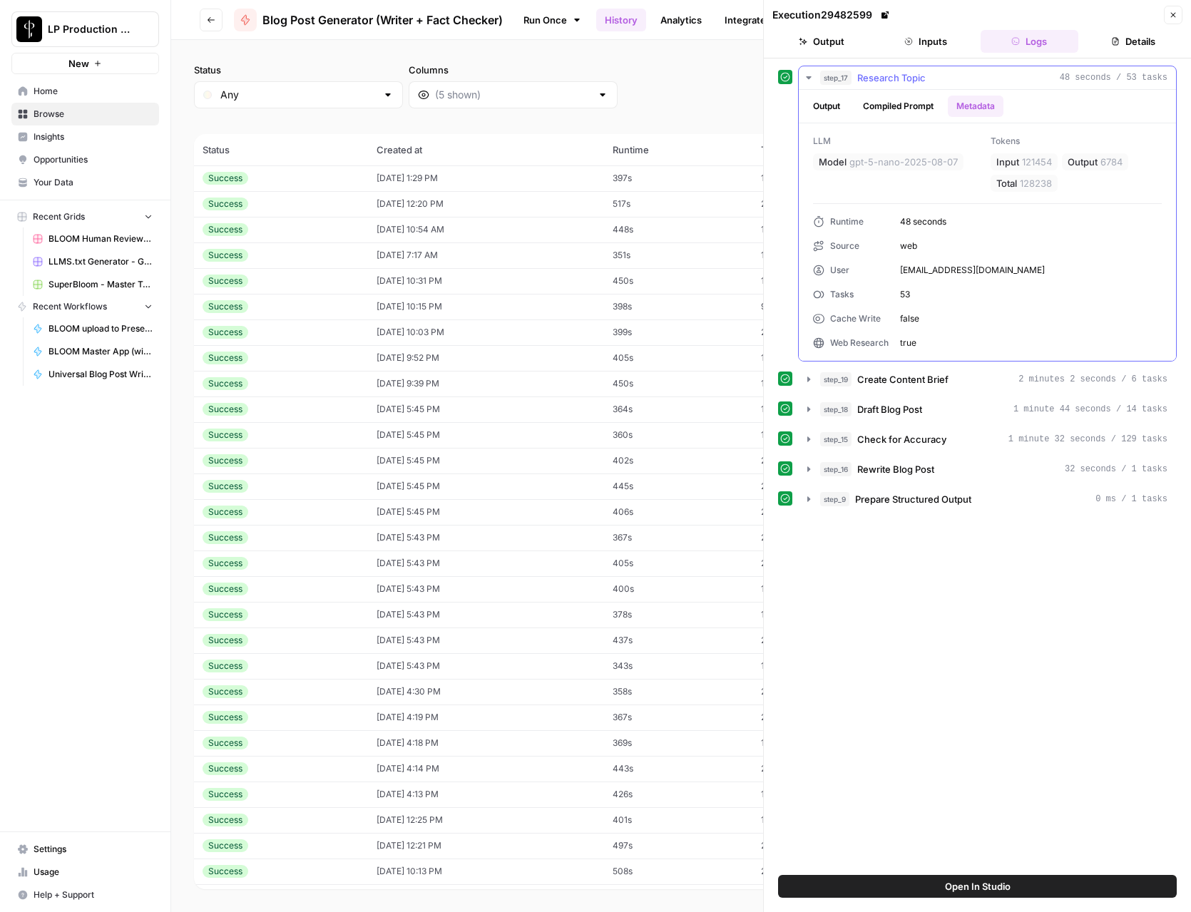
click at [1032, 155] on span "121454" at bounding box center [1037, 162] width 30 height 14
copy span "121454"
click at [1103, 158] on span "6784" at bounding box center [1111, 162] width 22 height 14
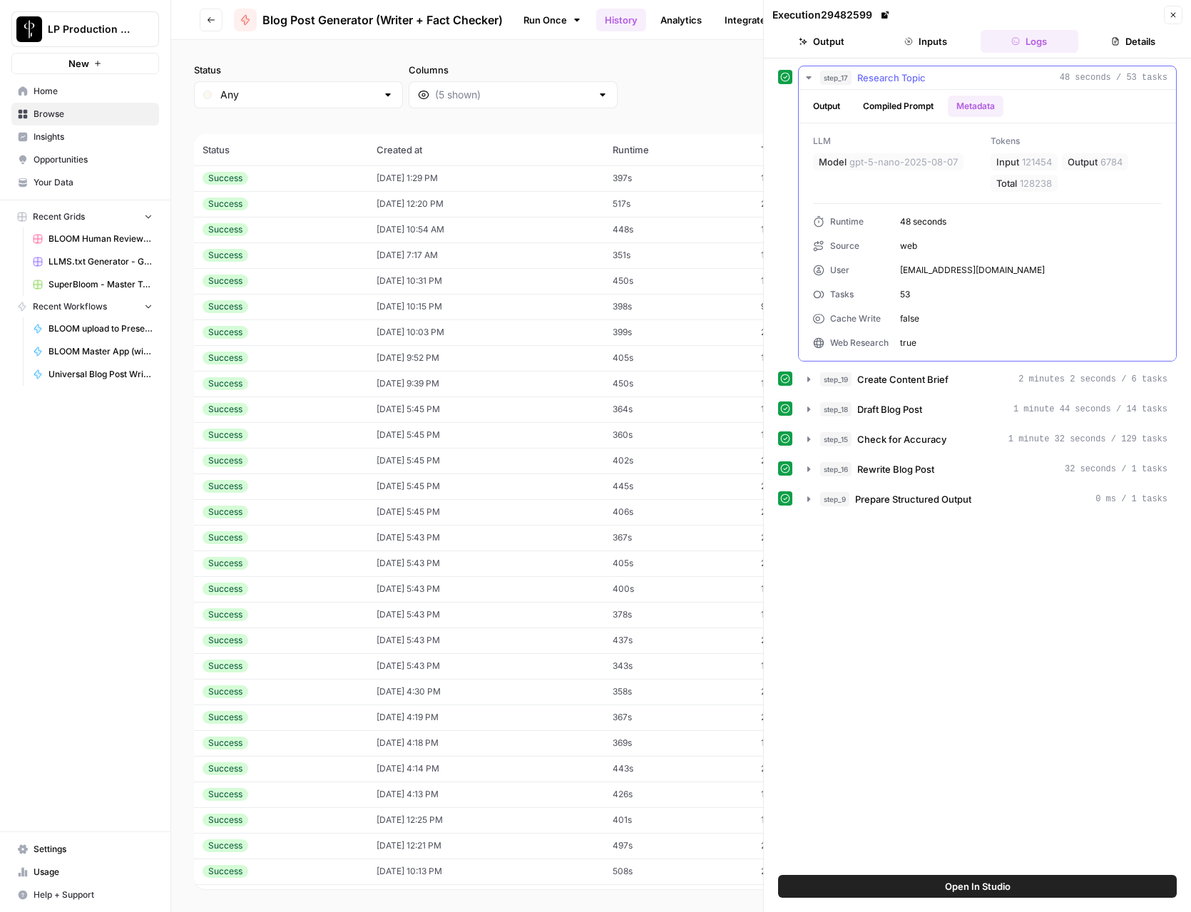
copy span "6784"
click at [901, 104] on button "Compiled Prompt" at bounding box center [898, 106] width 88 height 21
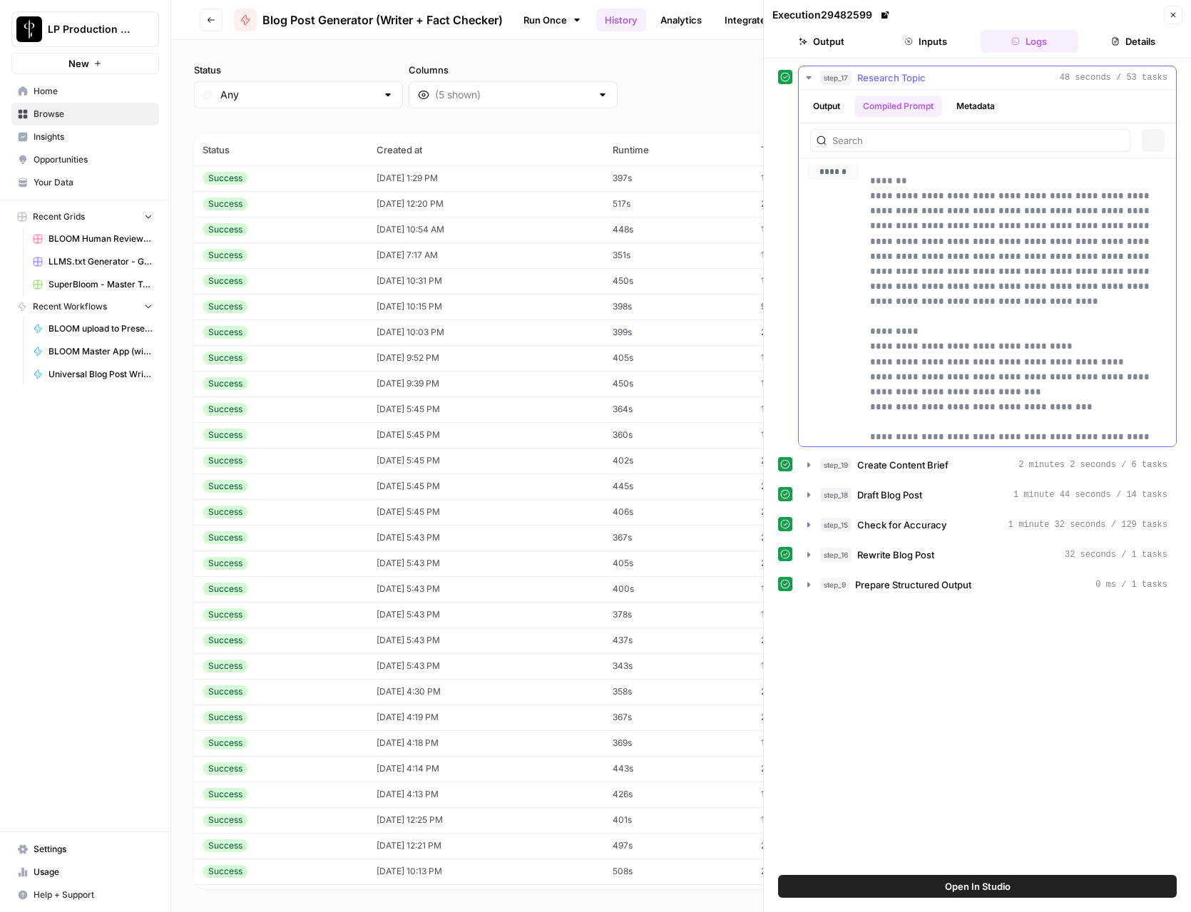
click at [838, 102] on button "Output" at bounding box center [826, 106] width 44 height 21
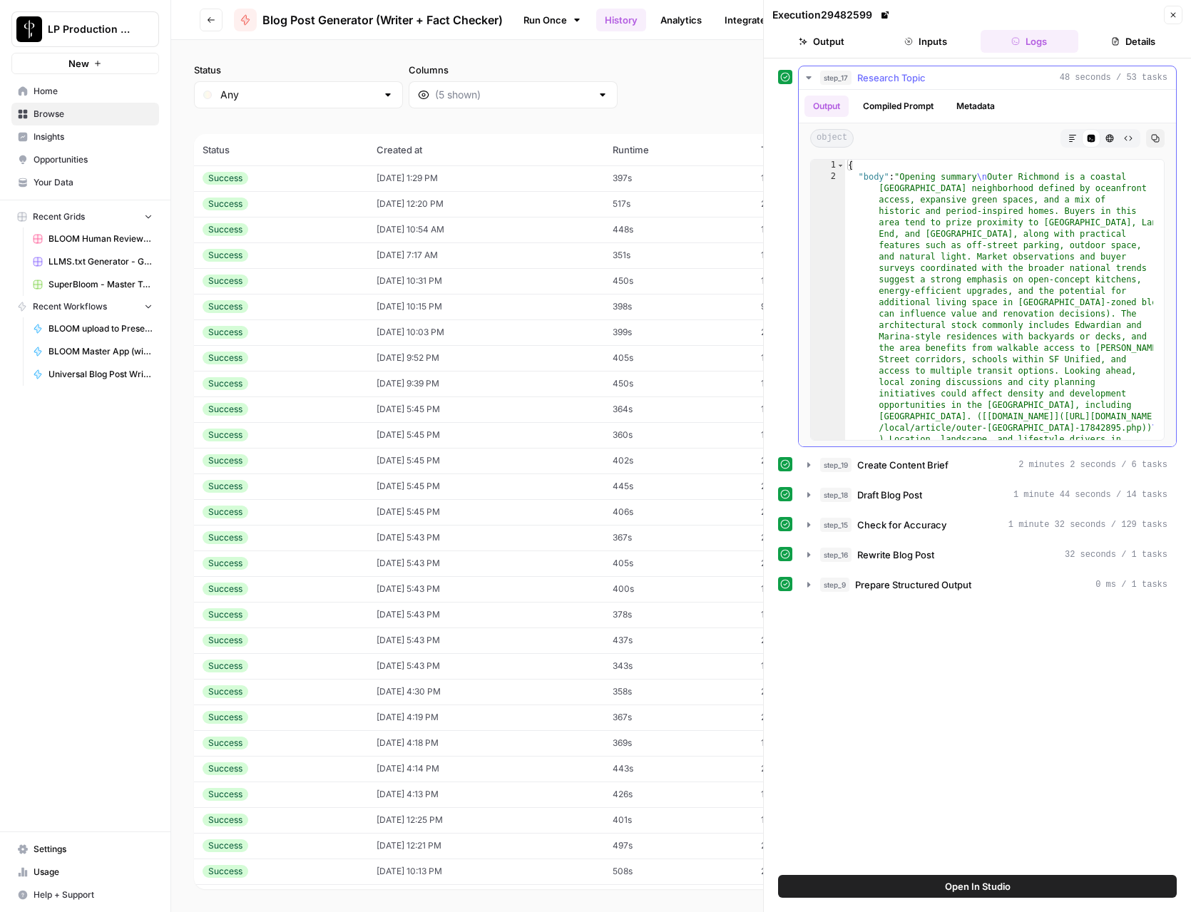
click at [916, 105] on button "Compiled Prompt" at bounding box center [898, 106] width 88 height 21
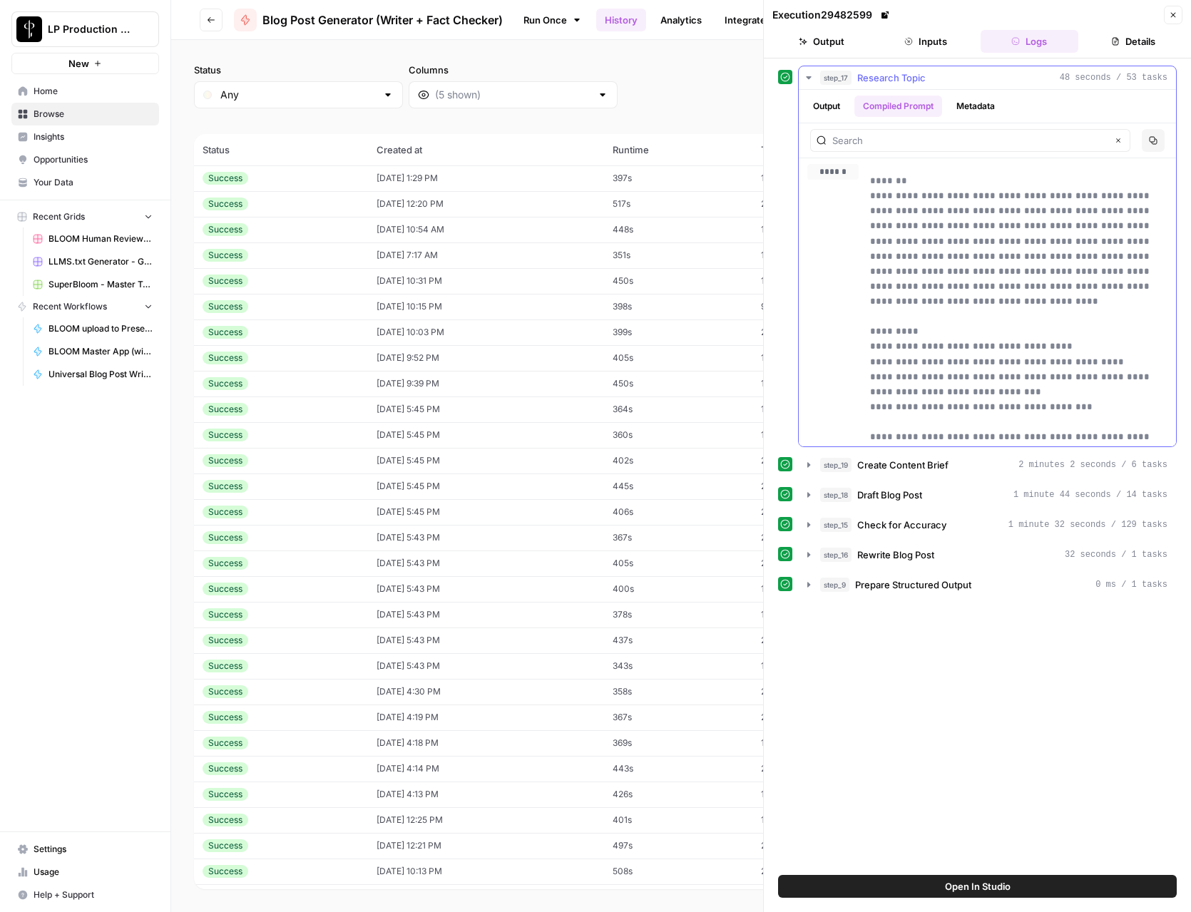
click at [974, 101] on button "Metadata" at bounding box center [976, 106] width 56 height 21
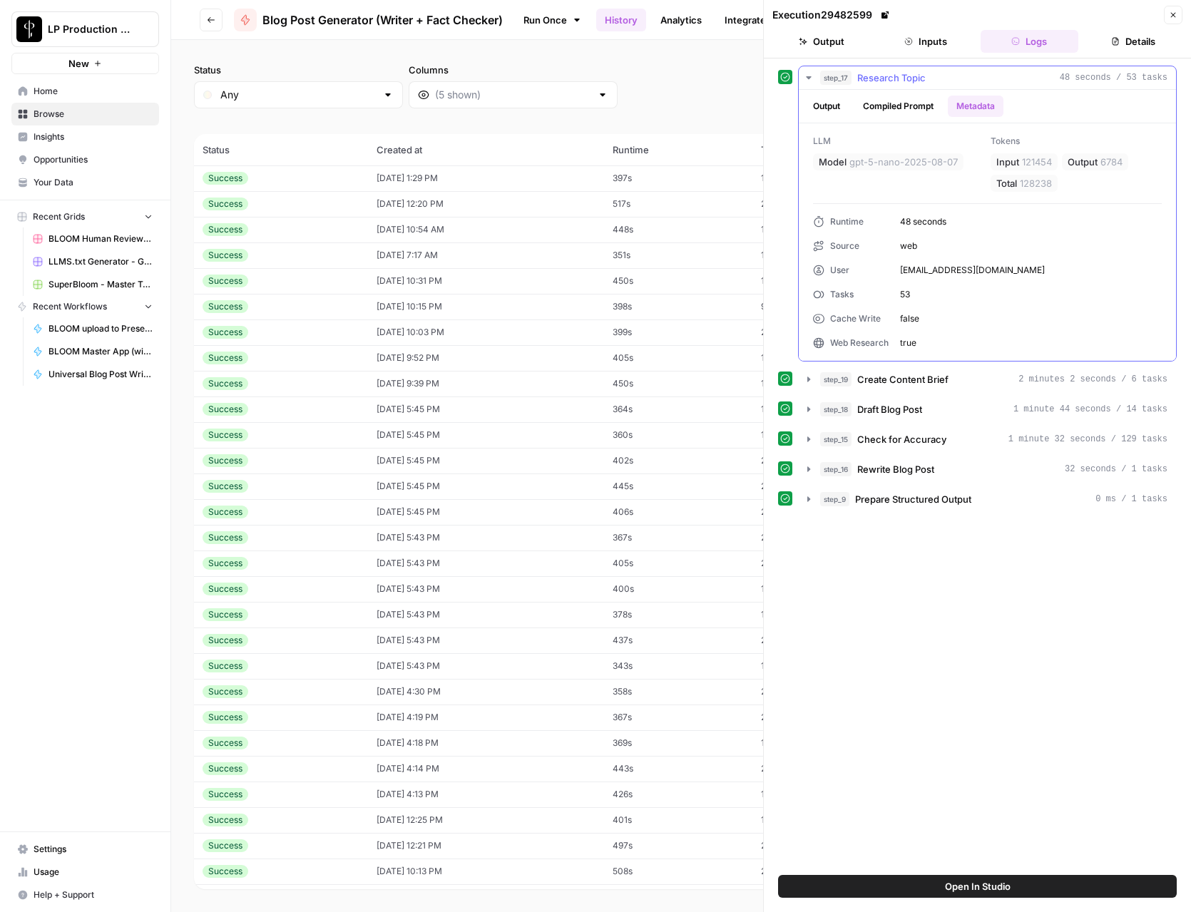
click at [908, 102] on button "Compiled Prompt" at bounding box center [898, 106] width 88 height 21
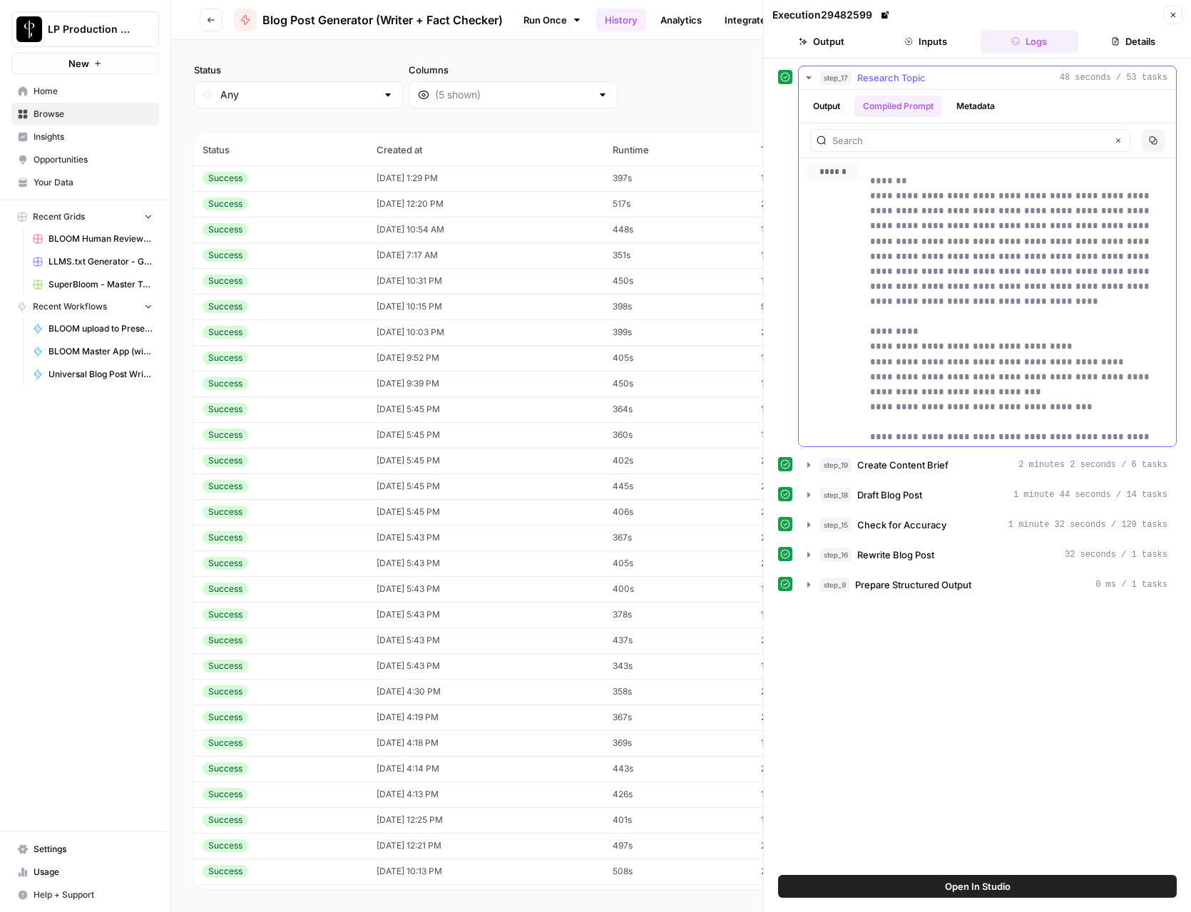
click at [806, 73] on icon "button" at bounding box center [808, 77] width 11 height 11
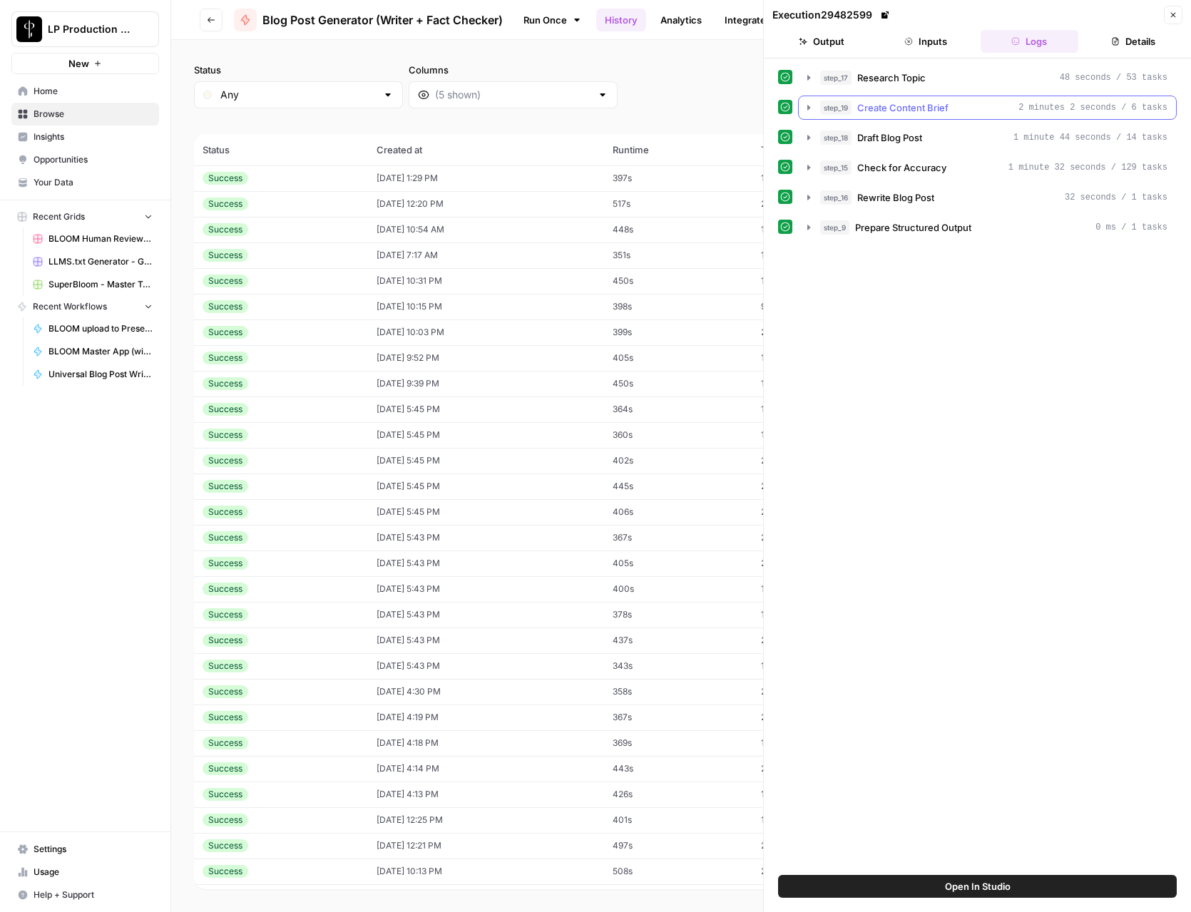
click at [806, 111] on icon "button" at bounding box center [808, 107] width 11 height 11
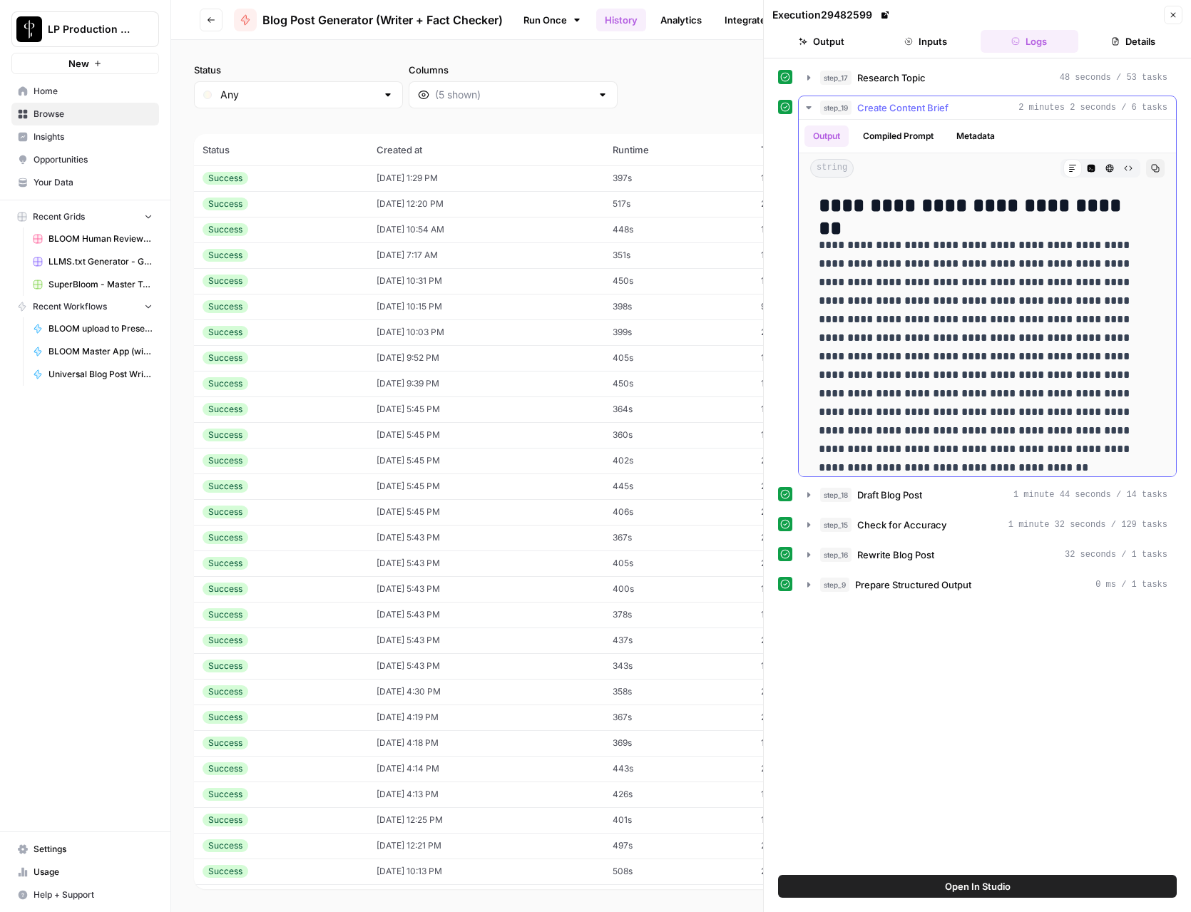
click at [922, 135] on button "Compiled Prompt" at bounding box center [898, 135] width 88 height 21
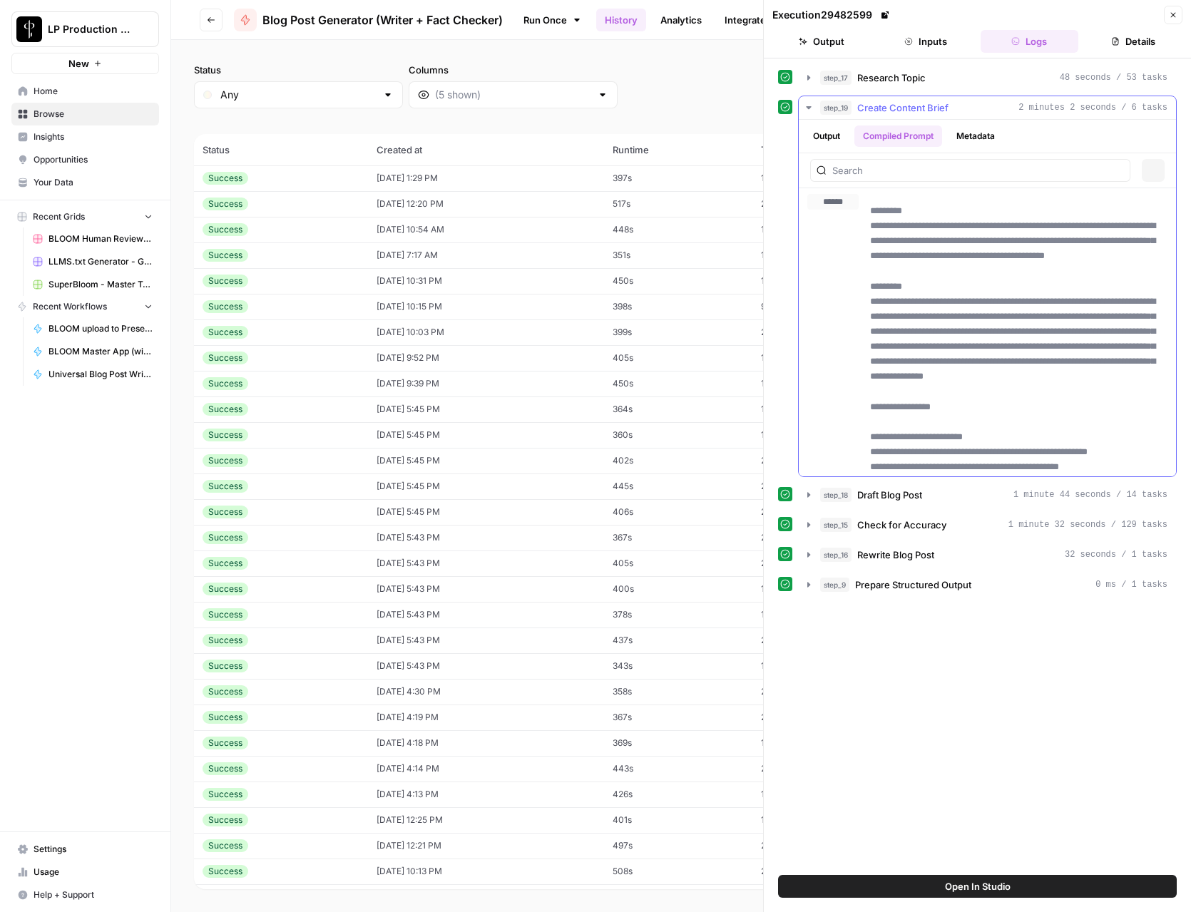
click at [961, 135] on button "Metadata" at bounding box center [976, 135] width 56 height 21
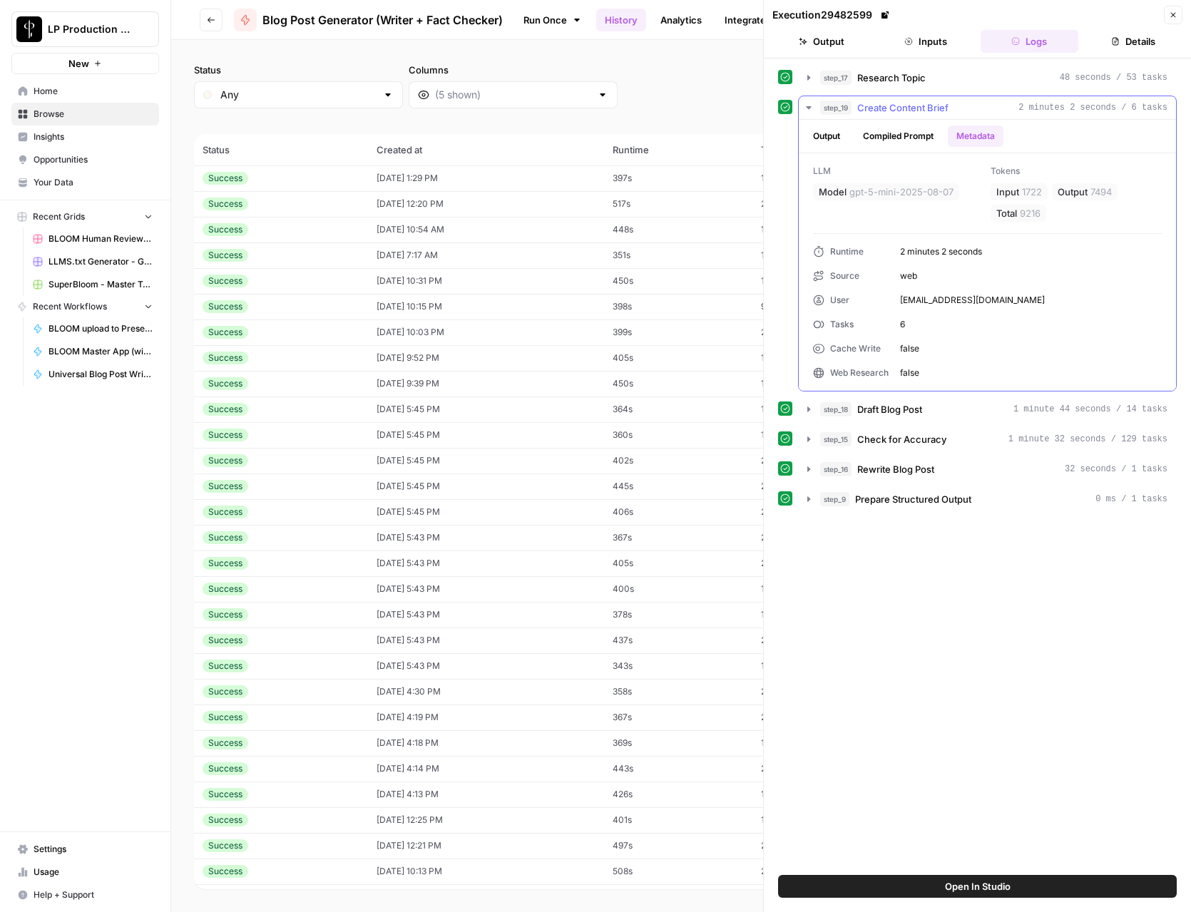
click at [1030, 192] on span "1722" at bounding box center [1032, 192] width 20 height 14
click at [1030, 191] on span "1722" at bounding box center [1032, 192] width 20 height 14
copy span "1722"
click at [1104, 195] on span "7494" at bounding box center [1100, 192] width 21 height 14
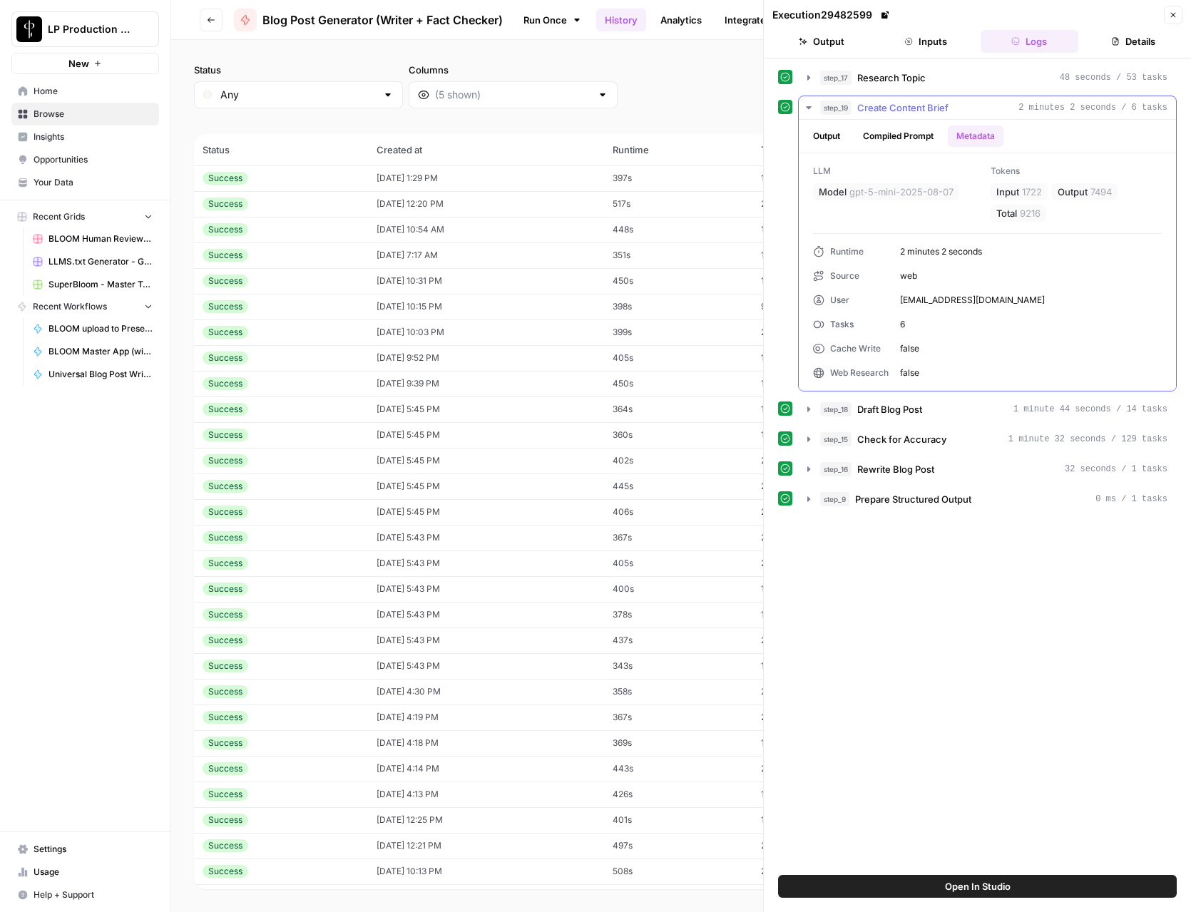
copy span "7494"
click at [808, 104] on icon "button" at bounding box center [808, 107] width 11 height 11
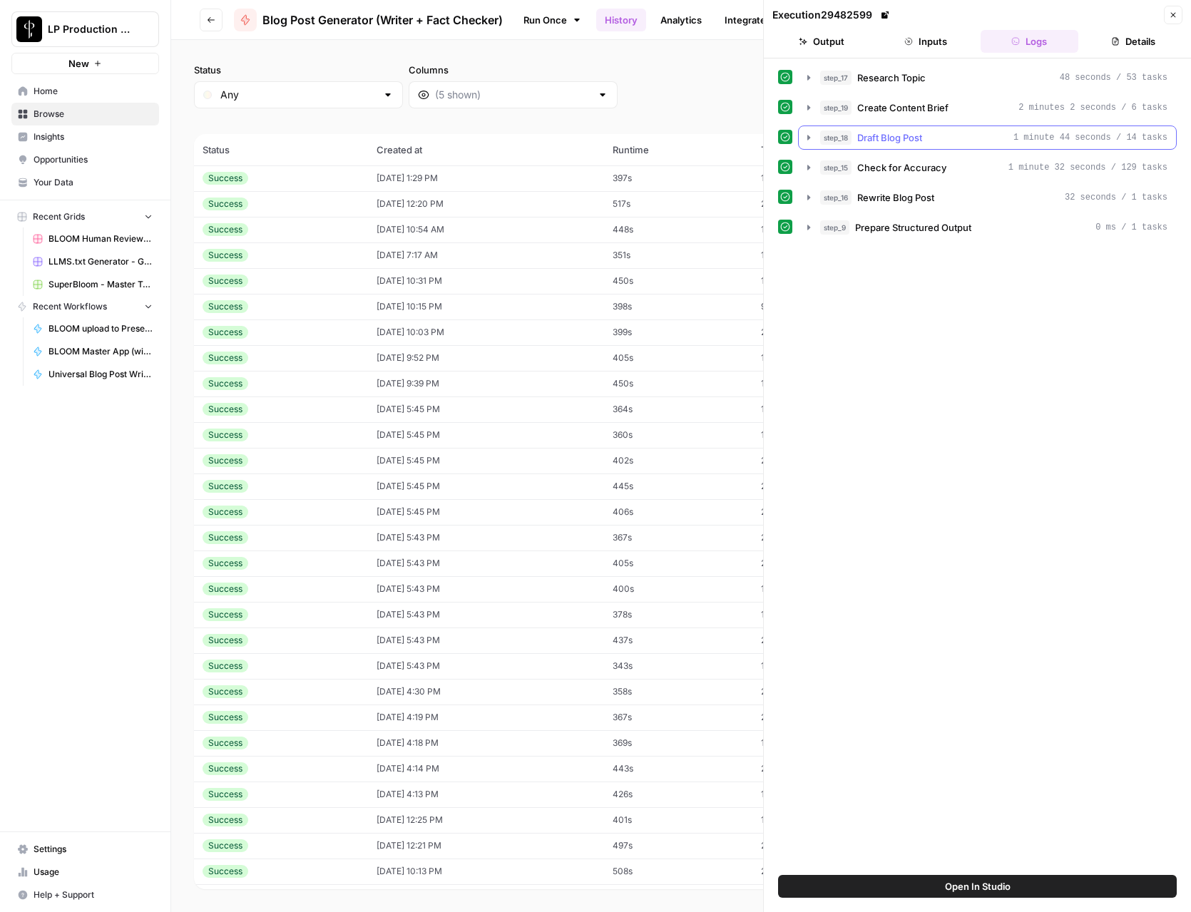
click at [811, 136] on icon "button" at bounding box center [808, 137] width 11 height 11
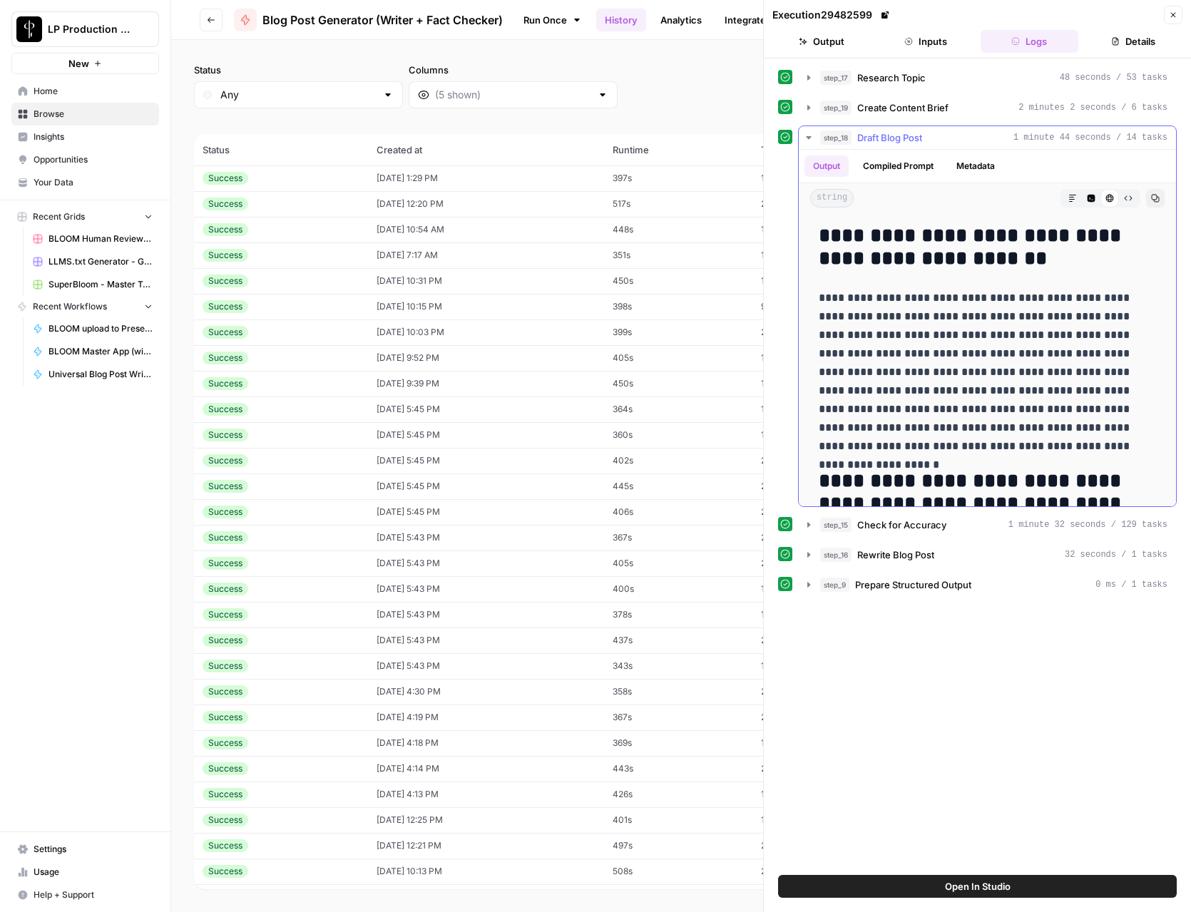
click at [980, 161] on button "Metadata" at bounding box center [976, 165] width 56 height 21
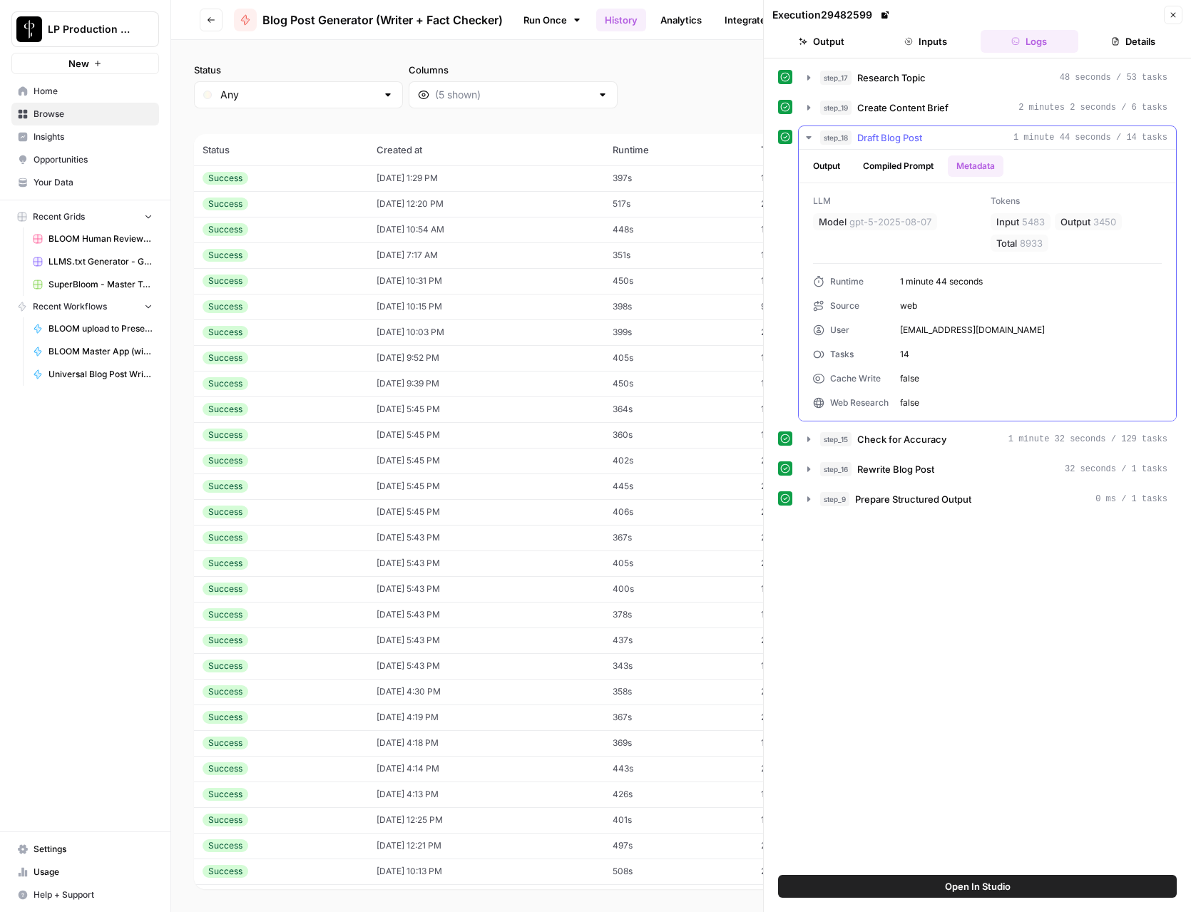
click at [1035, 220] on span "5483" at bounding box center [1033, 222] width 23 height 14
copy span "5483"
click at [1111, 222] on span "3450" at bounding box center [1104, 222] width 23 height 14
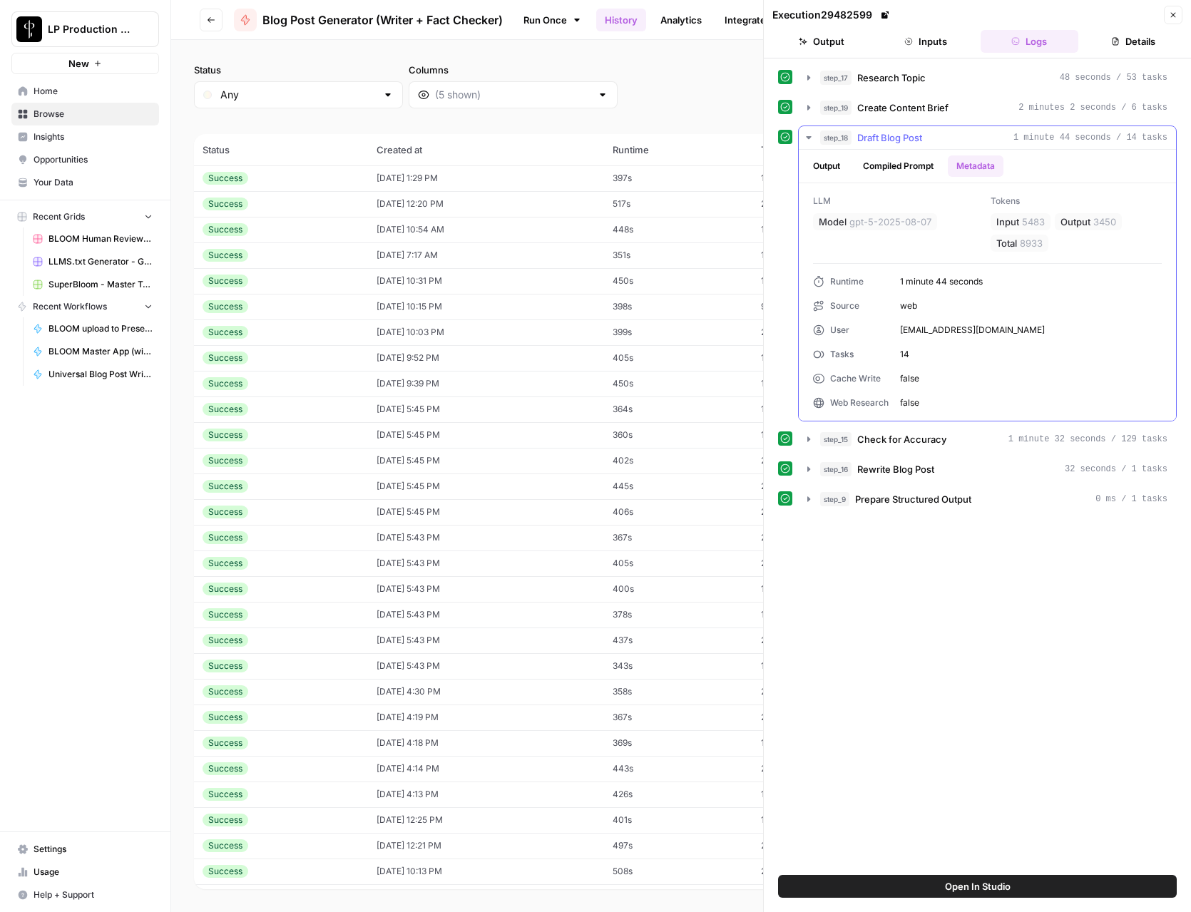
copy span "3450"
click at [806, 139] on icon "button" at bounding box center [808, 137] width 11 height 11
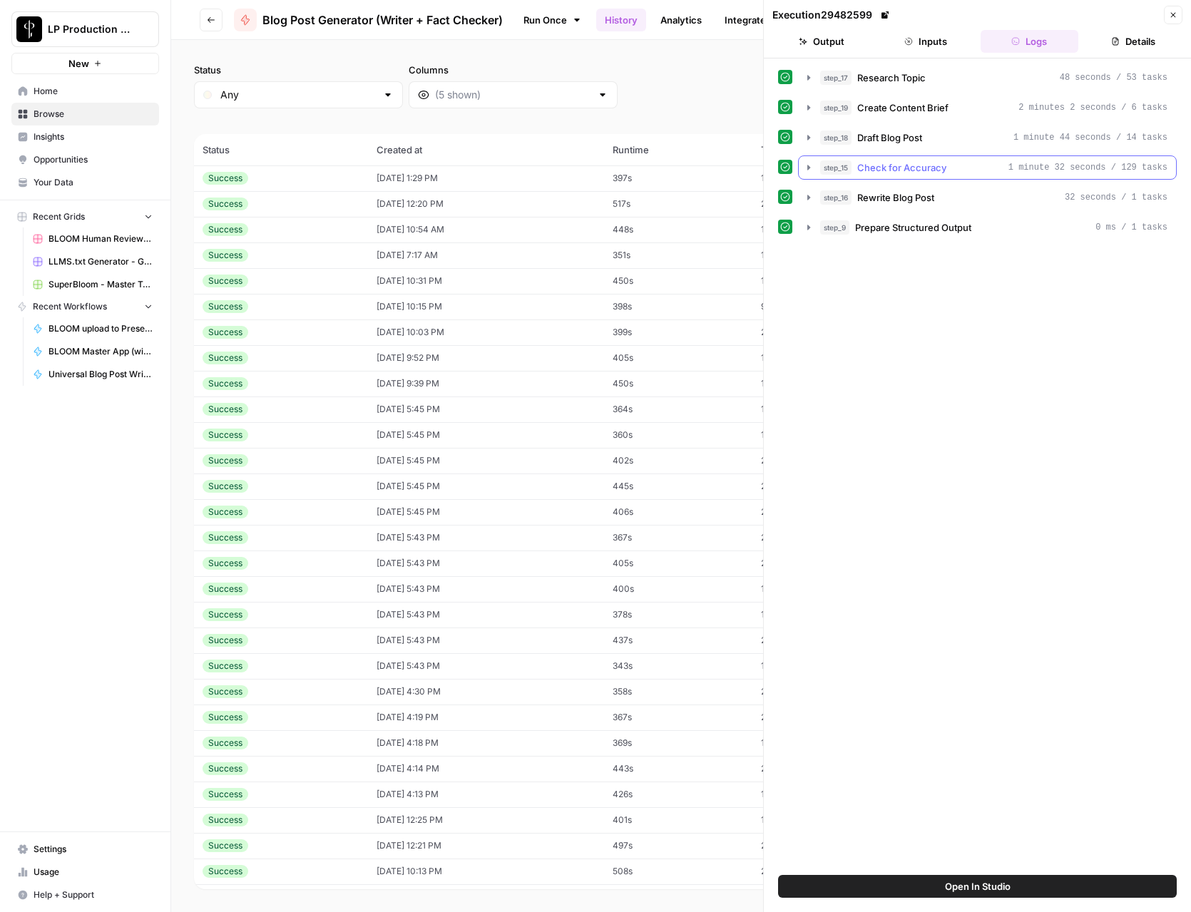
click at [807, 170] on icon "button" at bounding box center [808, 167] width 11 height 11
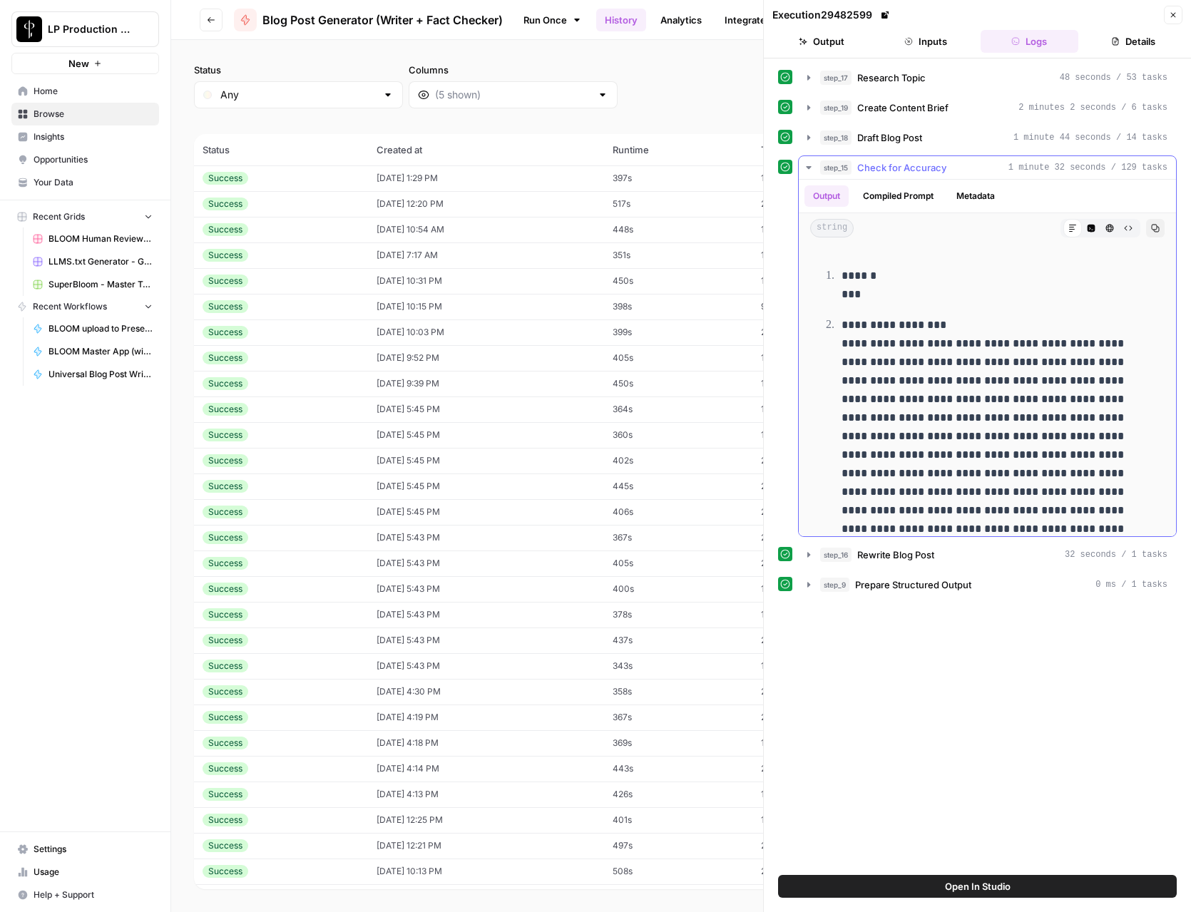
click at [970, 190] on button "Metadata" at bounding box center [976, 195] width 56 height 21
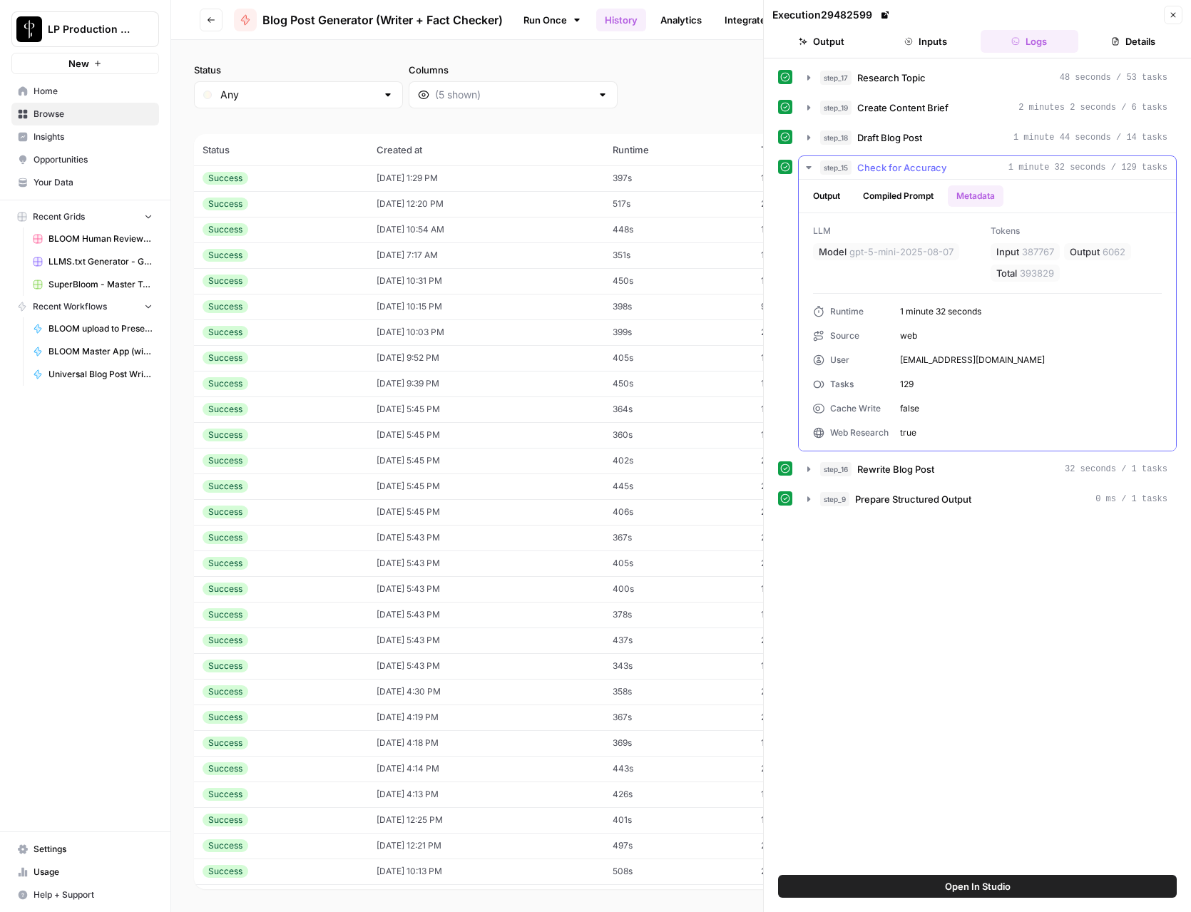
click at [1030, 254] on span "387767" at bounding box center [1038, 252] width 32 height 14
copy span "387767"
click at [1110, 252] on span "6062" at bounding box center [1113, 252] width 23 height 14
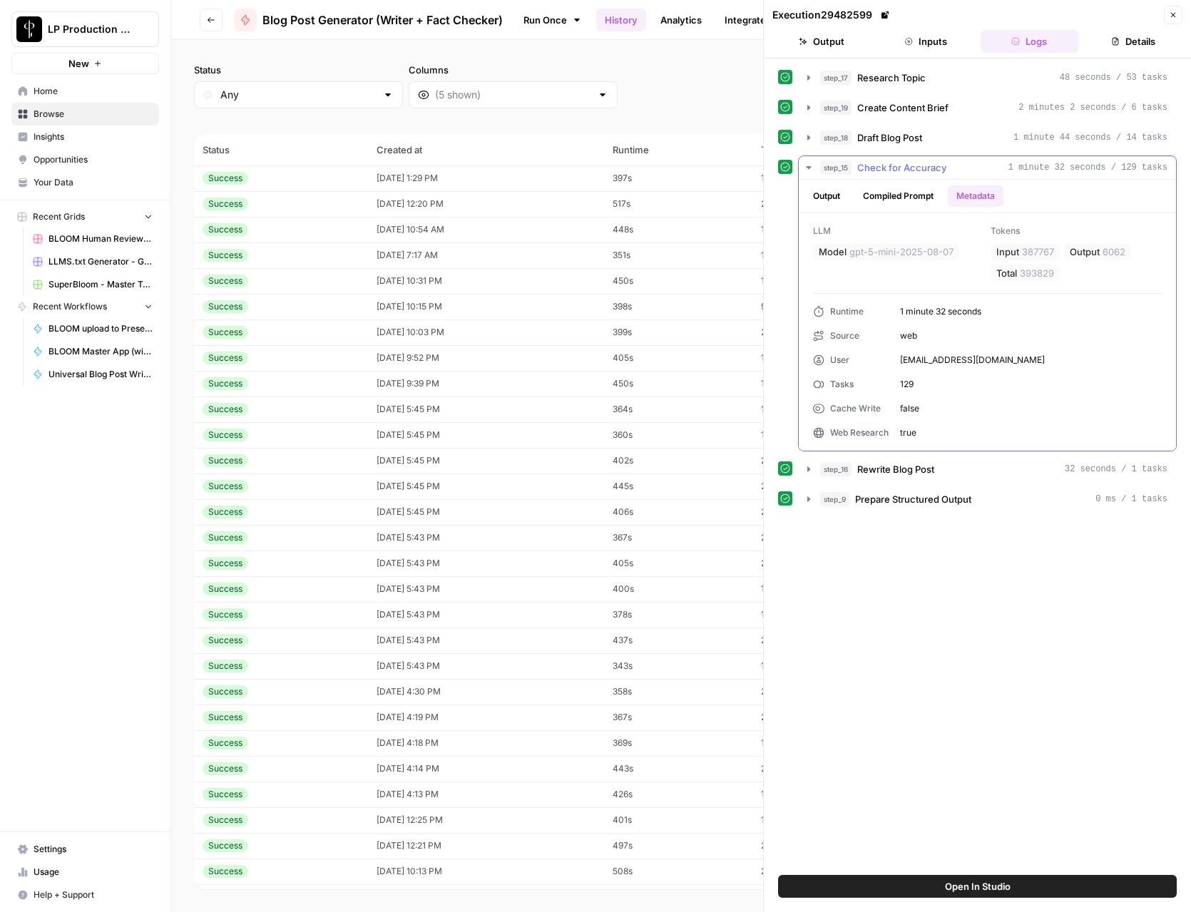
copy span "6062"
click at [834, 197] on button "Output" at bounding box center [826, 195] width 44 height 21
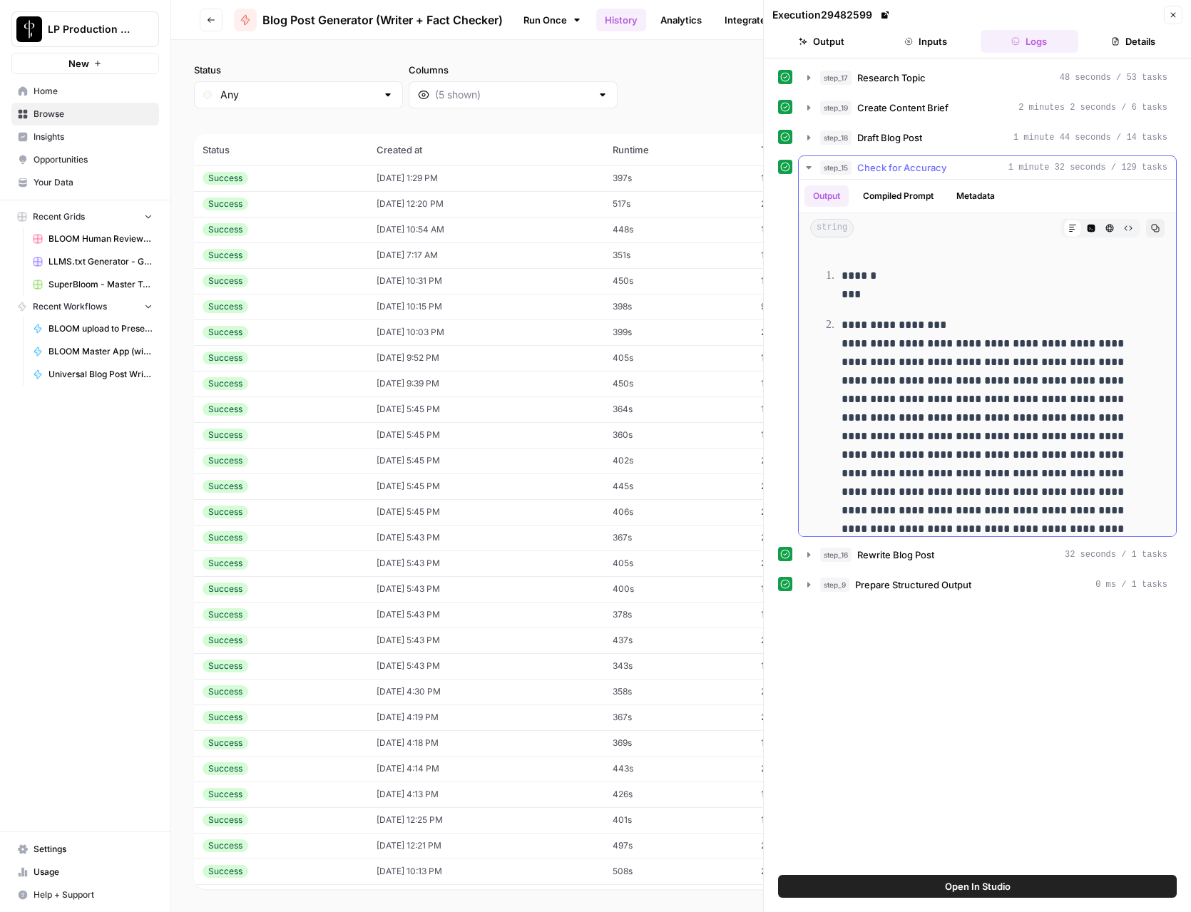
click at [896, 184] on div "Output Compiled Prompt Metadata" at bounding box center [987, 196] width 377 height 33
click at [911, 194] on button "Compiled Prompt" at bounding box center [898, 195] width 88 height 21
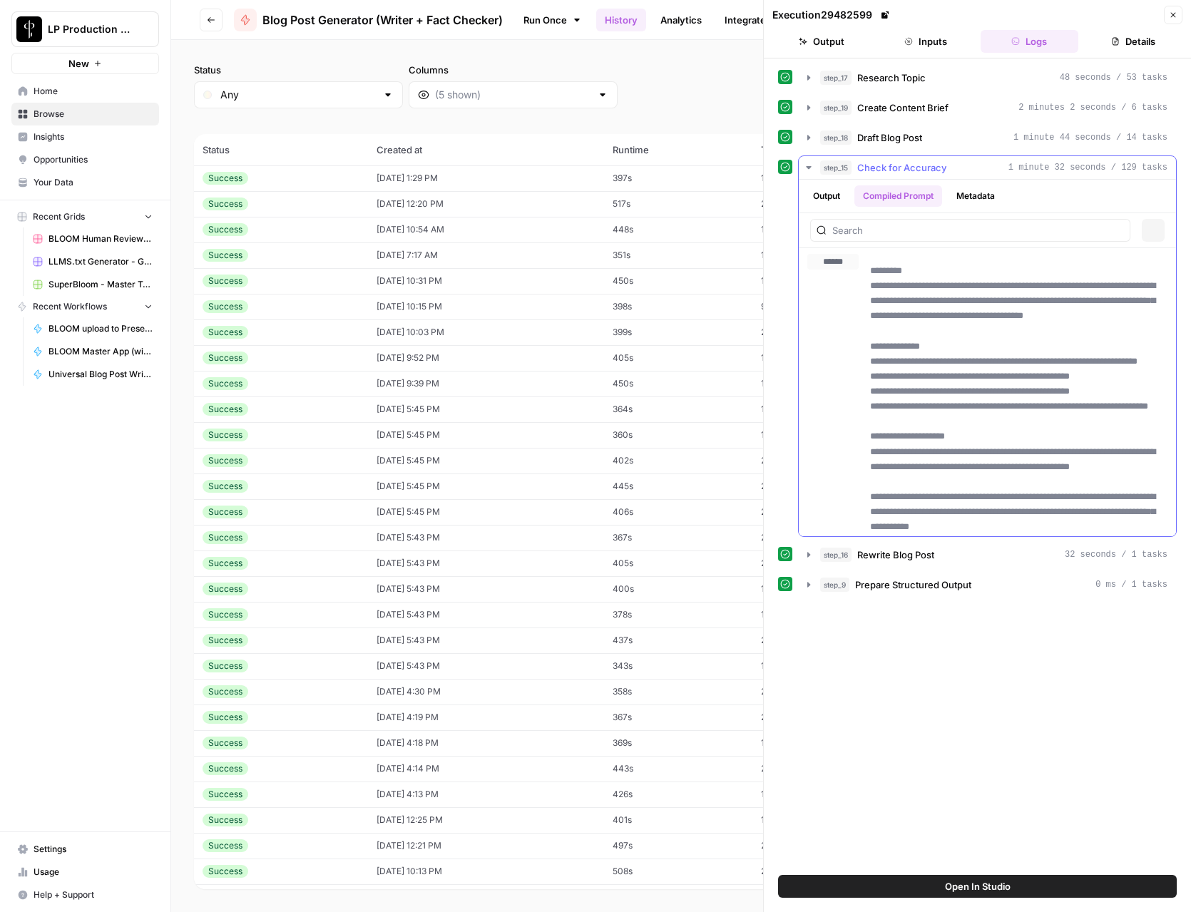
click at [994, 204] on button "Metadata" at bounding box center [976, 195] width 56 height 21
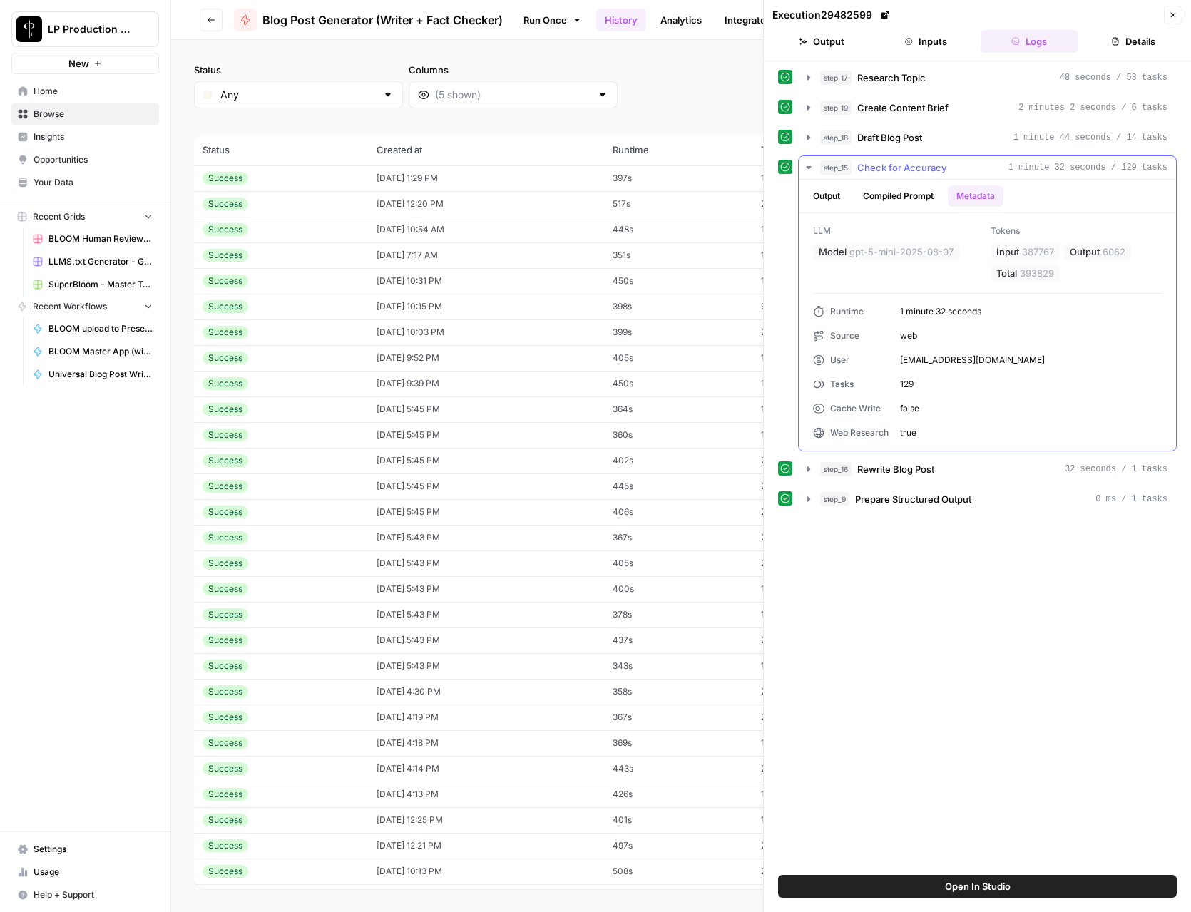
click at [836, 193] on button "Output" at bounding box center [826, 195] width 44 height 21
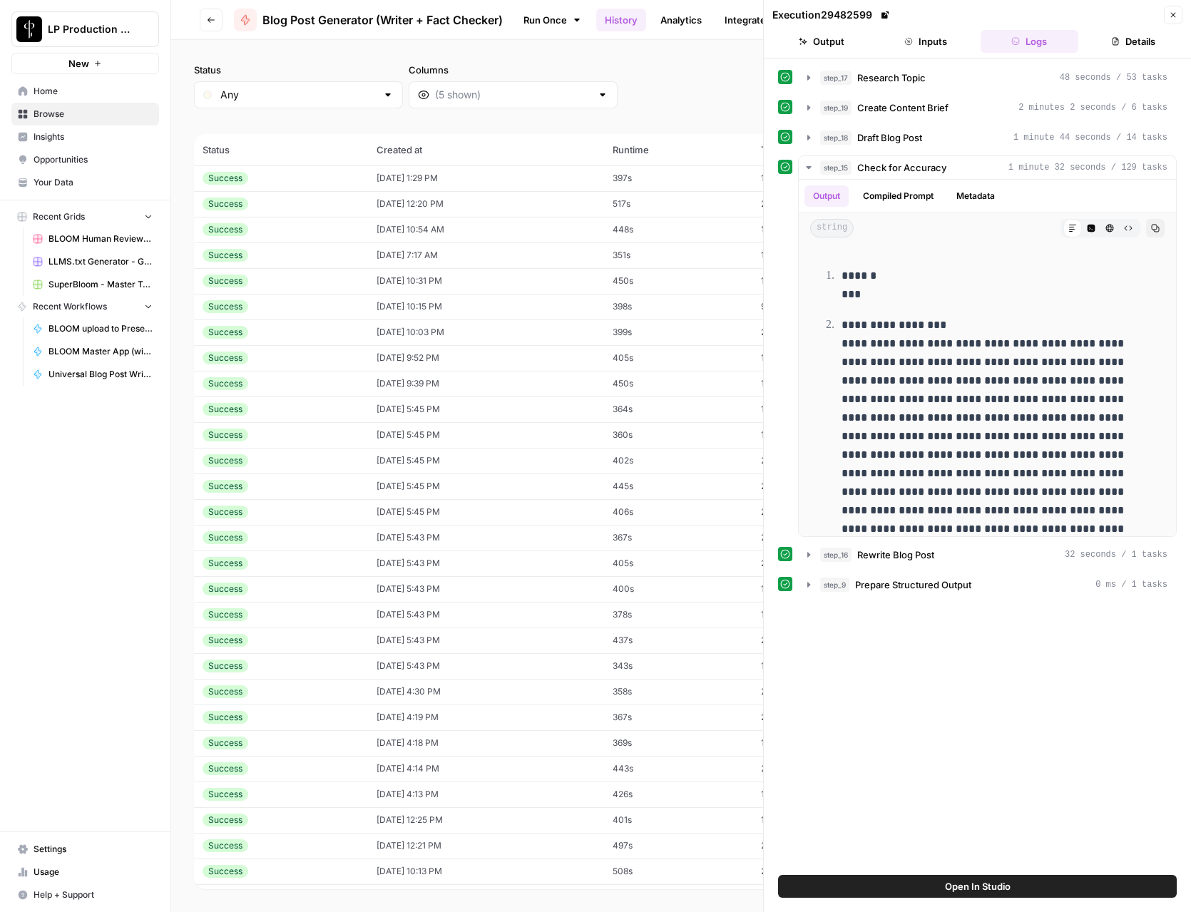
click at [888, 16] on icon at bounding box center [885, 15] width 9 height 9
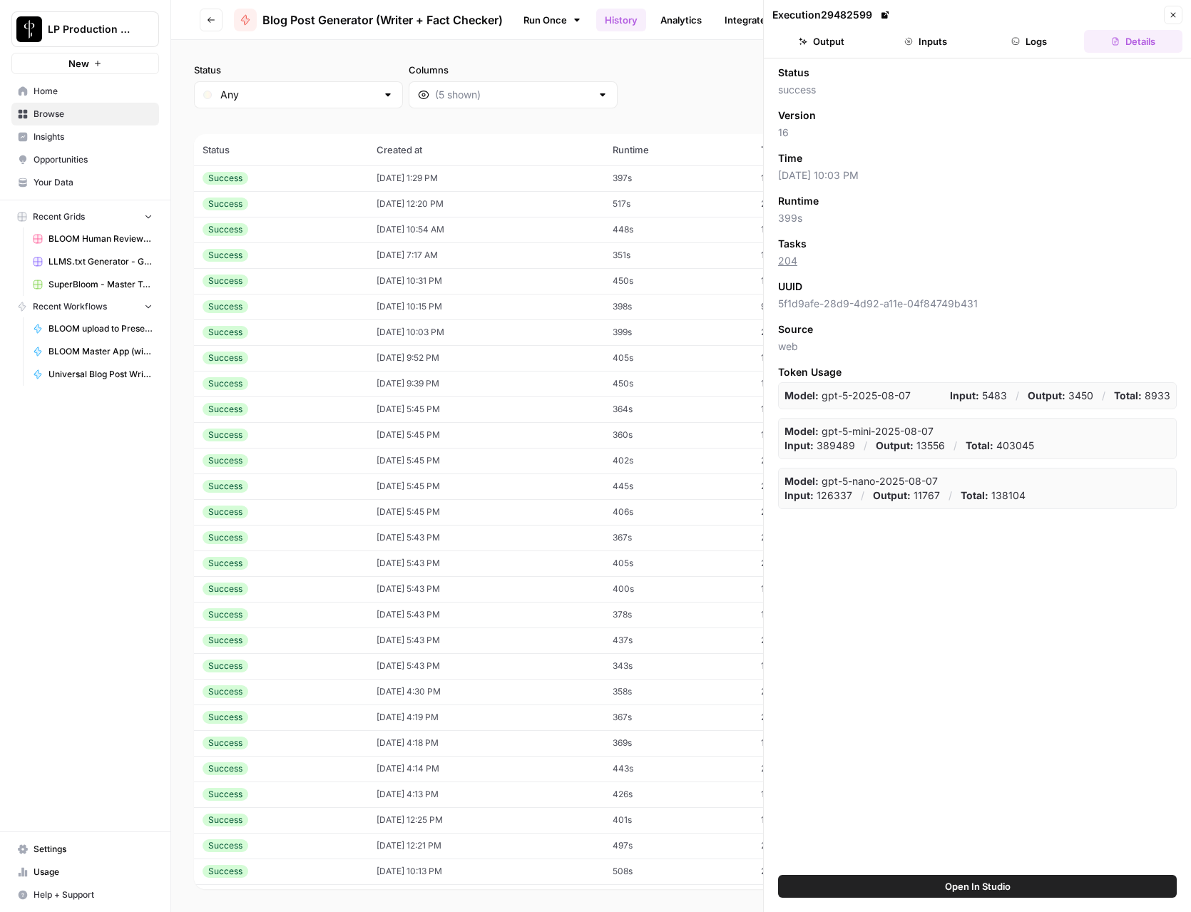
click at [1042, 36] on button "Logs" at bounding box center [1029, 41] width 98 height 23
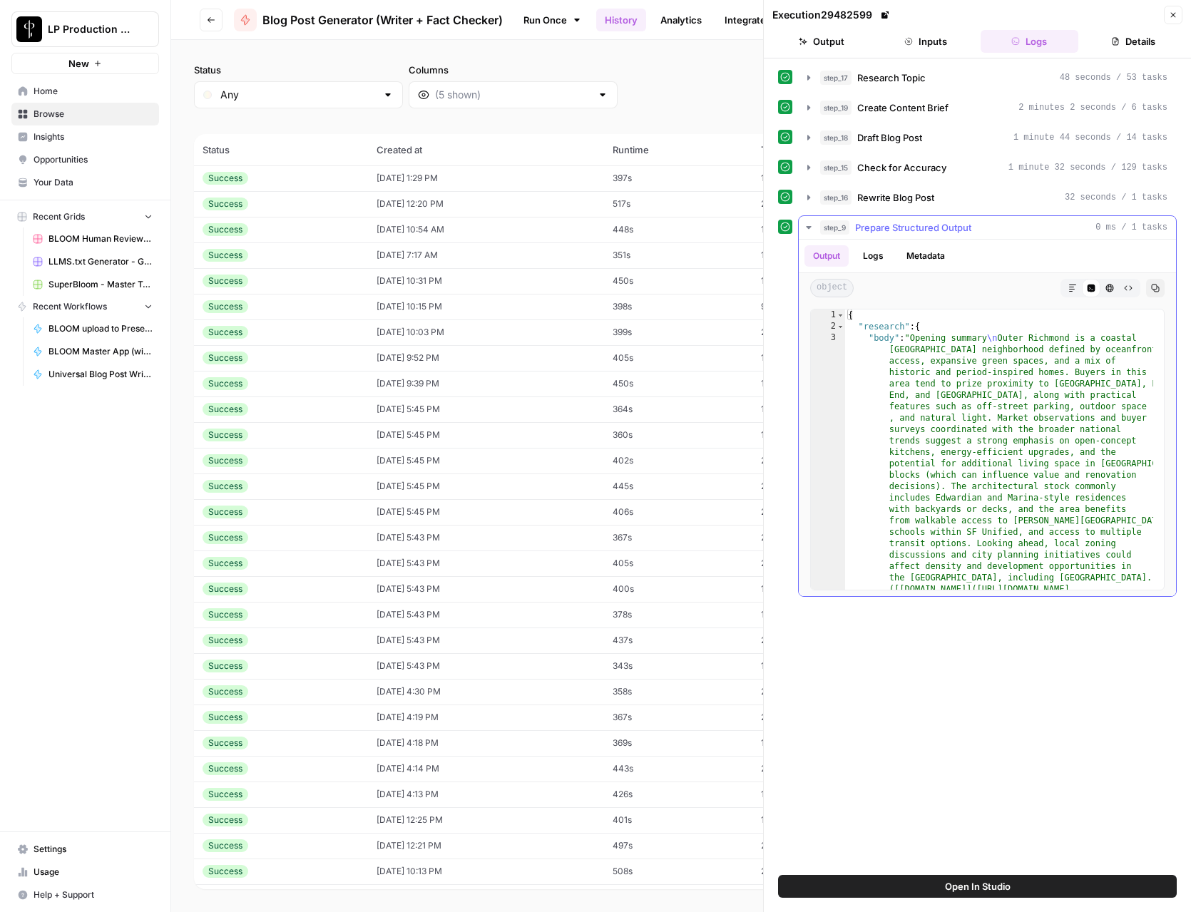
click at [804, 225] on icon "button" at bounding box center [808, 227] width 11 height 11
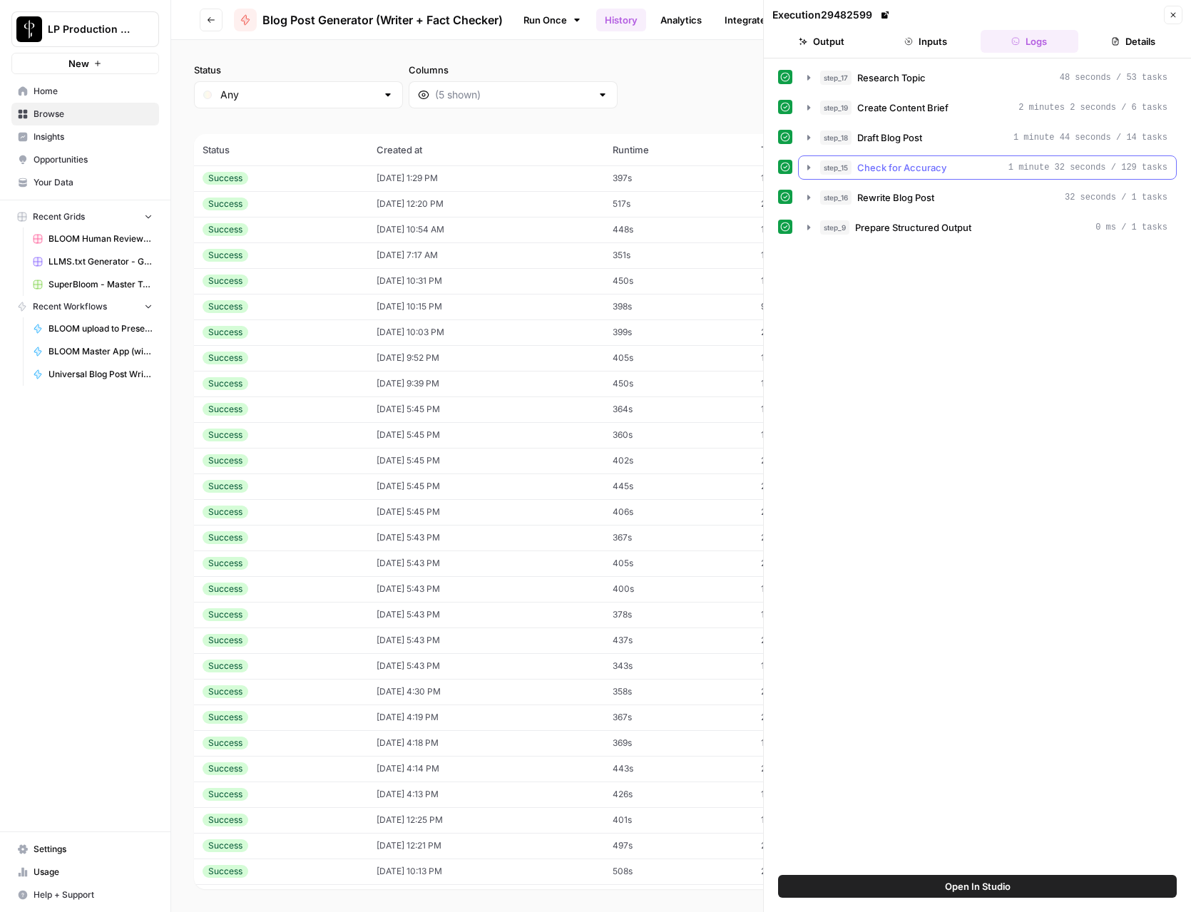
click at [803, 163] on icon "button" at bounding box center [808, 167] width 11 height 11
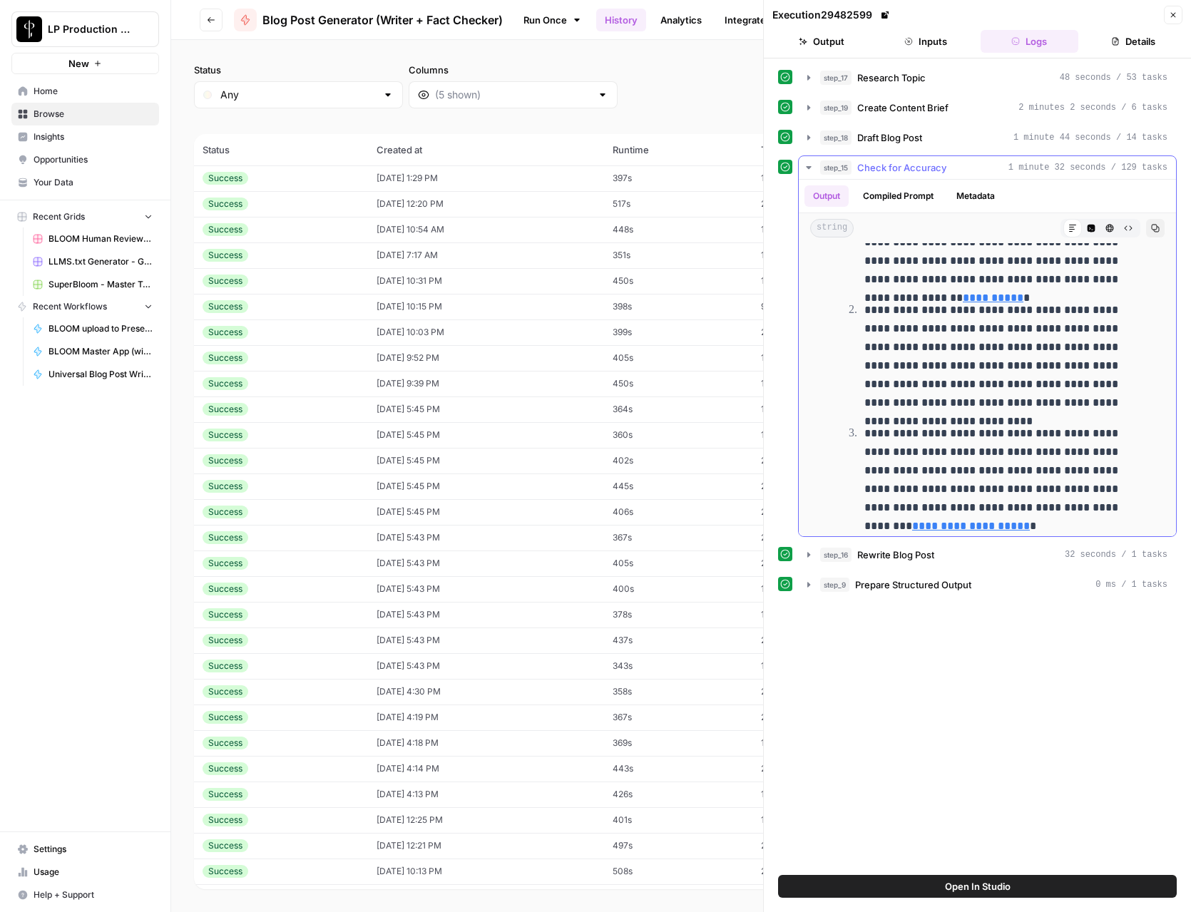
scroll to position [2592, 0]
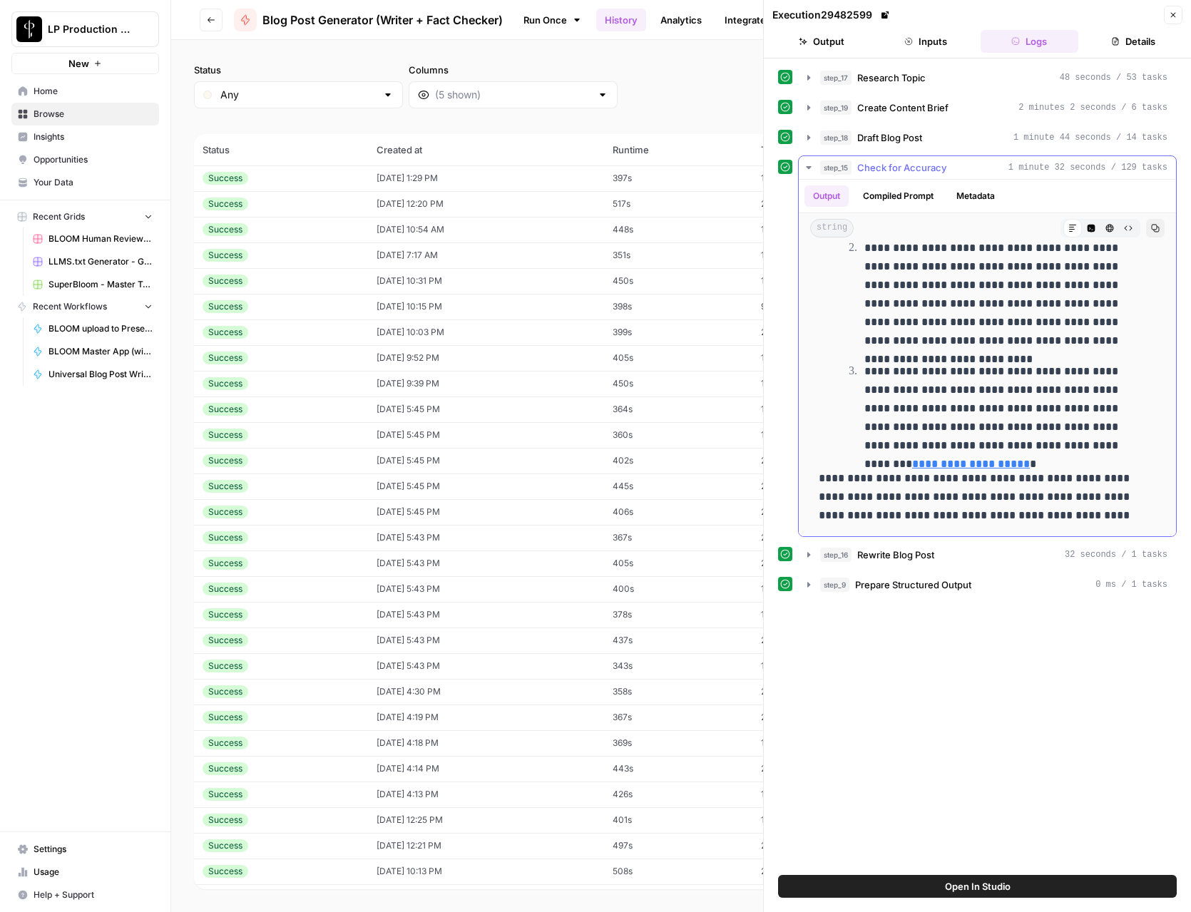
click at [969, 197] on button "Metadata" at bounding box center [976, 195] width 56 height 21
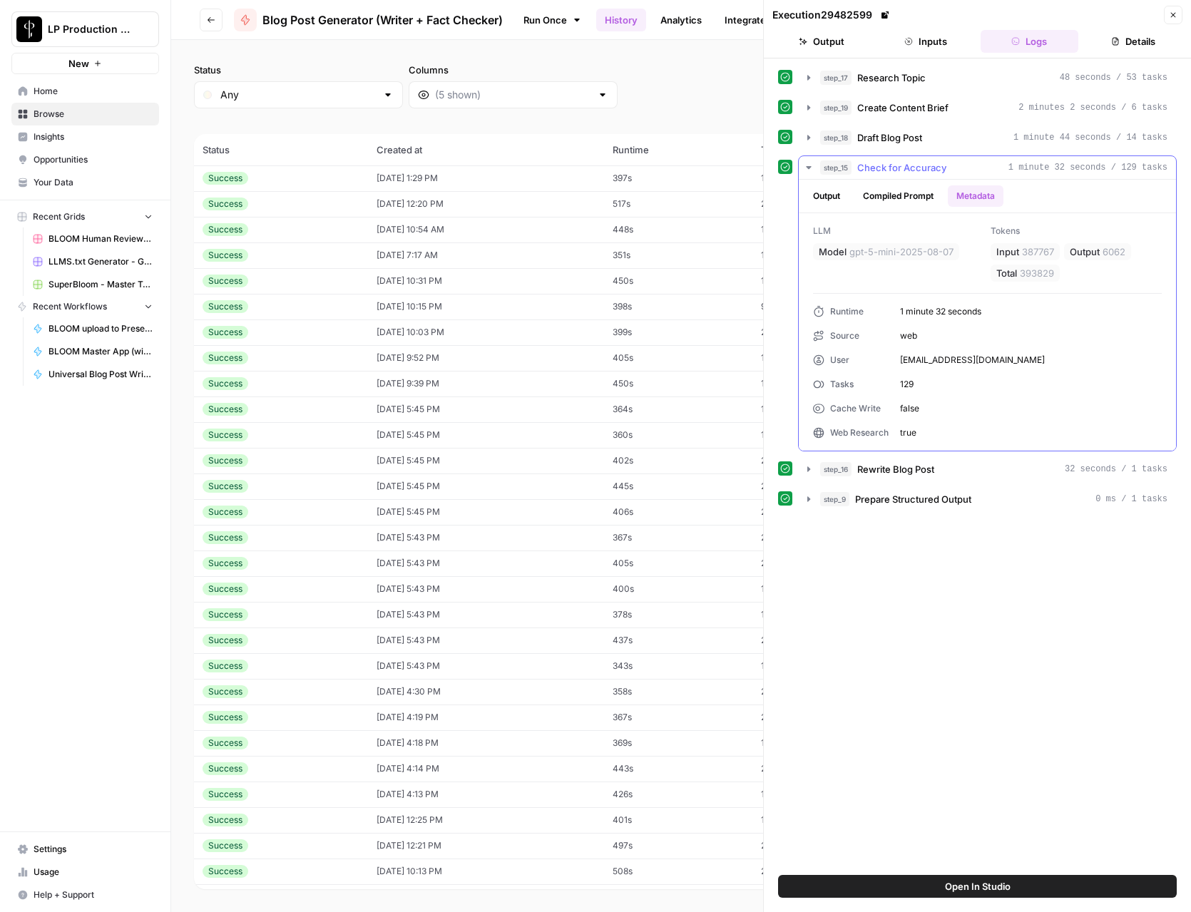
scroll to position [0, 0]
click at [806, 163] on icon "button" at bounding box center [808, 167] width 11 height 11
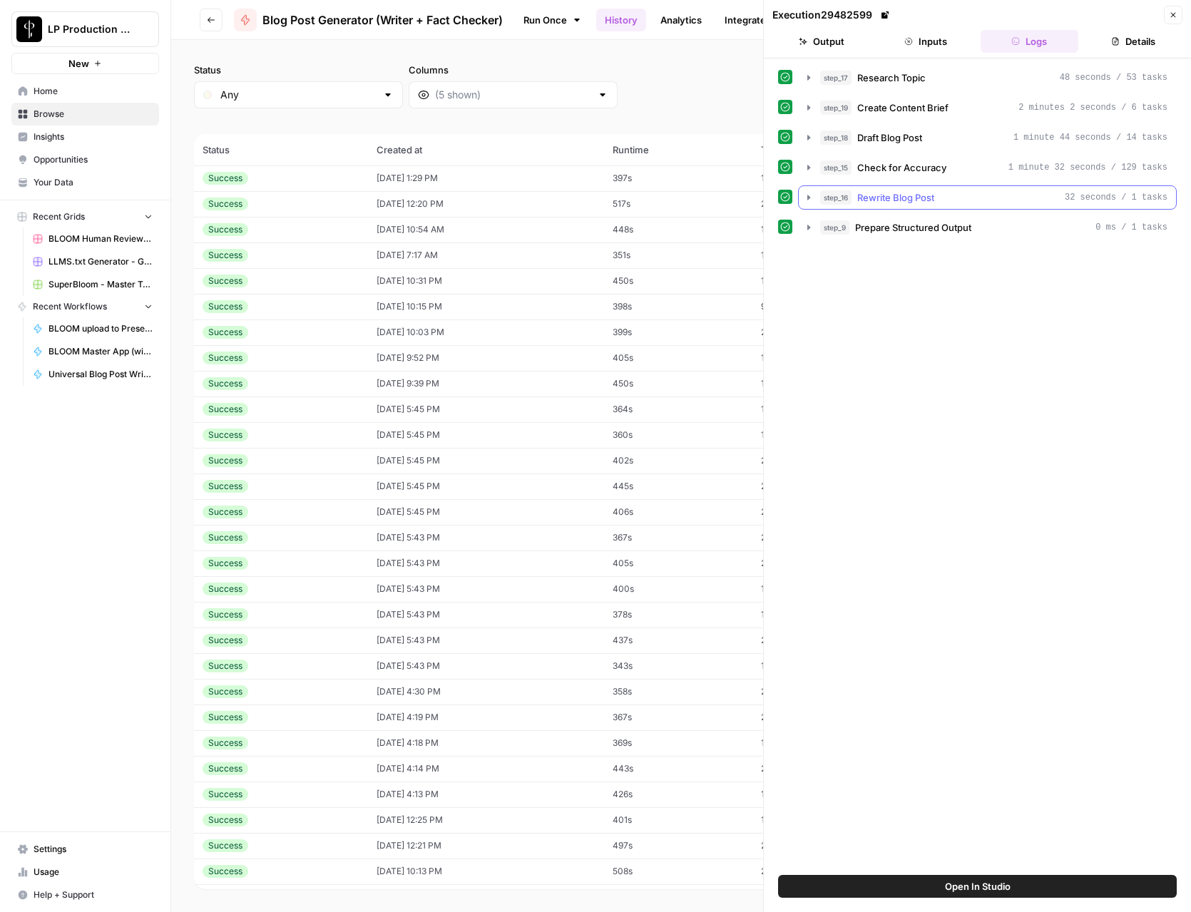
click at [806, 193] on icon "button" at bounding box center [808, 197] width 11 height 11
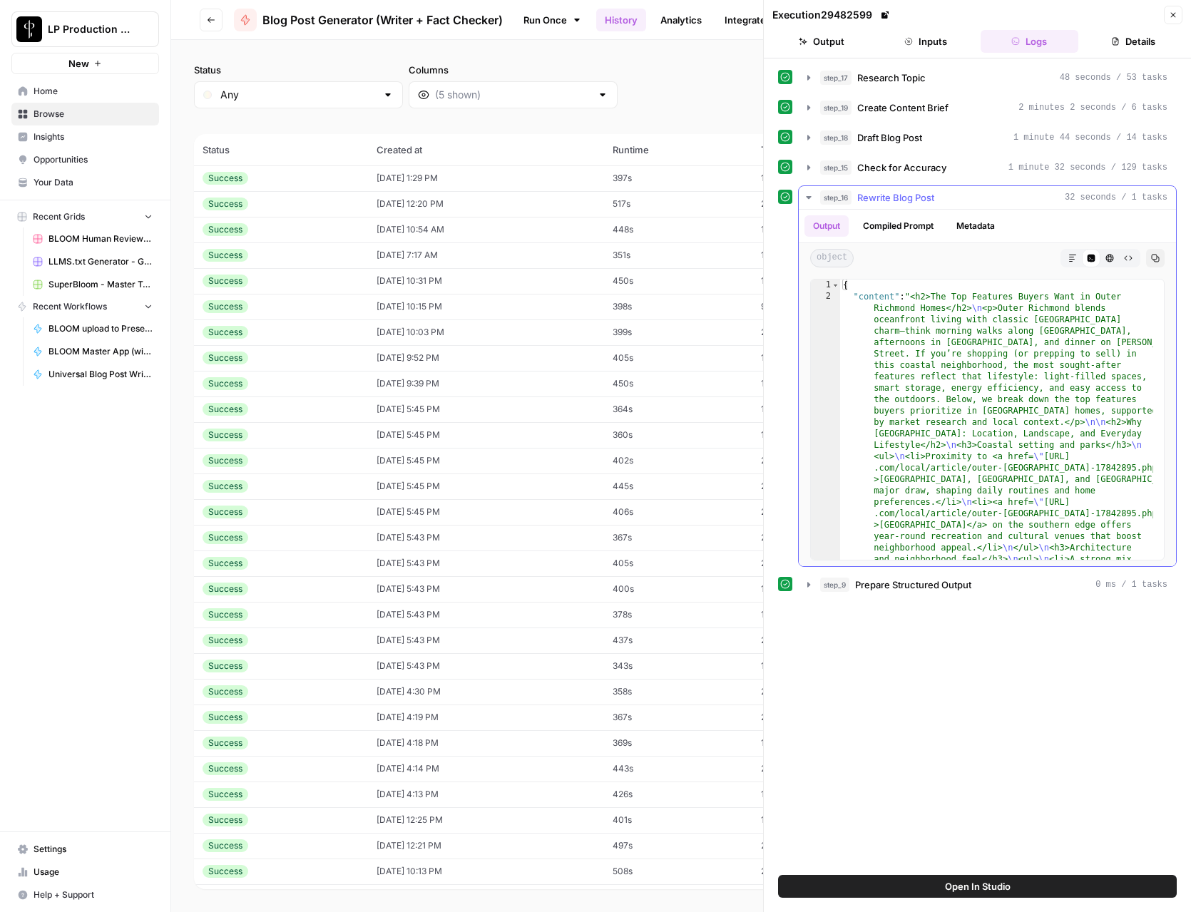
click at [917, 231] on button "Compiled Prompt" at bounding box center [898, 225] width 88 height 21
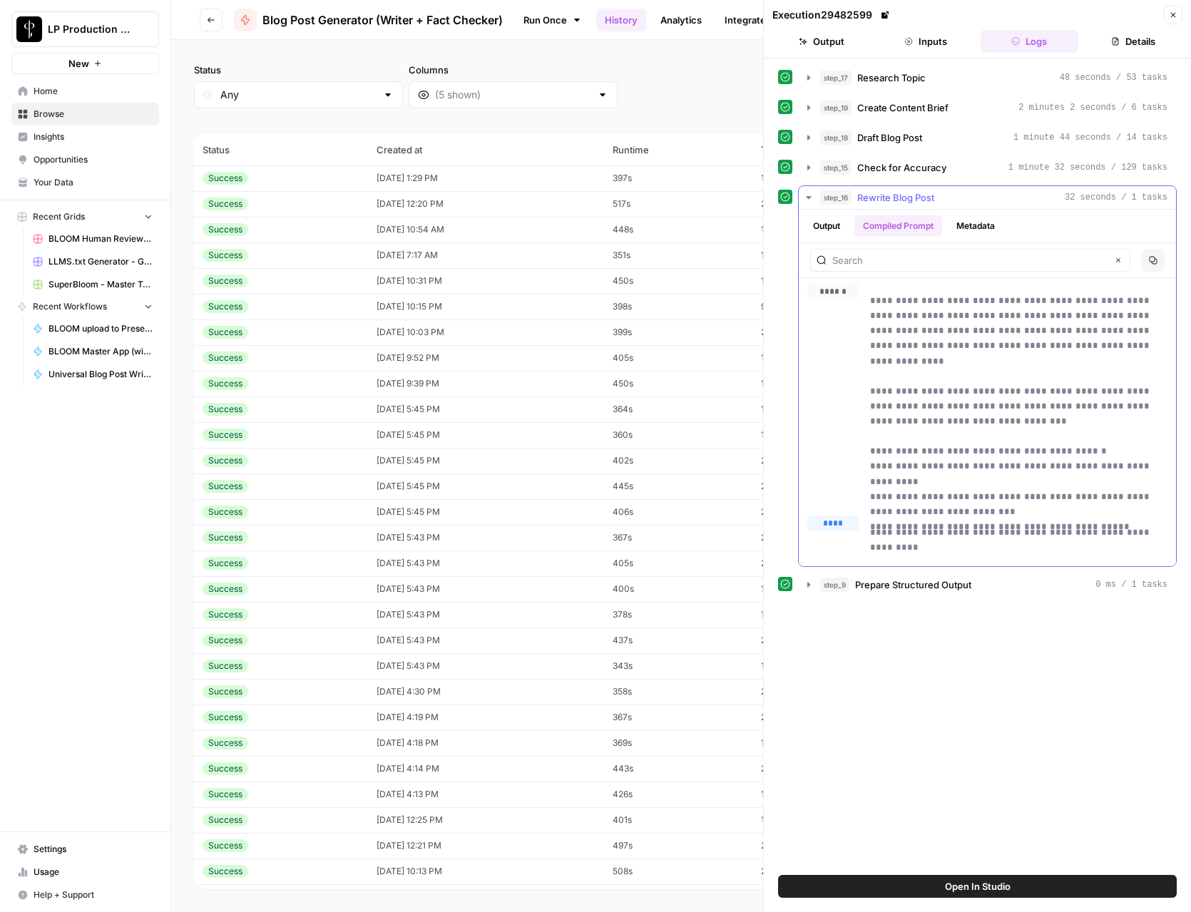
click at [958, 228] on button "Metadata" at bounding box center [976, 225] width 56 height 21
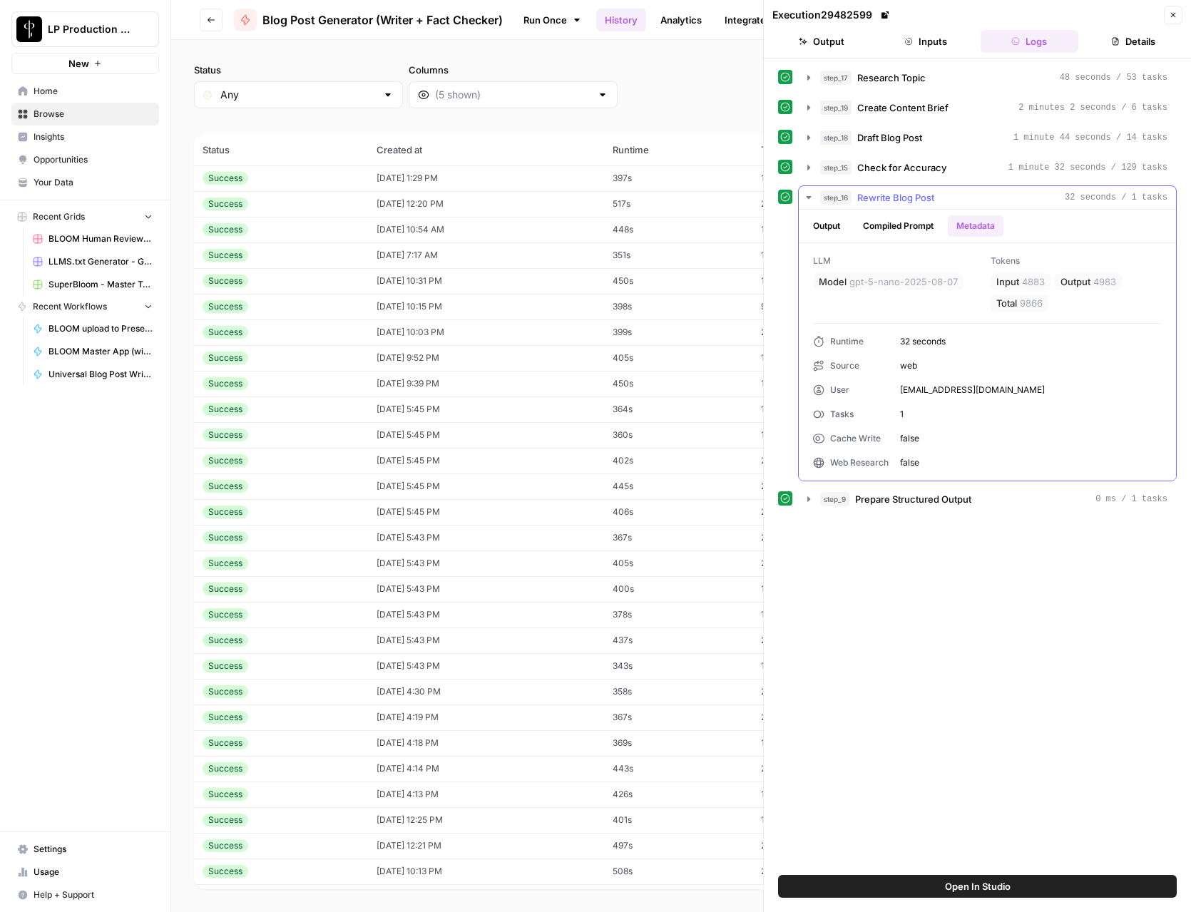
click at [1032, 281] on span "4883" at bounding box center [1033, 282] width 23 height 14
click at [804, 198] on icon "button" at bounding box center [808, 197] width 11 height 11
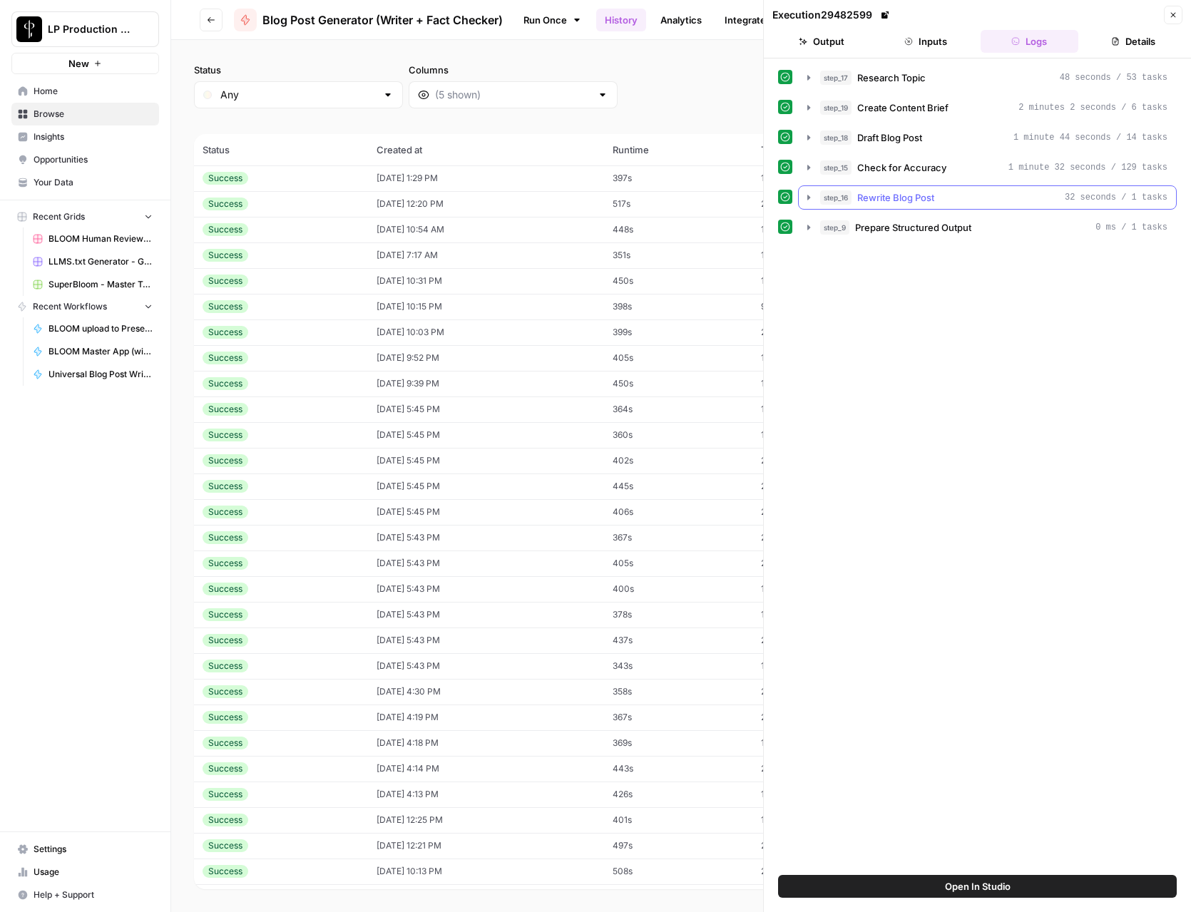
click at [809, 201] on icon "button" at bounding box center [808, 197] width 11 height 11
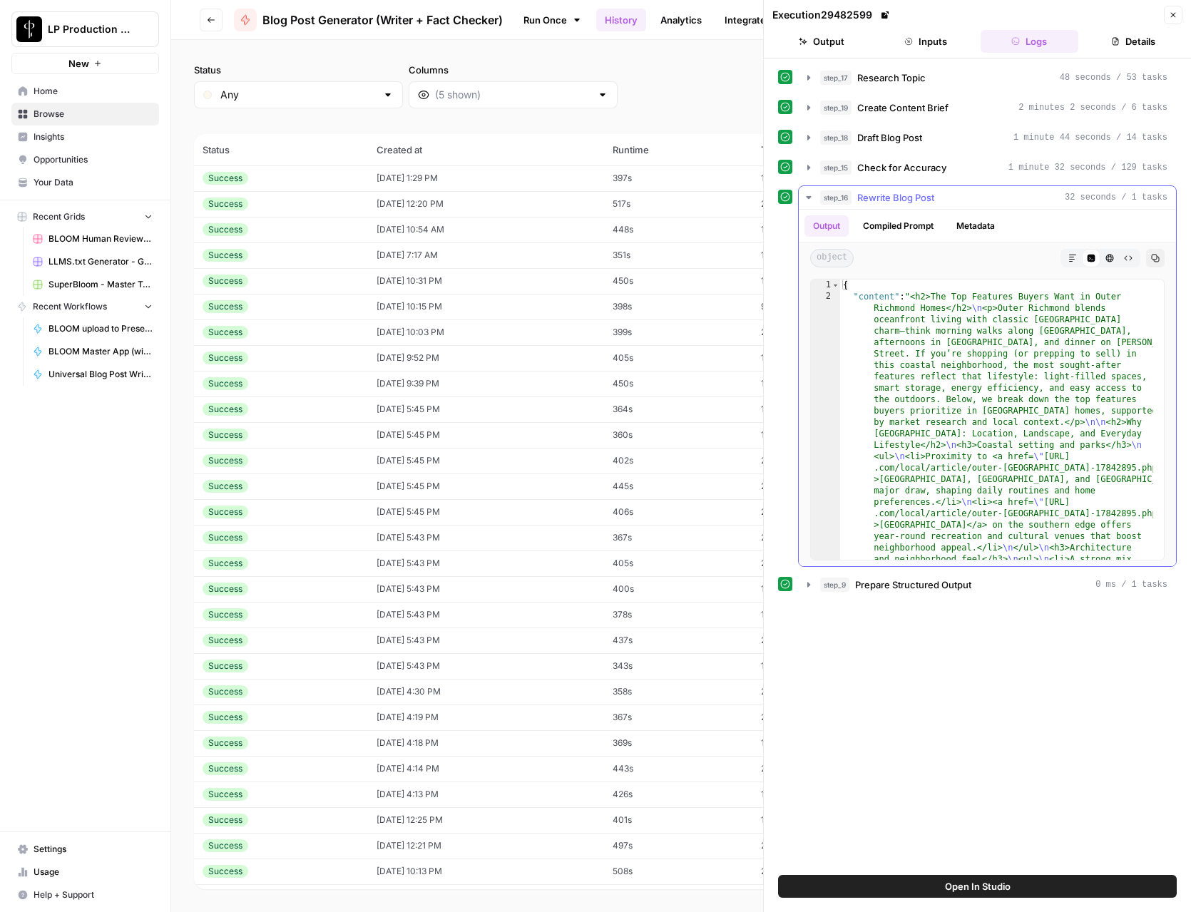
click at [970, 231] on button "Metadata" at bounding box center [976, 225] width 56 height 21
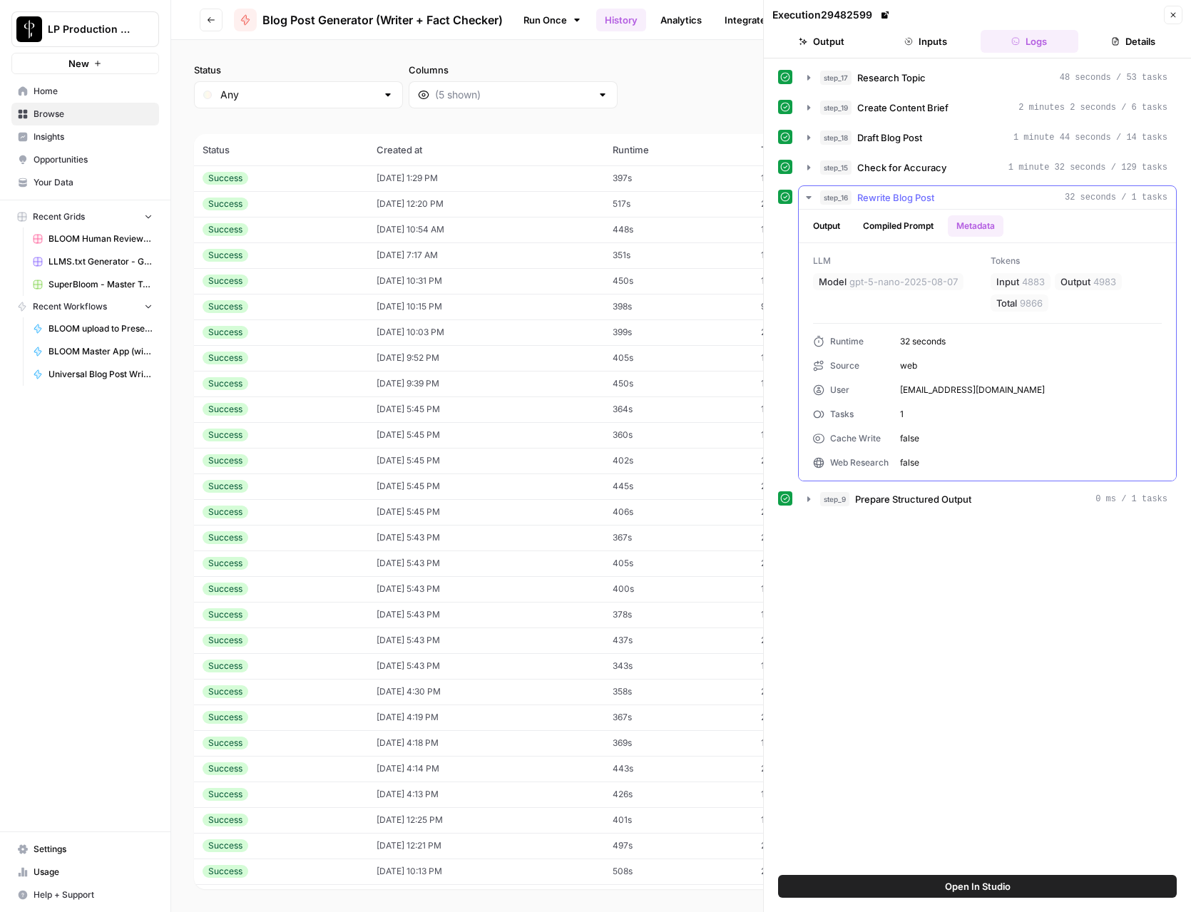
click at [1099, 278] on span "4983" at bounding box center [1104, 282] width 23 height 14
click at [806, 195] on icon "button" at bounding box center [808, 197] width 11 height 11
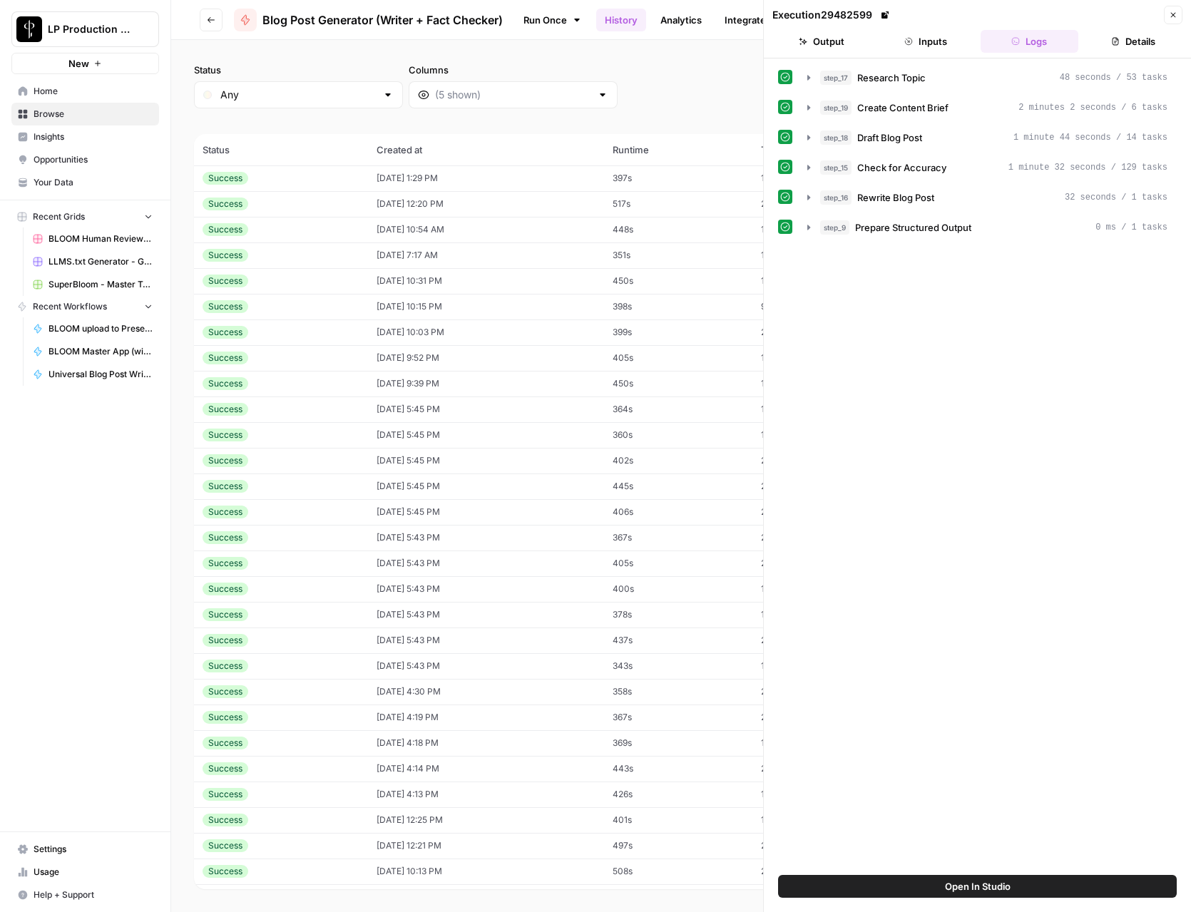
click at [1129, 45] on button "Details" at bounding box center [1133, 41] width 98 height 23
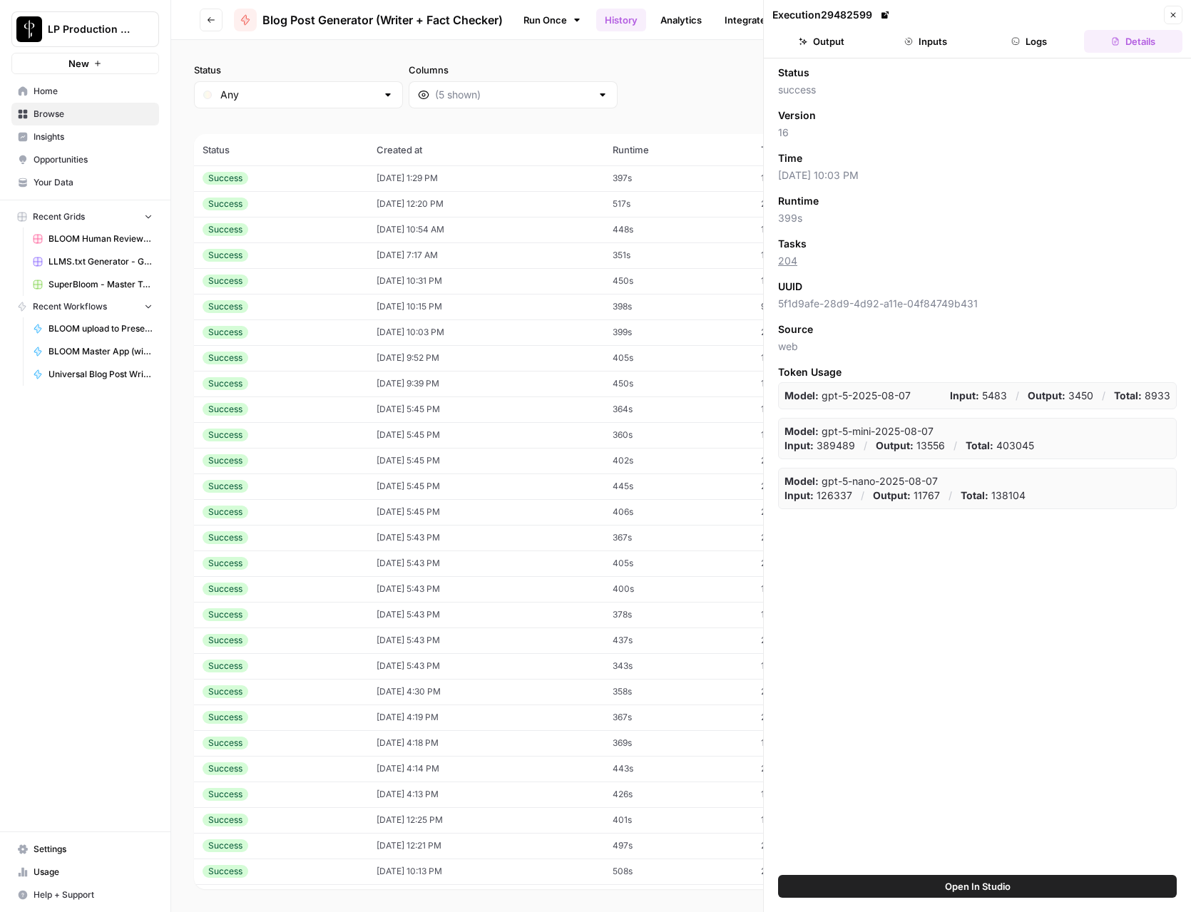
click at [789, 262] on link "204" at bounding box center [787, 261] width 19 height 12
click at [1174, 9] on button "Close" at bounding box center [1173, 15] width 19 height 19
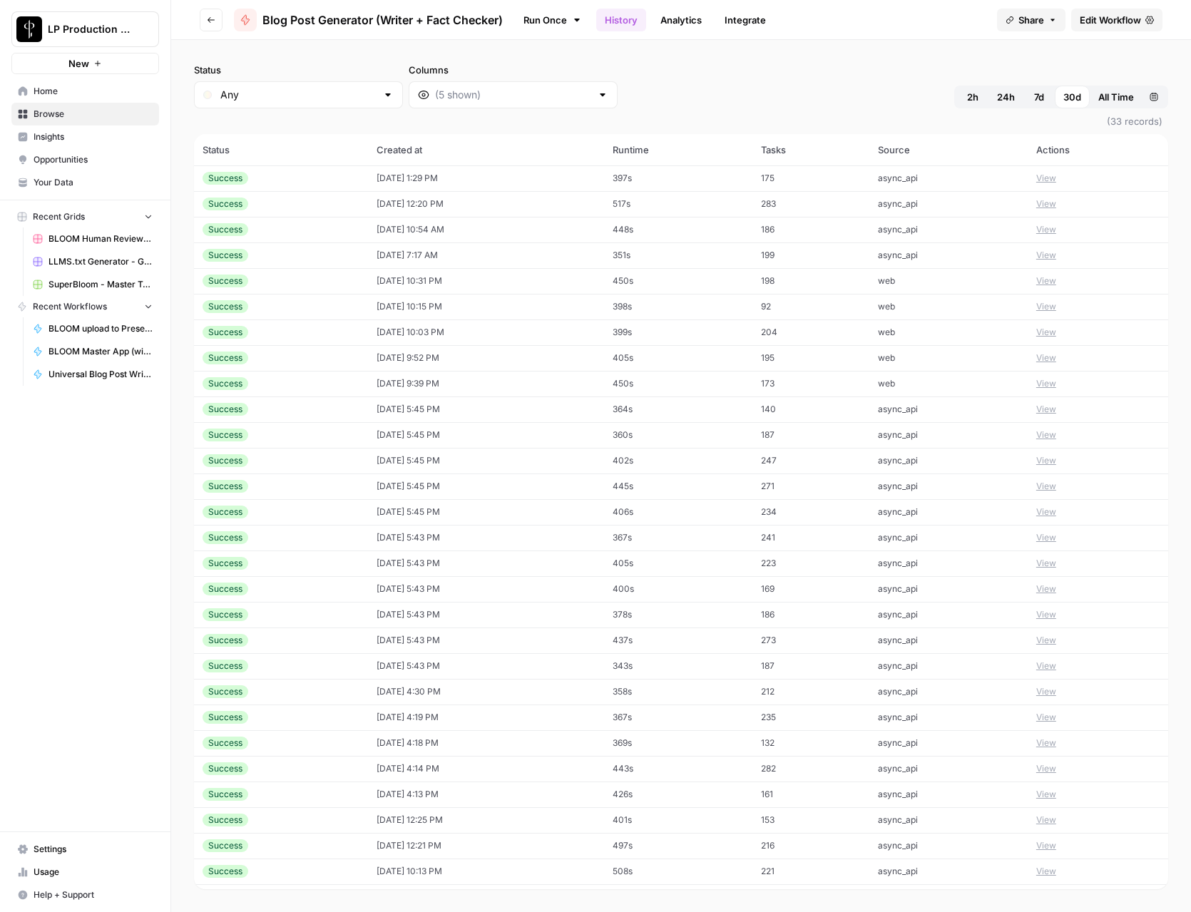
click at [1047, 512] on button "View" at bounding box center [1046, 512] width 20 height 13
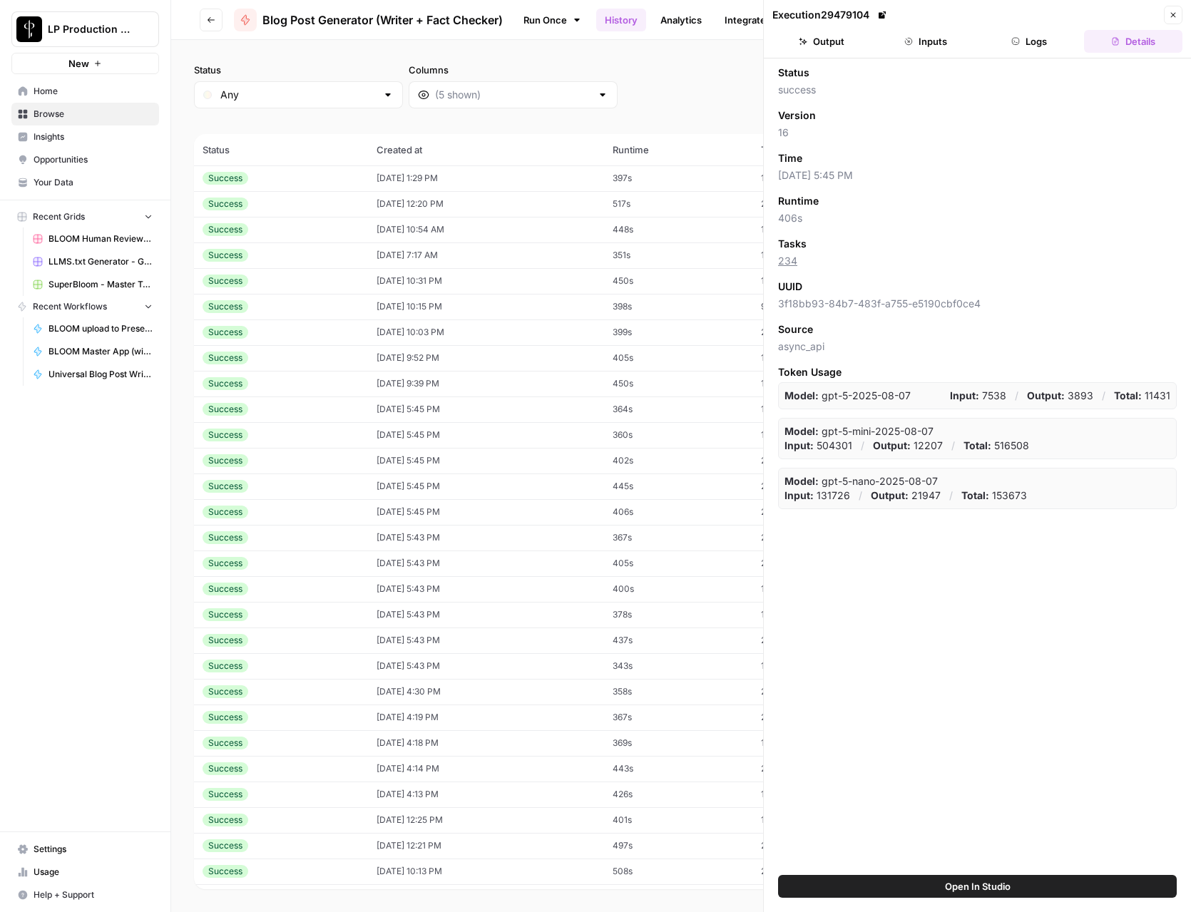
drag, startPoint x: 1022, startPoint y: 44, endPoint x: 1020, endPoint y: 56, distance: 11.6
click at [1022, 44] on button "Logs" at bounding box center [1029, 41] width 98 height 23
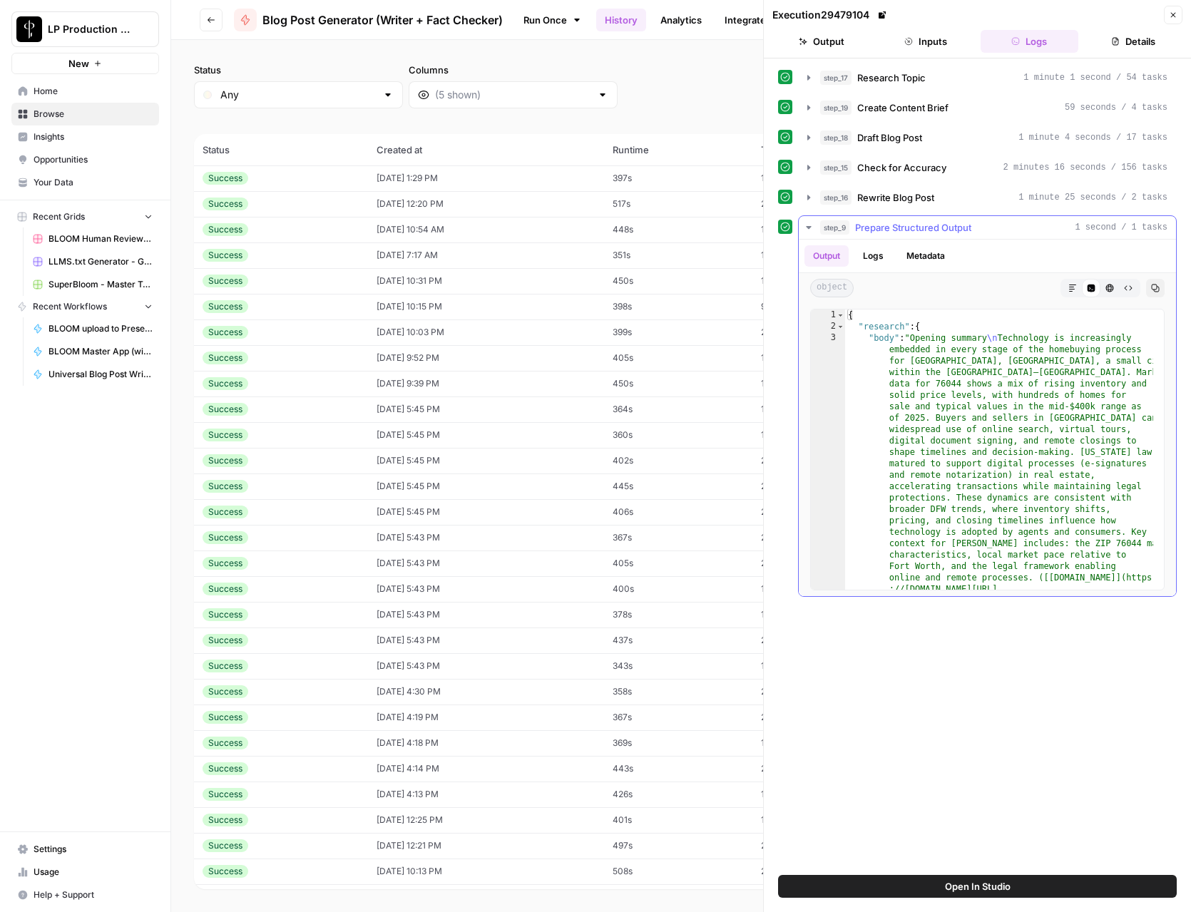
click at [807, 227] on icon "button" at bounding box center [808, 227] width 5 height 3
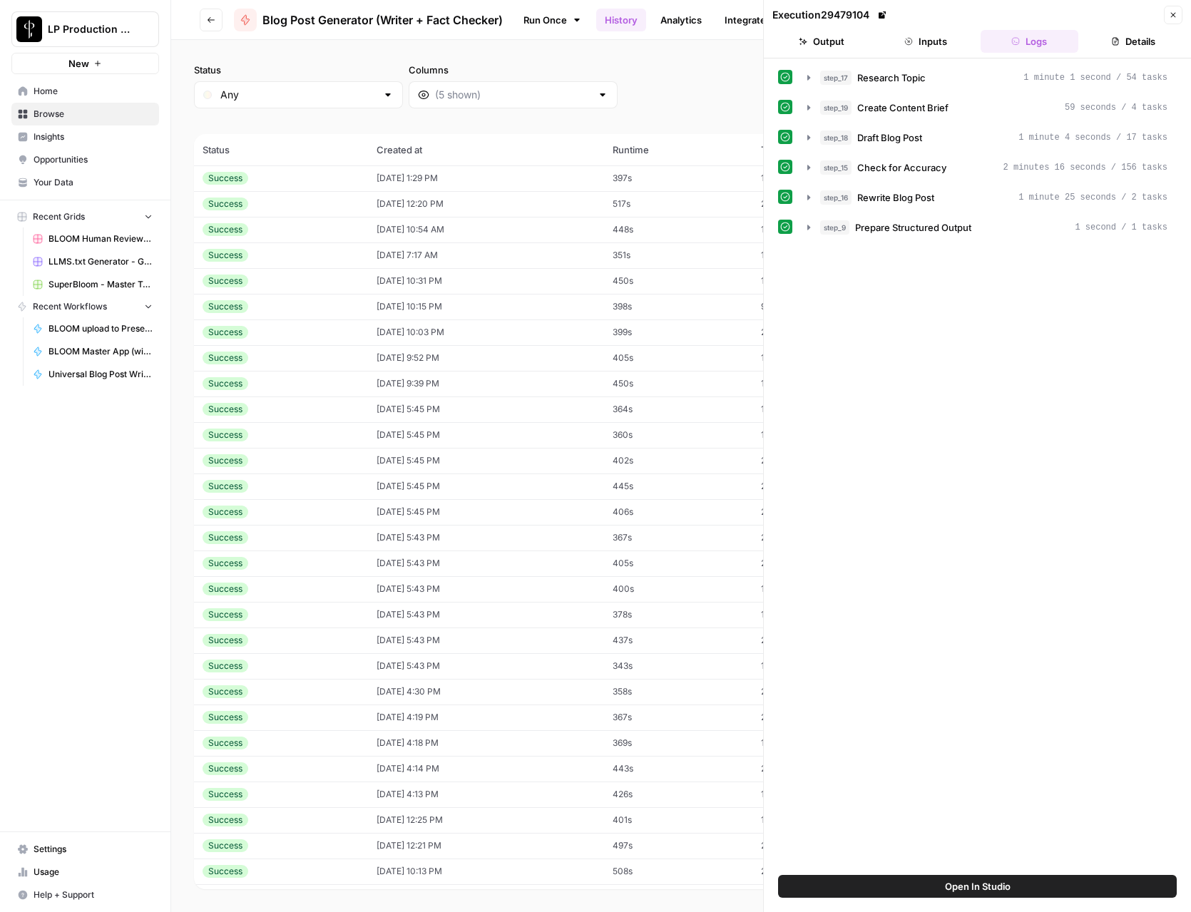
click at [1176, 19] on icon "button" at bounding box center [1173, 15] width 9 height 9
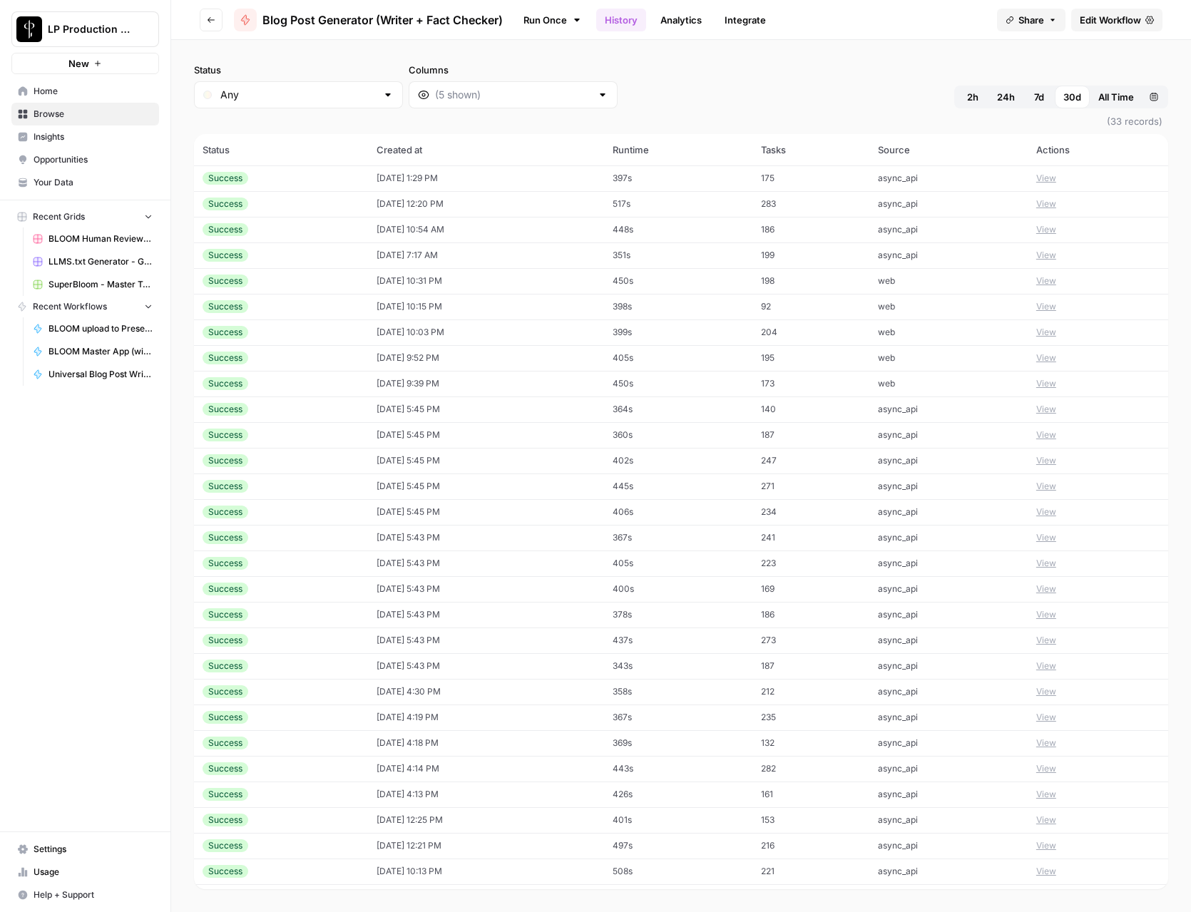
click at [744, 83] on div "Status Any Columns 2h 24h 7d 30d All Time Custom range" at bounding box center [681, 86] width 974 height 46
click at [50, 796] on span "Usage" at bounding box center [93, 872] width 119 height 13
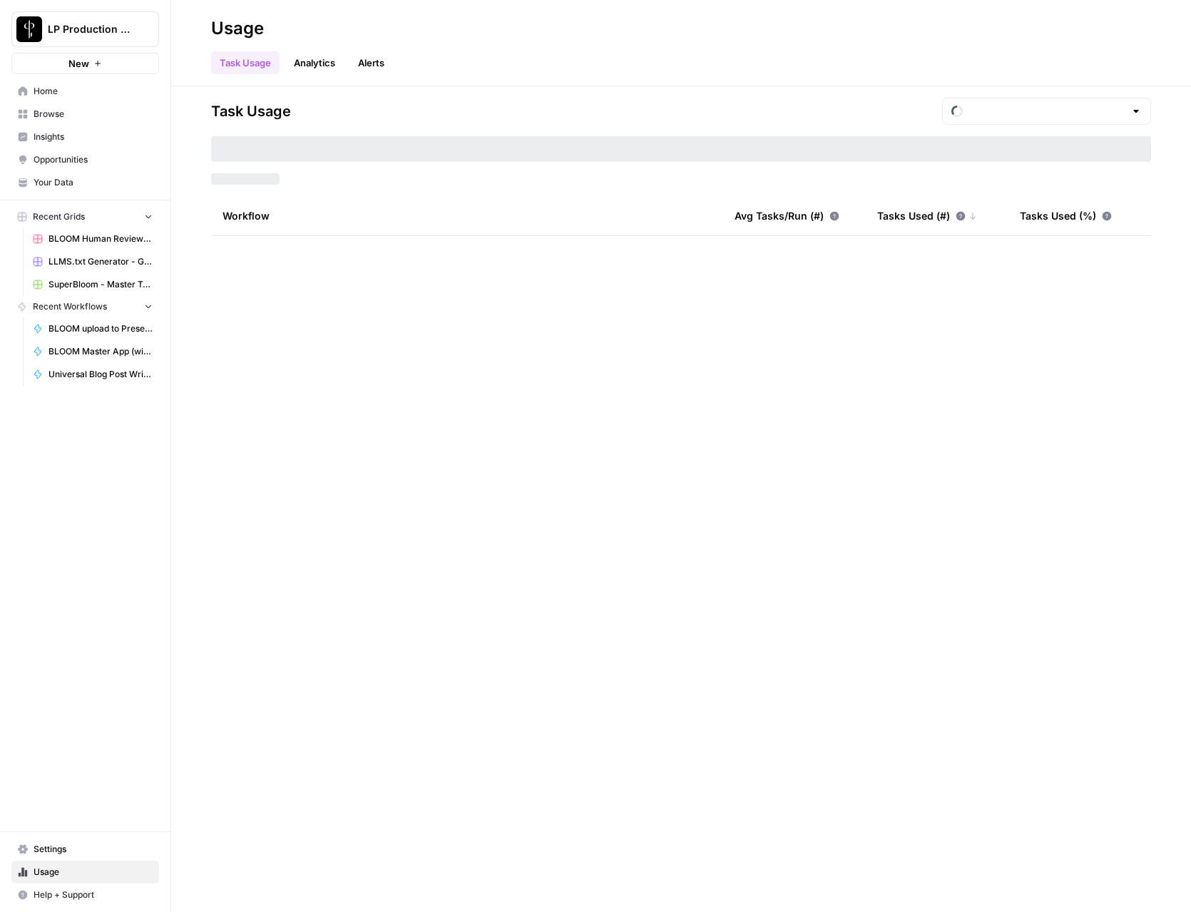
type input "September Tasks"
click at [56, 796] on span "Settings" at bounding box center [93, 849] width 119 height 13
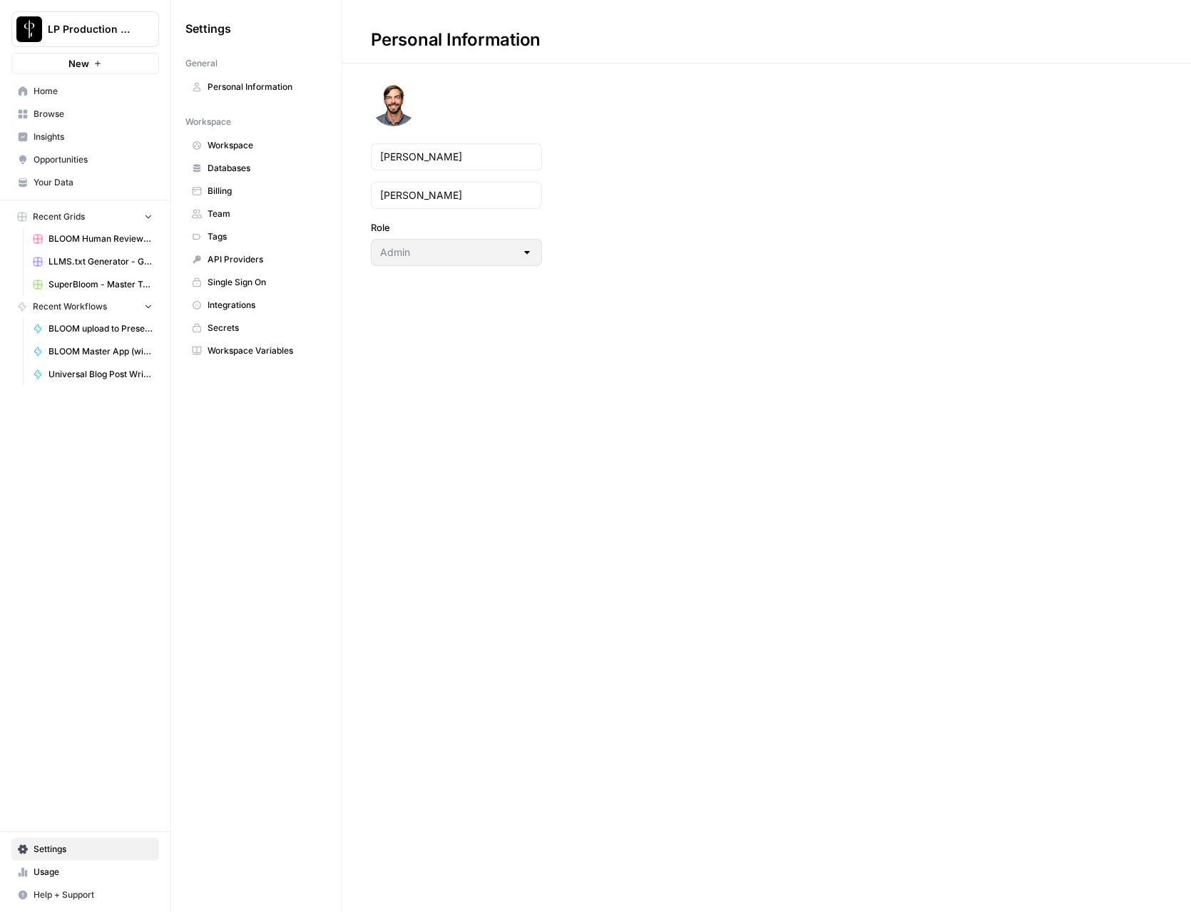
click at [216, 188] on span "Billing" at bounding box center [263, 191] width 113 height 13
click at [220, 211] on span "Team" at bounding box center [263, 213] width 113 height 13
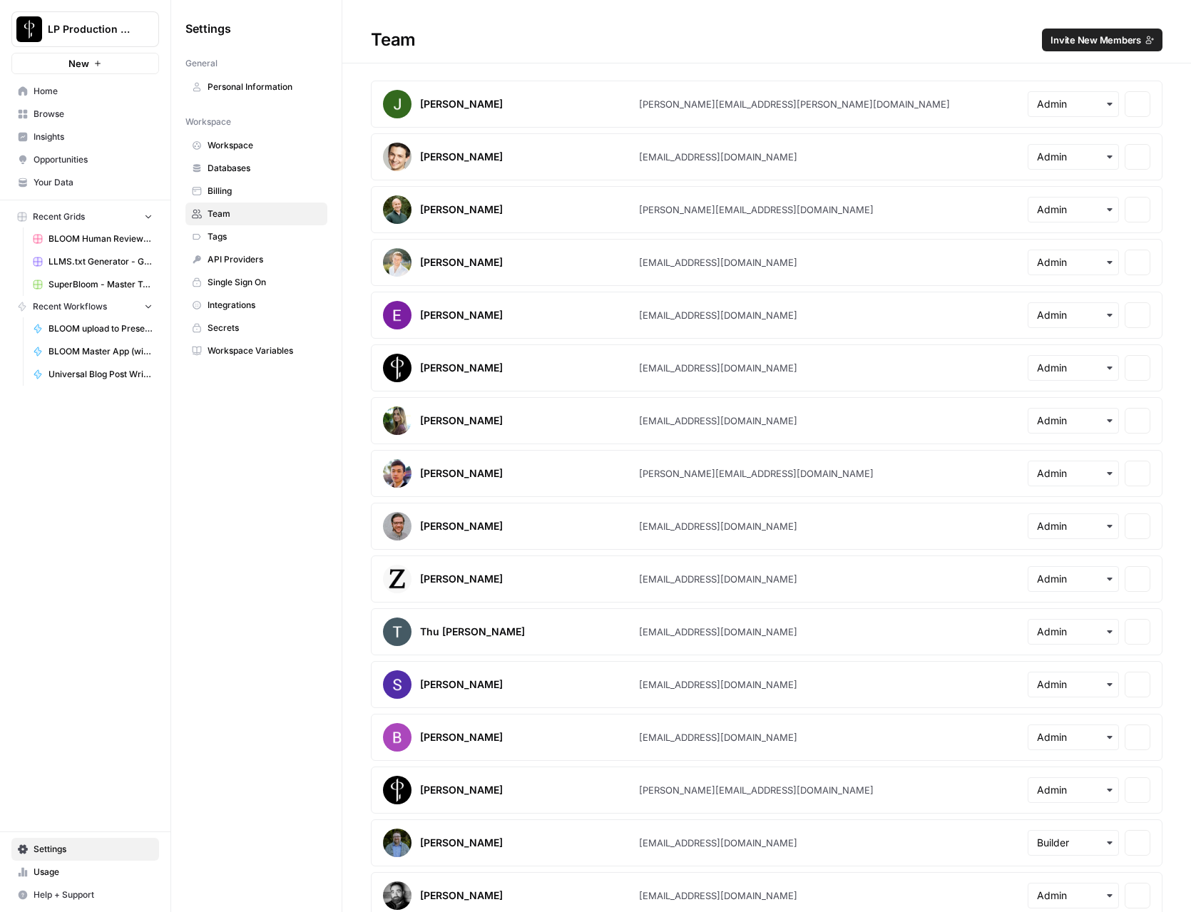
click at [222, 190] on span "Billing" at bounding box center [263, 191] width 113 height 13
